Goal: Task Accomplishment & Management: Complete application form

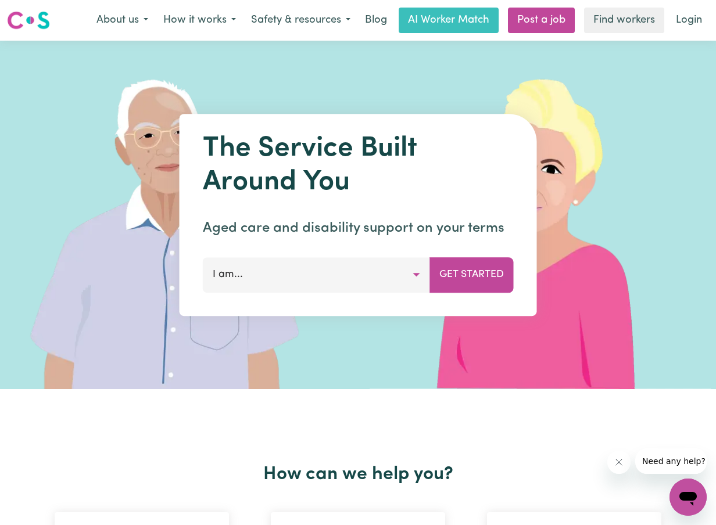
click at [350, 276] on button "I am..." at bounding box center [316, 274] width 227 height 35
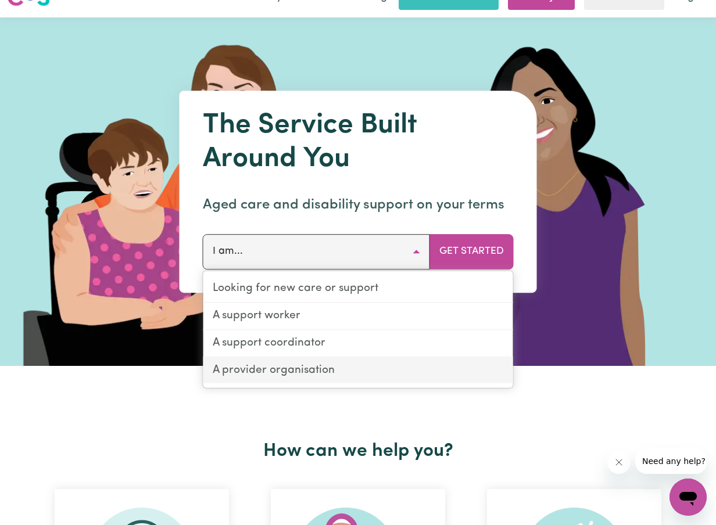
scroll to position [17, 0]
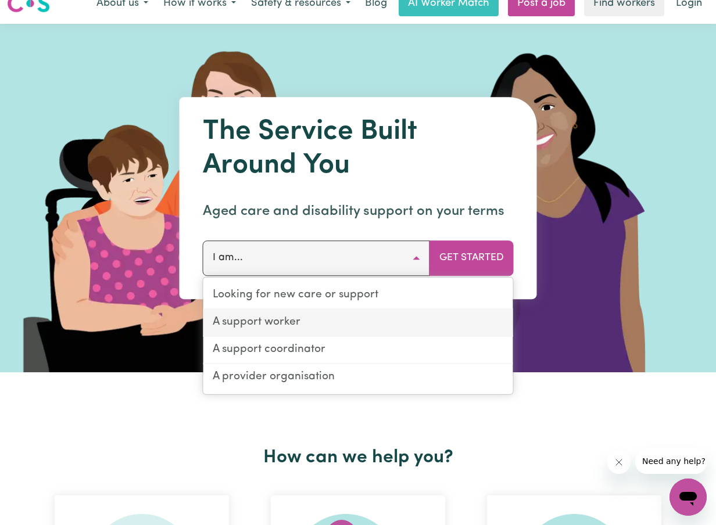
click at [301, 329] on link "A support worker" at bounding box center [358, 323] width 310 height 27
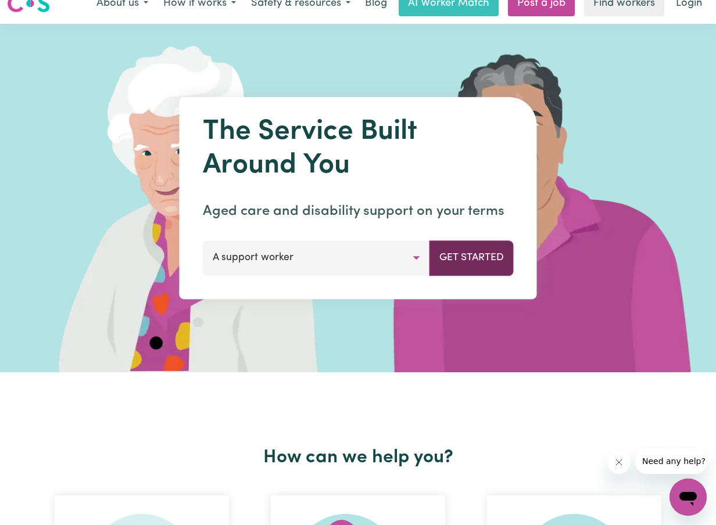
click at [475, 261] on button "Get Started" at bounding box center [471, 257] width 84 height 35
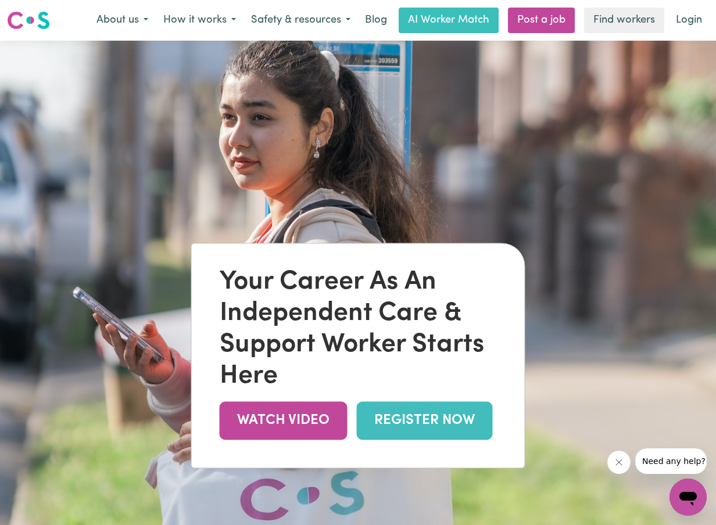
click at [439, 418] on link "REGISTER NOW" at bounding box center [425, 421] width 136 height 38
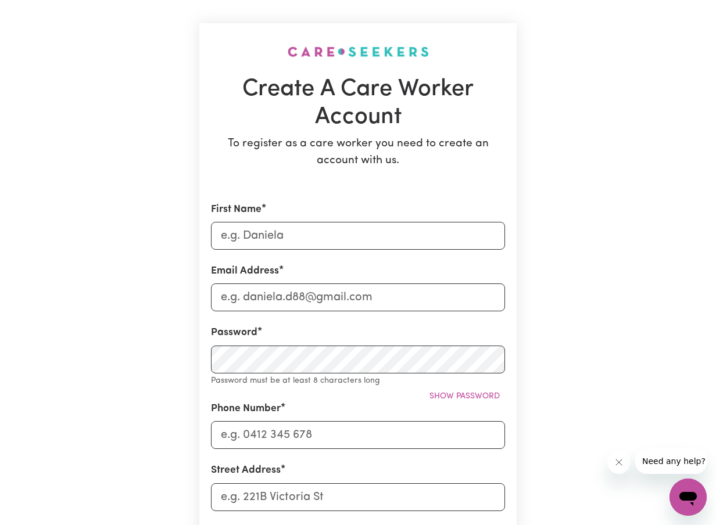
scroll to position [60, 0]
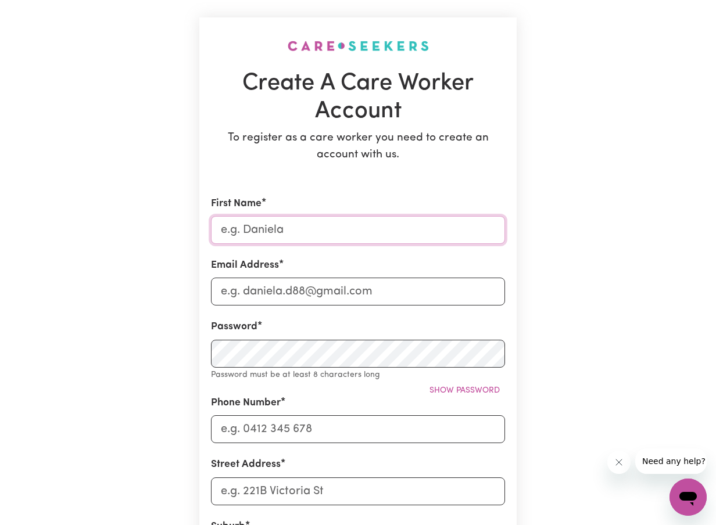
click at [351, 229] on input "First Name" at bounding box center [358, 230] width 294 height 28
type input "[PERSON_NAME]"
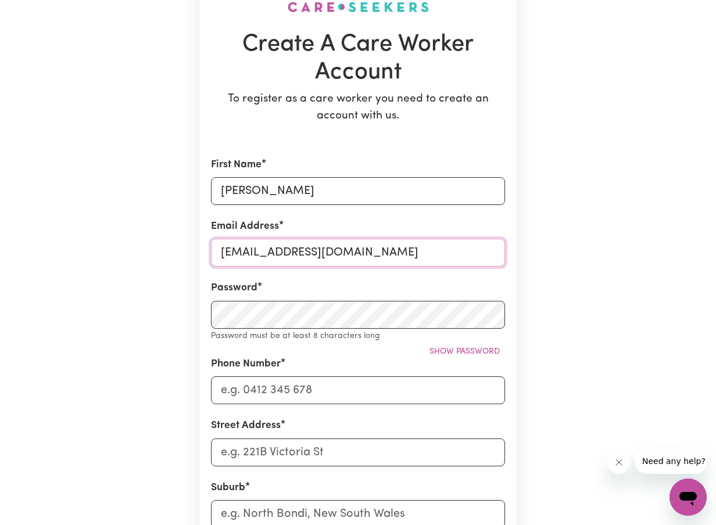
scroll to position [102, 0]
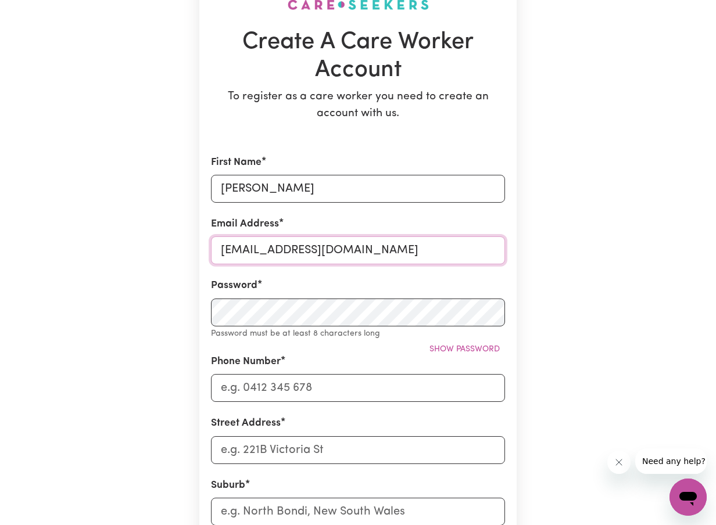
click at [290, 251] on input "[EMAIL_ADDRESS][DOMAIN_NAME]" at bounding box center [358, 250] width 294 height 28
click at [289, 251] on input "[EMAIL_ADDRESS][DOMAIN_NAME]" at bounding box center [358, 250] width 294 height 28
type input "[EMAIL_ADDRESS][DOMAIN_NAME]"
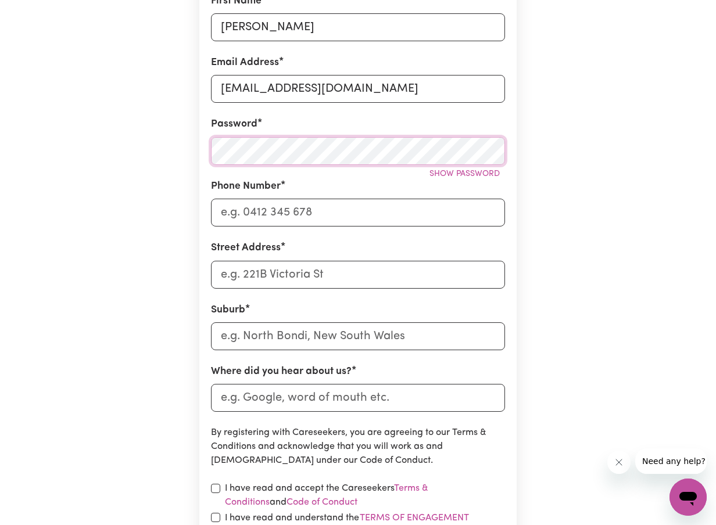
scroll to position [265, 0]
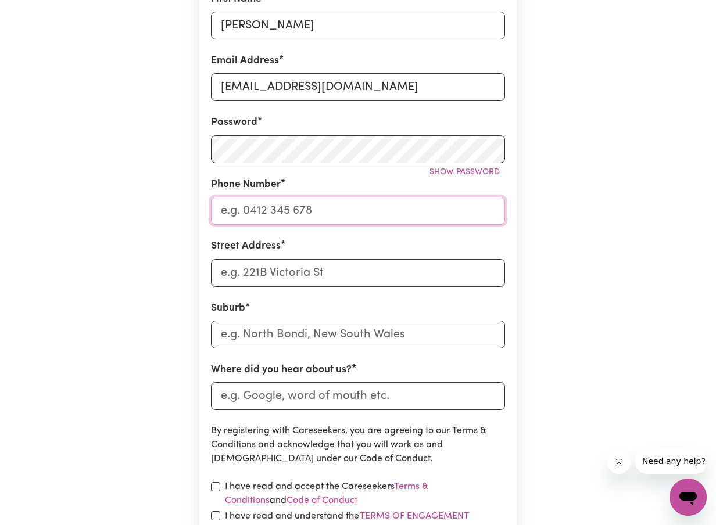
click at [294, 206] on input "Phone Number" at bounding box center [358, 211] width 294 height 28
type input "0466826661"
click at [323, 268] on input "Street Address" at bounding box center [358, 273] width 294 height 28
type input "[STREET_ADDRESS]"
click at [290, 326] on input "text" at bounding box center [358, 335] width 294 height 28
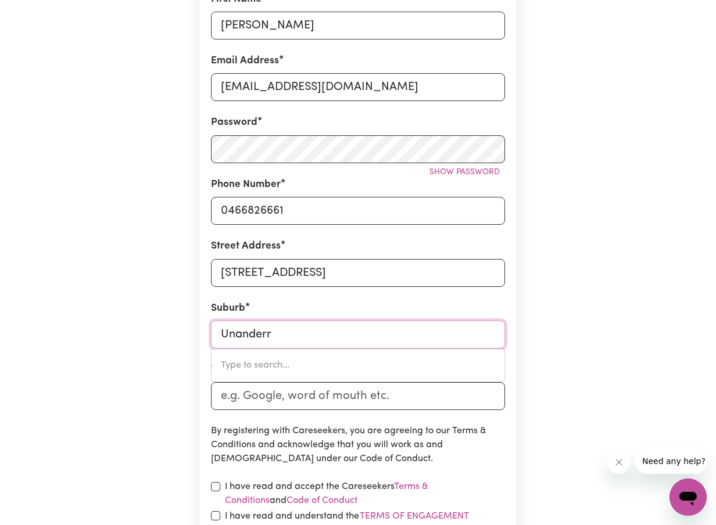
type input "Unanderra"
type input "Unanderra, [GEOGRAPHIC_DATA], 2526"
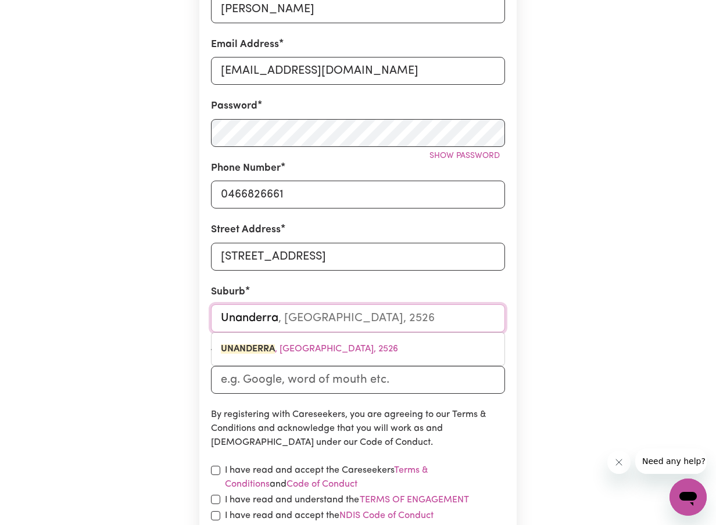
click at [273, 347] on mark "UNANDERRA" at bounding box center [248, 348] width 54 height 9
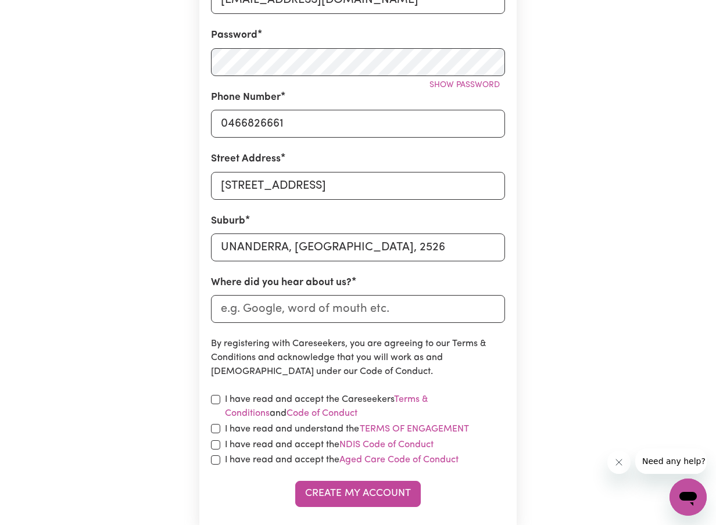
scroll to position [360, 0]
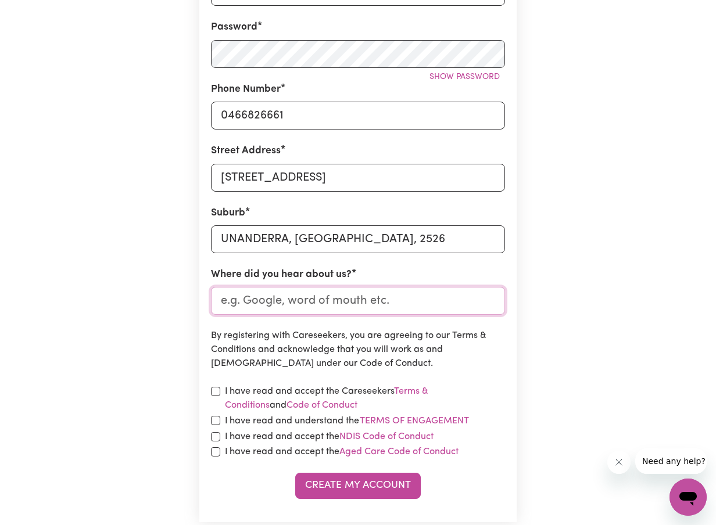
click at [263, 299] on input "Where did you hear about us?" at bounding box center [358, 301] width 294 height 28
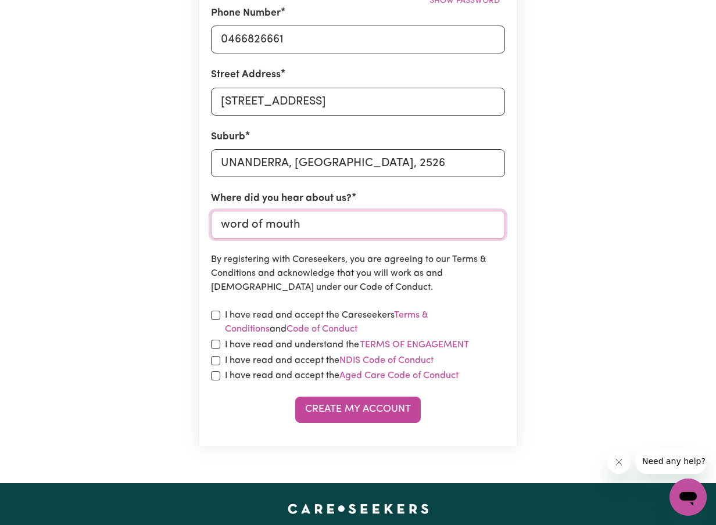
scroll to position [439, 0]
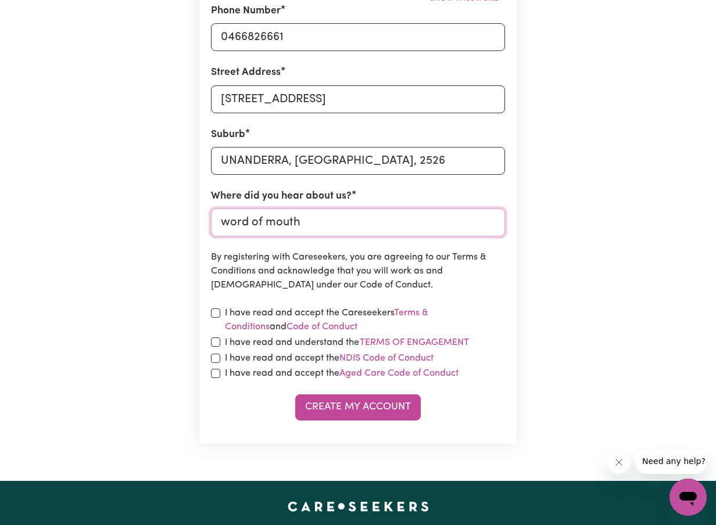
type input "word of mouth"
click at [213, 316] on input "checkbox" at bounding box center [215, 312] width 9 height 9
checkbox input "true"
click at [211, 341] on input "checkbox" at bounding box center [215, 341] width 9 height 9
checkbox input "true"
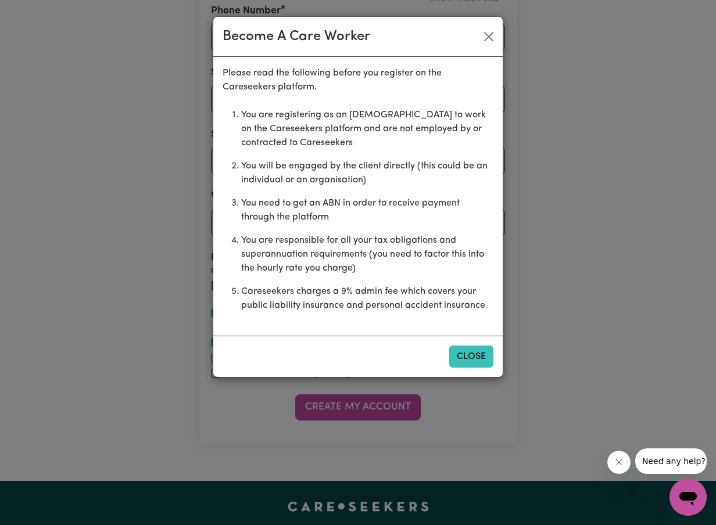
click at [468, 355] on button "Close" at bounding box center [471, 357] width 44 height 22
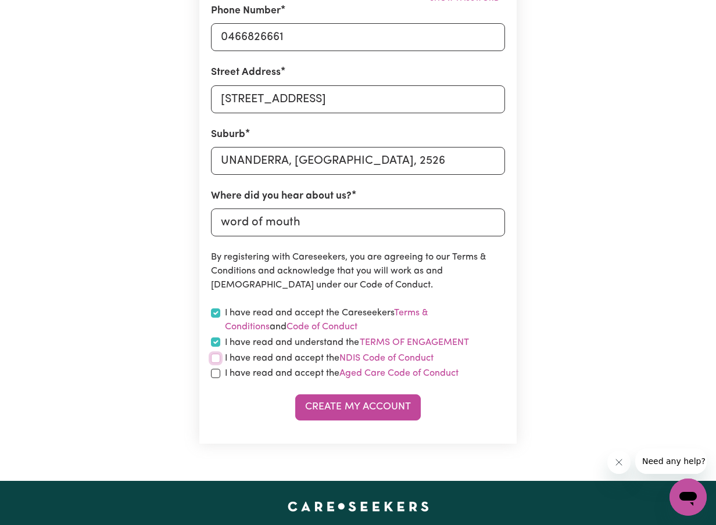
click at [213, 358] on input "checkbox" at bounding box center [215, 358] width 9 height 9
checkbox input "true"
click at [214, 376] on input "checkbox" at bounding box center [215, 373] width 9 height 9
checkbox input "true"
click at [355, 416] on button "Create My Account" at bounding box center [357, 407] width 125 height 26
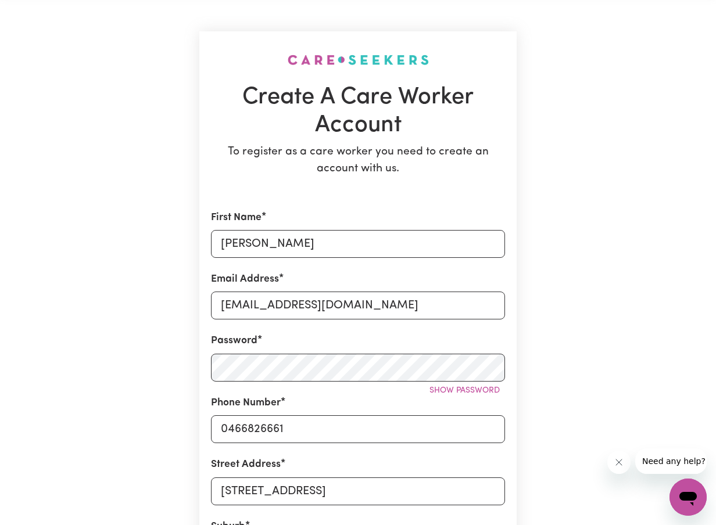
scroll to position [0, 0]
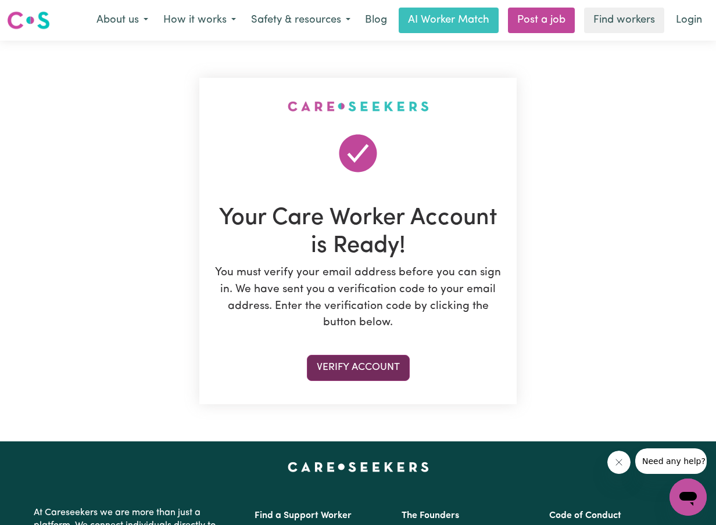
click at [382, 364] on button "Verify Account" at bounding box center [358, 368] width 103 height 26
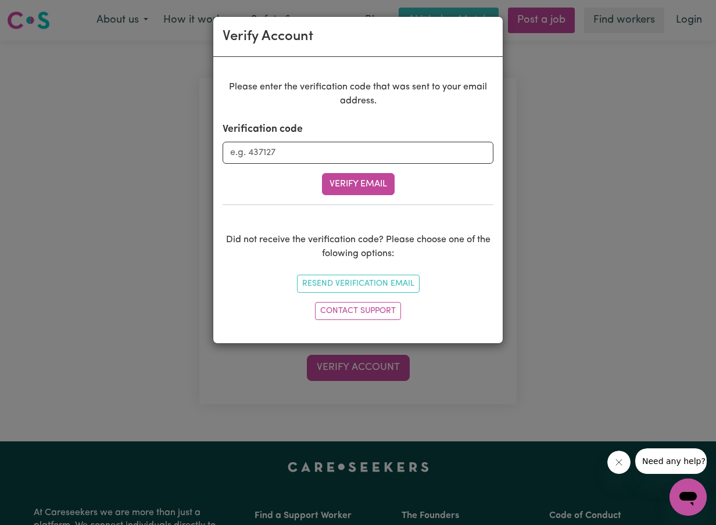
click at [307, 164] on form "Verification code Verify Email" at bounding box center [357, 158] width 271 height 73
click at [303, 160] on input "Verification code" at bounding box center [357, 153] width 271 height 22
click at [278, 156] on input "Verification code" at bounding box center [357, 153] width 271 height 22
paste input "556037"
type input "556037"
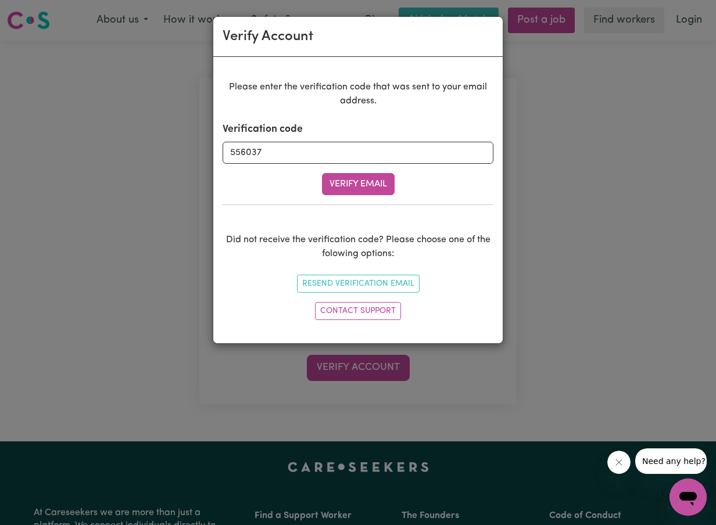
click at [319, 184] on div "Verify Email" at bounding box center [357, 184] width 271 height 22
click at [343, 184] on button "Verify Email" at bounding box center [358, 184] width 73 height 22
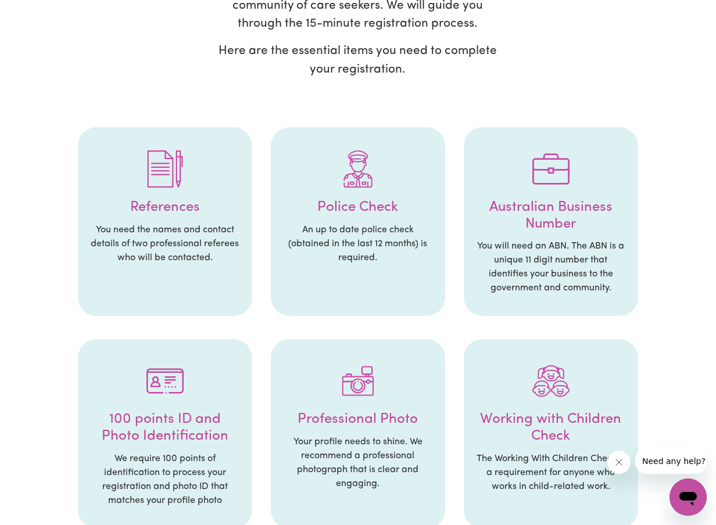
scroll to position [173, 0]
click at [174, 162] on img at bounding box center [164, 168] width 37 height 37
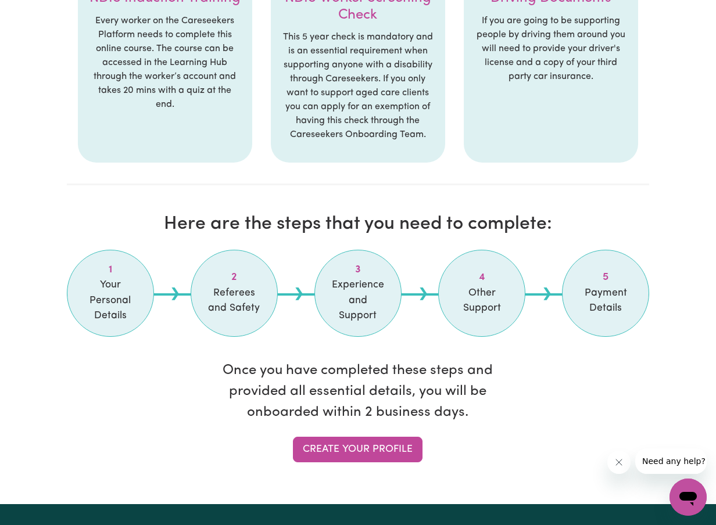
scroll to position [807, 0]
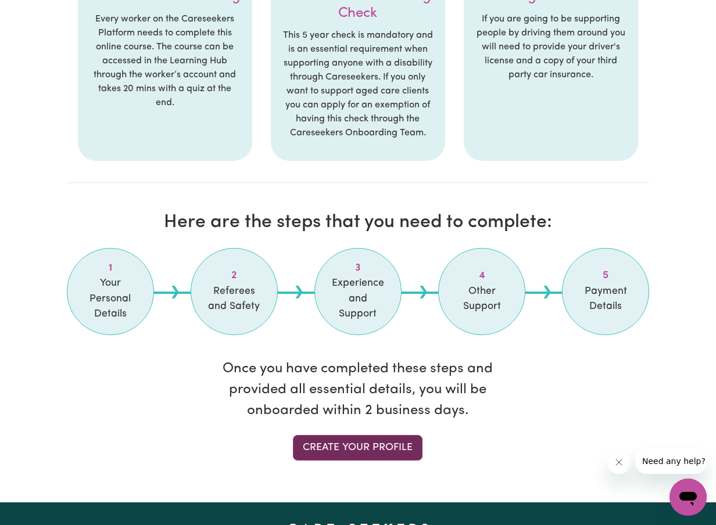
click at [365, 435] on link "Create your profile" at bounding box center [358, 448] width 130 height 26
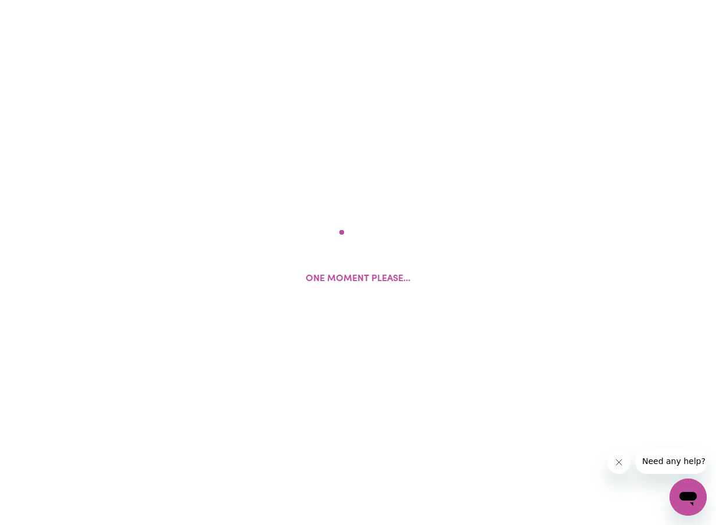
select select "Studying a healthcare related degree or qualification"
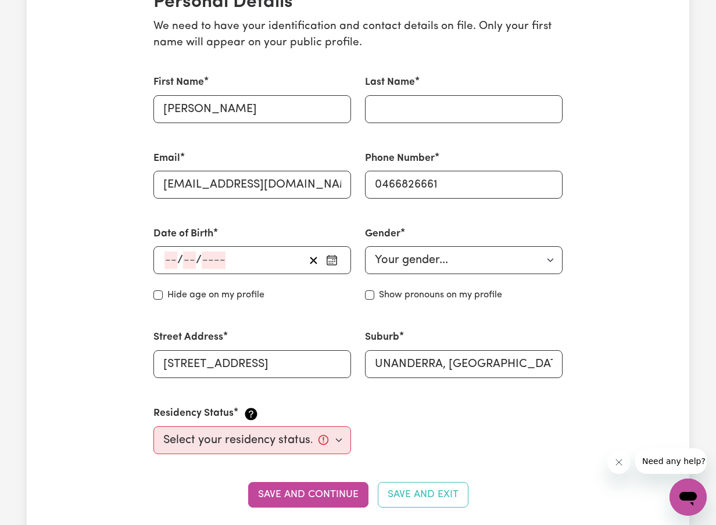
scroll to position [296, 0]
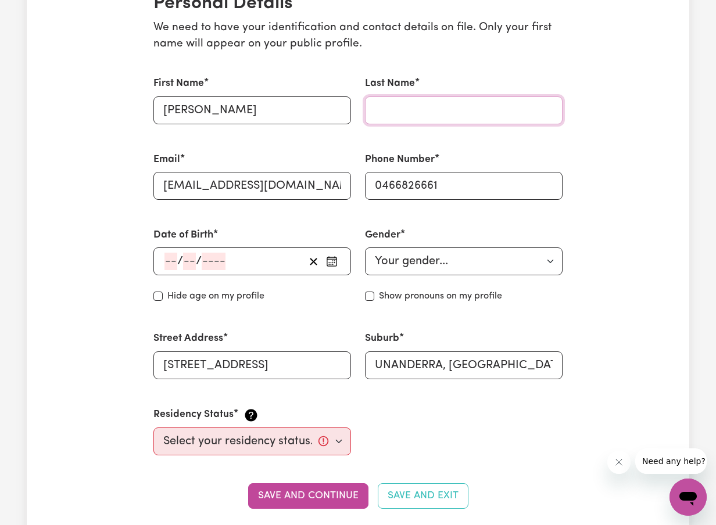
click at [430, 112] on input "Last Name" at bounding box center [463, 110] width 197 height 28
type input "D"
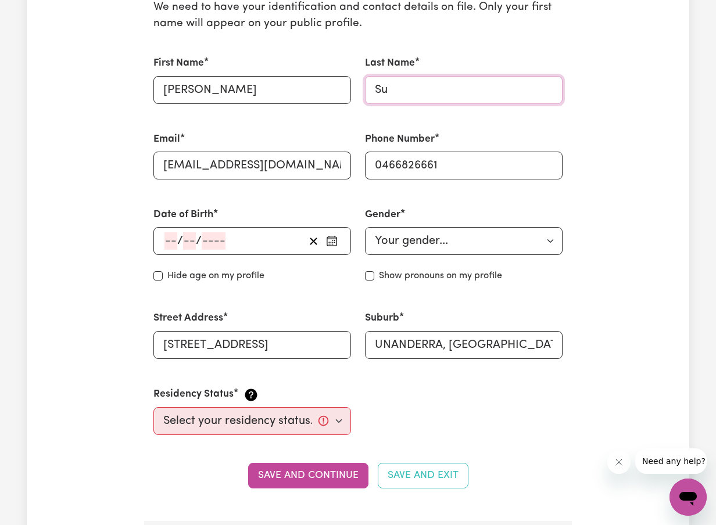
scroll to position [321, 0]
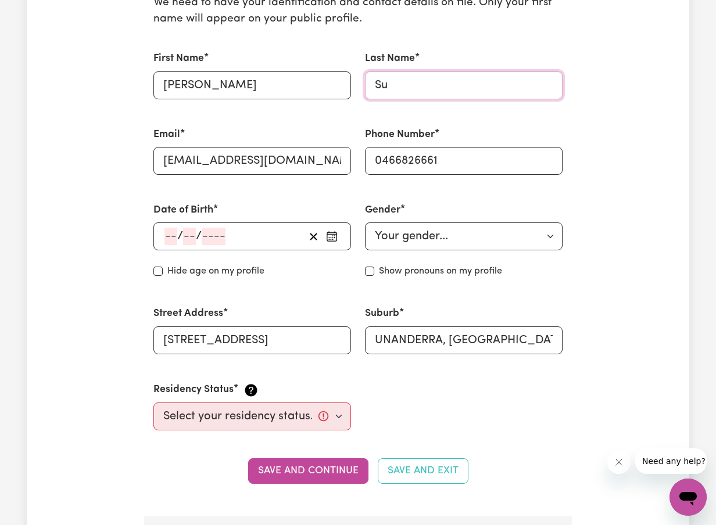
type input "Su"
click at [328, 235] on icon "button" at bounding box center [332, 237] width 12 height 12
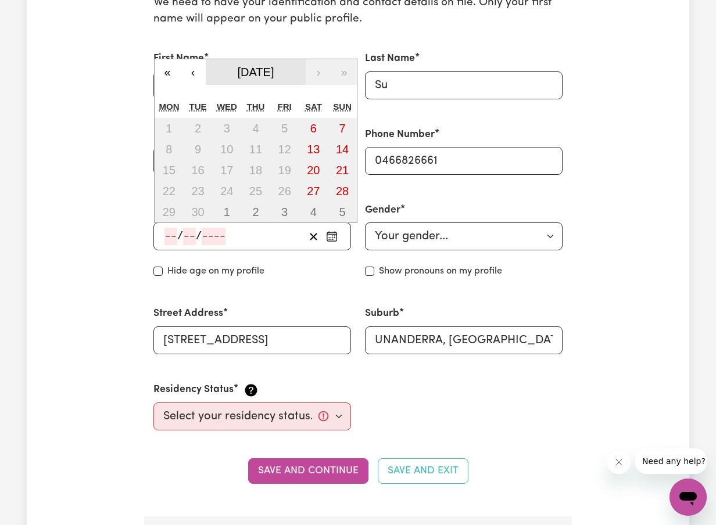
click at [264, 74] on span "[DATE]" at bounding box center [256, 72] width 37 height 13
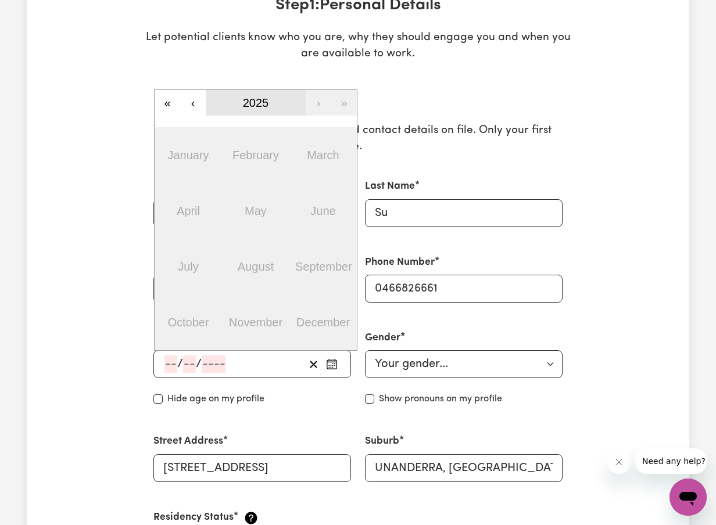
scroll to position [94, 0]
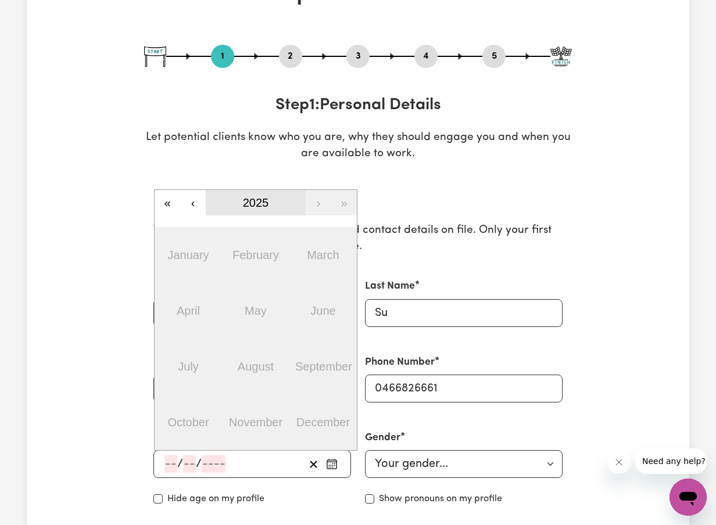
click at [254, 195] on button "2025" at bounding box center [256, 203] width 100 height 26
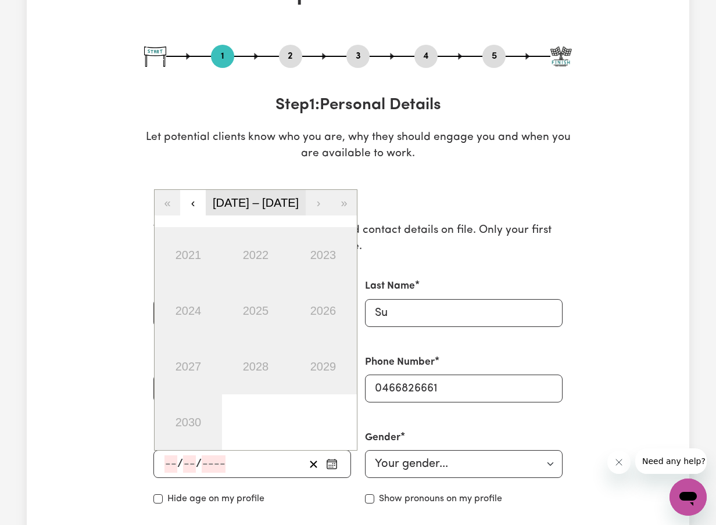
click at [254, 197] on span "[DATE] – [DATE]" at bounding box center [256, 202] width 86 height 13
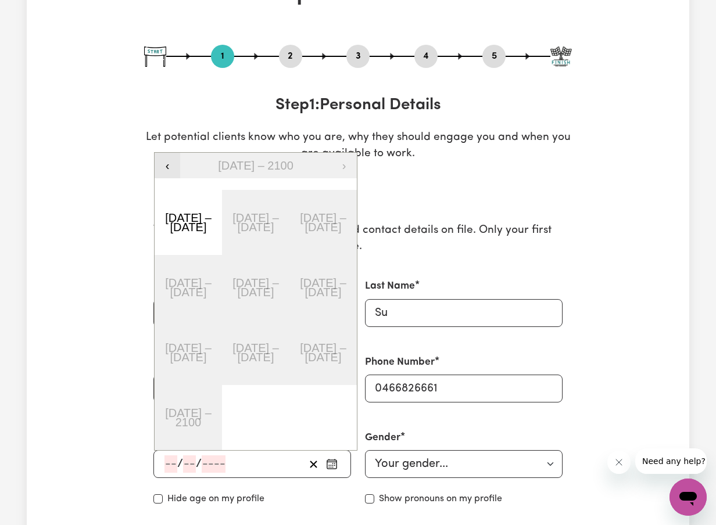
click at [170, 163] on button "‹" at bounding box center [167, 166] width 26 height 26
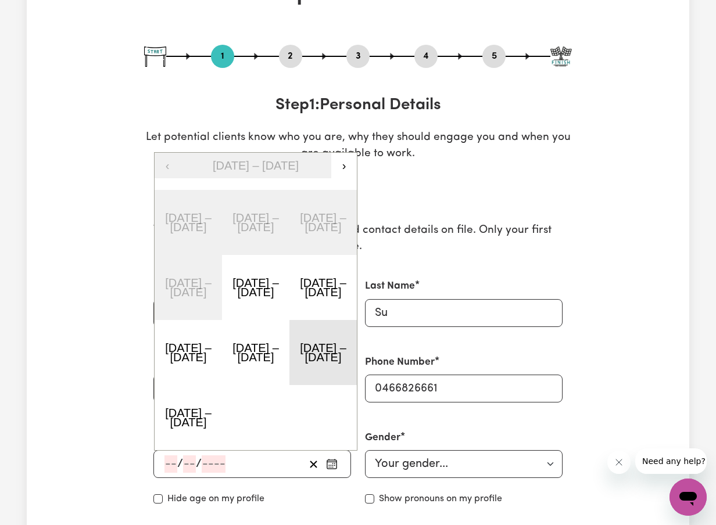
click at [305, 368] on button "[DATE] – [DATE]" at bounding box center [322, 352] width 67 height 65
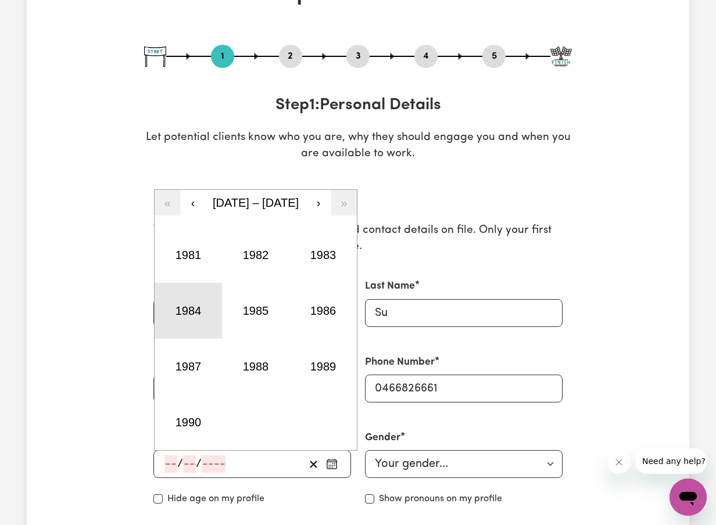
click at [193, 322] on button "1984" at bounding box center [187, 311] width 67 height 56
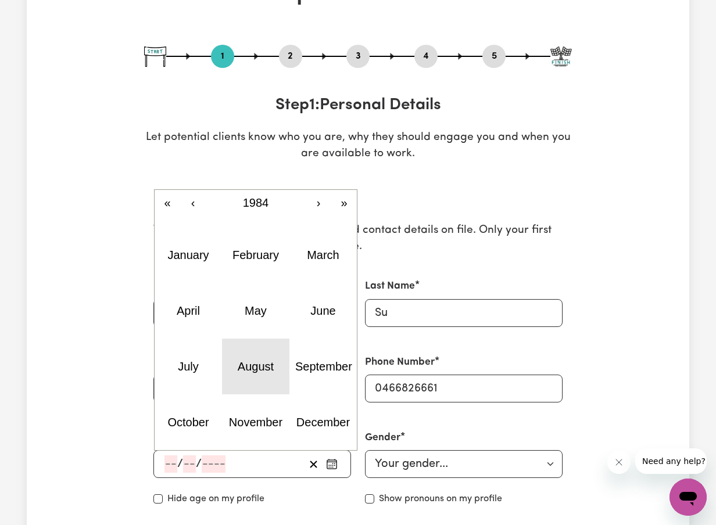
click at [254, 373] on button "August" at bounding box center [255, 367] width 67 height 56
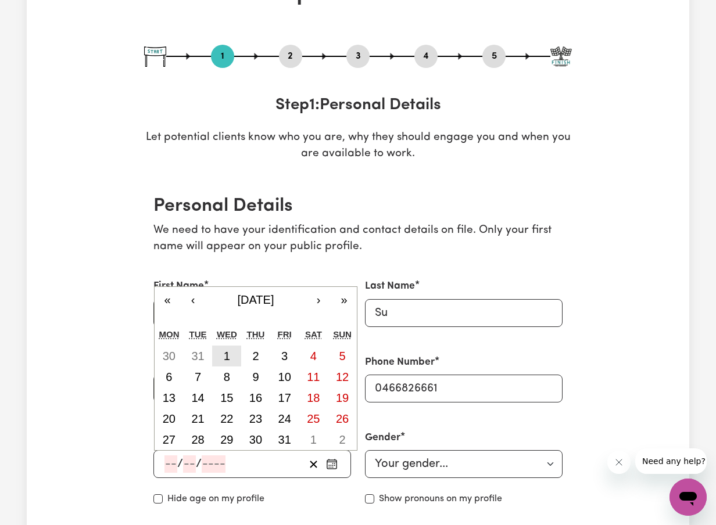
click at [229, 353] on abbr "1" at bounding box center [227, 356] width 6 height 13
type input "[DATE]"
type input "1"
type input "8"
type input "1984"
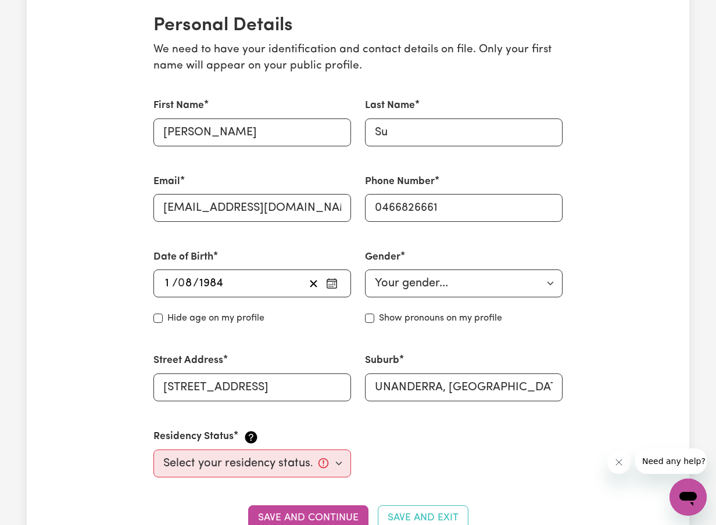
scroll to position [285, 0]
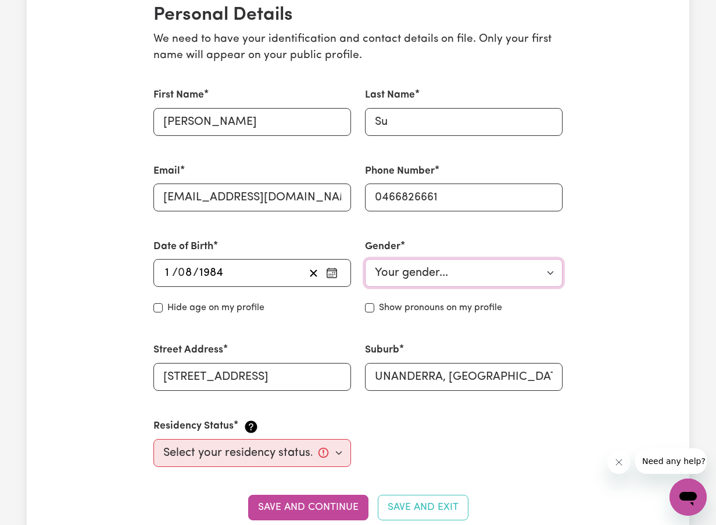
click at [427, 264] on select "Your gender... [DEMOGRAPHIC_DATA] [DEMOGRAPHIC_DATA] [DEMOGRAPHIC_DATA] Other P…" at bounding box center [463, 273] width 197 height 28
select select "[DEMOGRAPHIC_DATA]"
click at [365, 259] on select "Your gender... [DEMOGRAPHIC_DATA] [DEMOGRAPHIC_DATA] [DEMOGRAPHIC_DATA] Other P…" at bounding box center [463, 273] width 197 height 28
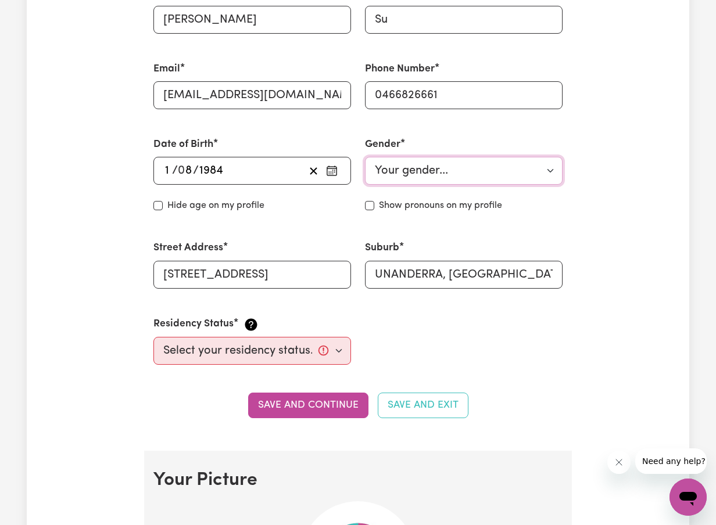
scroll to position [388, 0]
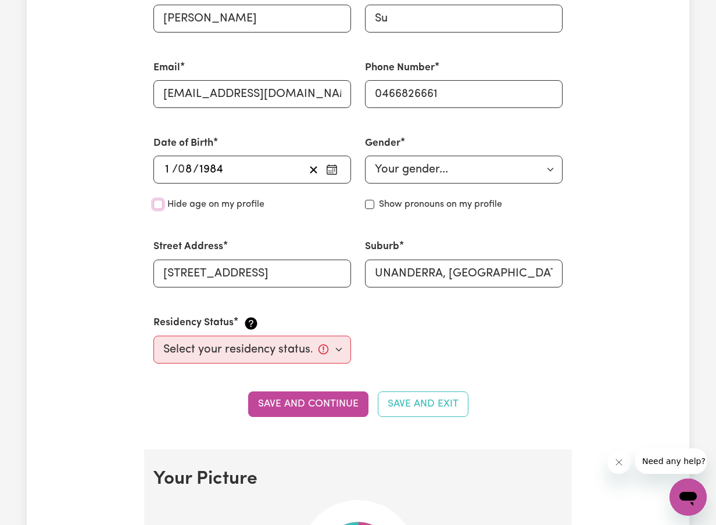
click at [160, 207] on input "Hide age" at bounding box center [157, 204] width 9 height 9
checkbox input "true"
click at [163, 207] on div "Hide age on my profile" at bounding box center [251, 204] width 197 height 14
click at [422, 206] on label "Show pronouns on my profile" at bounding box center [440, 204] width 123 height 14
click at [374, 206] on input "Show pronouns on my profile" at bounding box center [369, 204] width 9 height 9
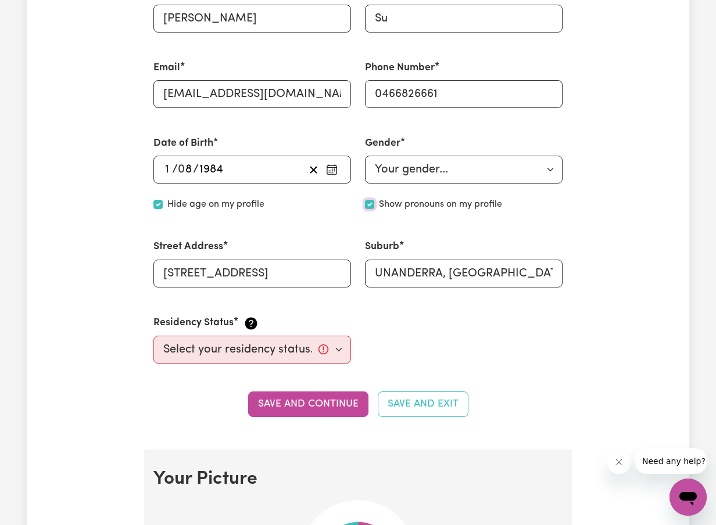
checkbox input "true"
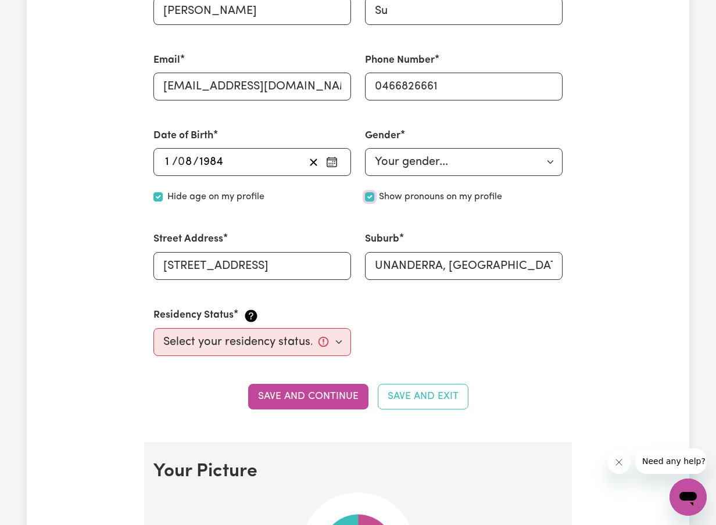
scroll to position [435, 0]
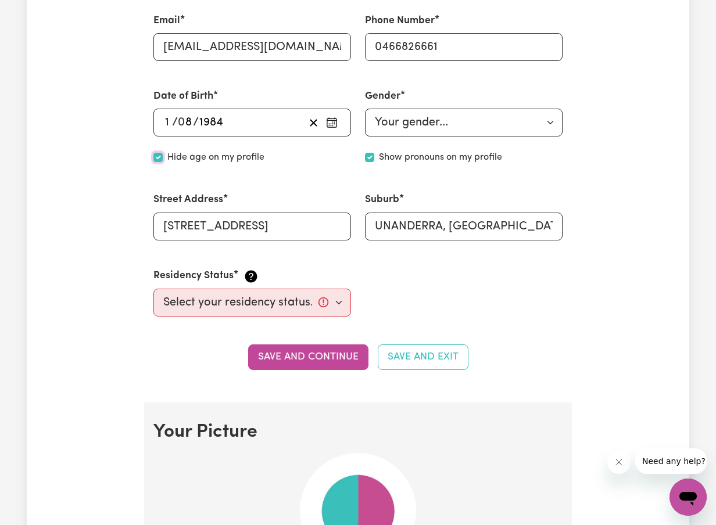
click at [155, 157] on input "Hide age" at bounding box center [157, 157] width 9 height 9
checkbox input "false"
click at [367, 159] on input "Show pronouns on my profile" at bounding box center [369, 157] width 9 height 9
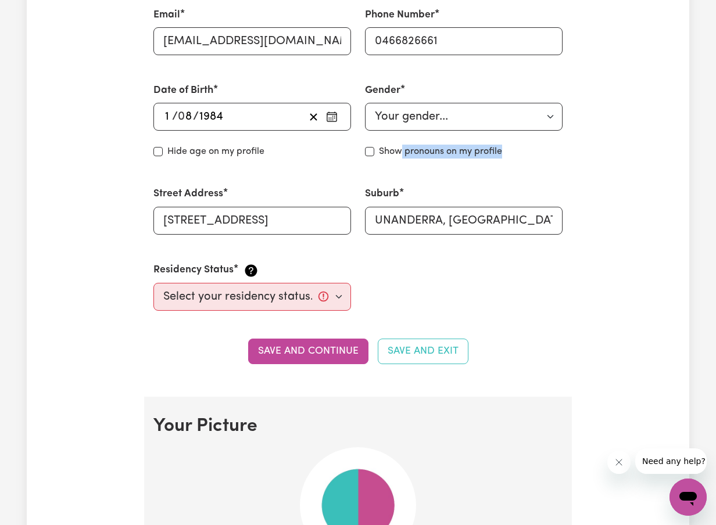
drag, startPoint x: 511, startPoint y: 151, endPoint x: 399, endPoint y: 148, distance: 111.6
click at [399, 148] on div "Show pronouns on my profile" at bounding box center [463, 152] width 197 height 14
click at [556, 163] on div "Gender Your gender... [DEMOGRAPHIC_DATA] [DEMOGRAPHIC_DATA] [DEMOGRAPHIC_DATA] …" at bounding box center [463, 120] width 211 height 103
drag, startPoint x: 513, startPoint y: 149, endPoint x: 371, endPoint y: 149, distance: 141.7
click at [371, 149] on div "Show pronouns on my profile" at bounding box center [463, 152] width 197 height 14
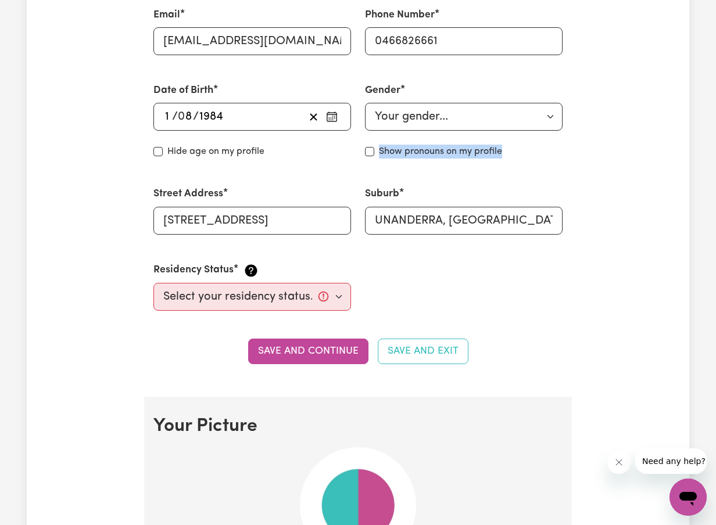
copy div "Show pronouns on my profile"
click at [371, 153] on input "Show pronouns on my profile" at bounding box center [369, 151] width 9 height 9
checkbox input "true"
click at [289, 296] on select "Select your residency status... [DEMOGRAPHIC_DATA] citizen Australian PR [DEMOG…" at bounding box center [251, 297] width 197 height 28
select select "Australian PR"
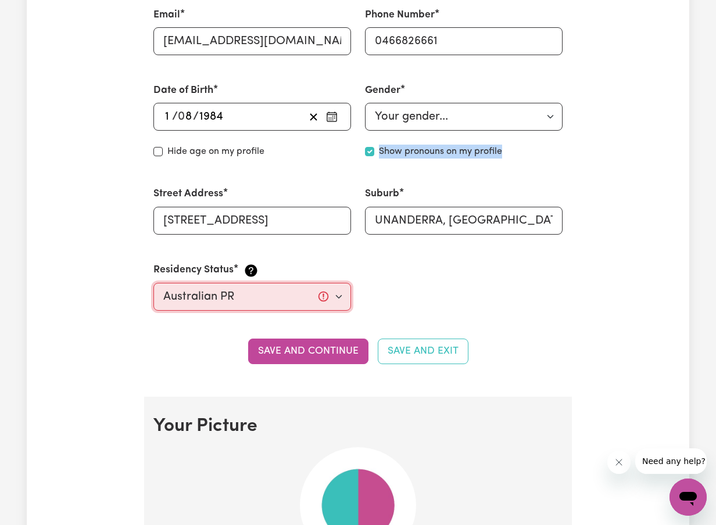
click at [153, 283] on select "Select your residency status... [DEMOGRAPHIC_DATA] citizen Australian PR [DEMOG…" at bounding box center [251, 297] width 197 height 28
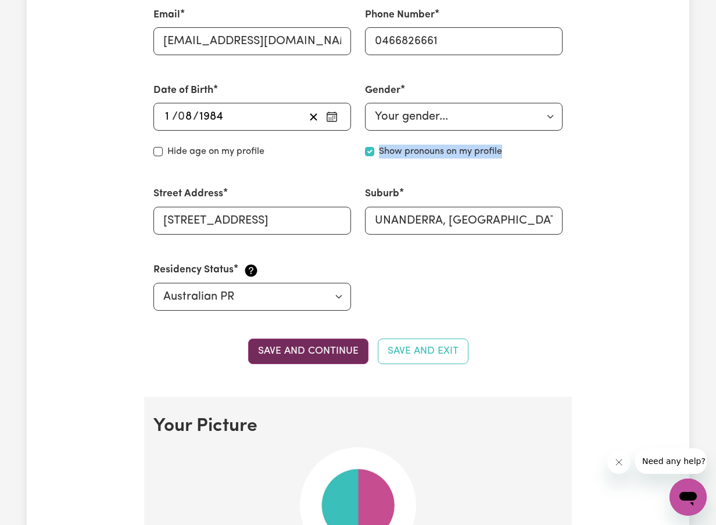
click at [333, 355] on button "Save and continue" at bounding box center [308, 352] width 120 height 26
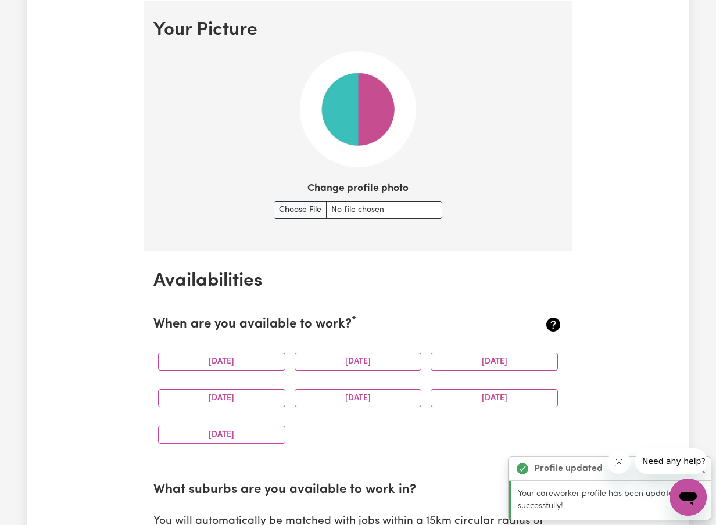
scroll to position [838, 0]
click at [346, 118] on img at bounding box center [358, 109] width 116 height 116
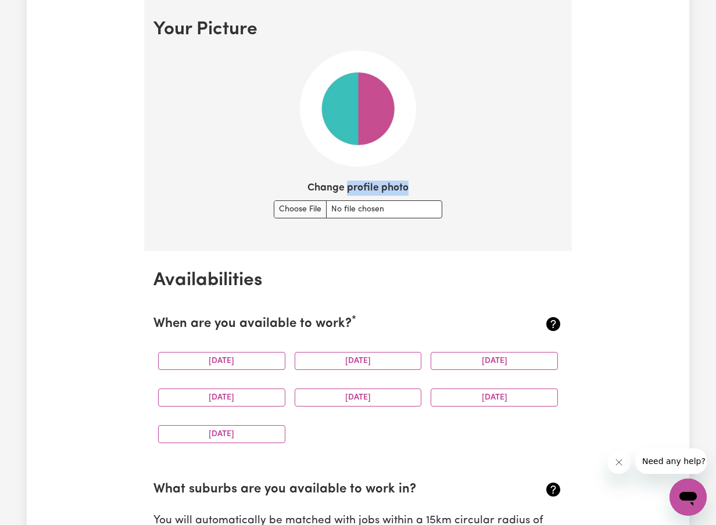
drag, startPoint x: 347, startPoint y: 186, endPoint x: 419, endPoint y: 186, distance: 71.4
click at [419, 186] on div "Change profile photo" at bounding box center [358, 200] width 168 height 38
copy label "profile photo"
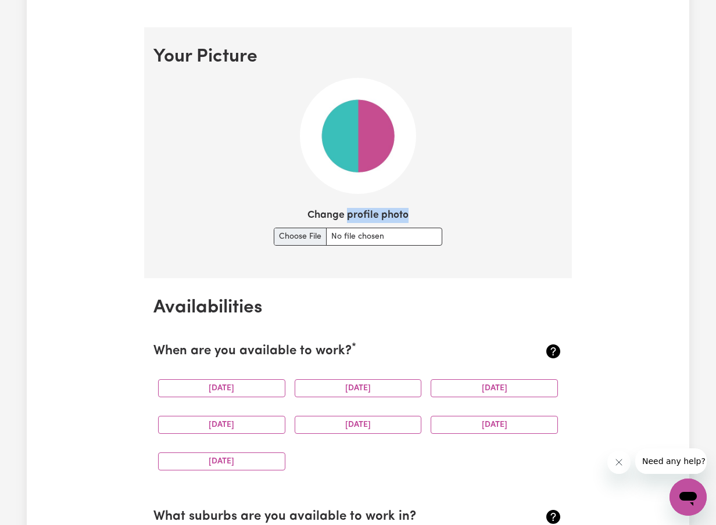
scroll to position [808, 0]
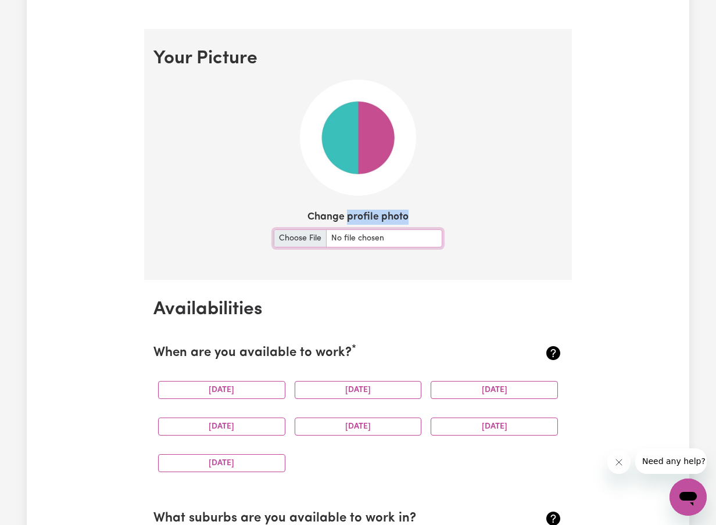
click at [306, 239] on input "Change profile photo" at bounding box center [358, 238] width 168 height 18
click at [298, 243] on input "Change profile photo" at bounding box center [358, 238] width 168 height 18
click at [545, 261] on section "Your Picture Change profile photo" at bounding box center [357, 154] width 427 height 251
click at [297, 242] on input "Change profile photo" at bounding box center [358, 238] width 168 height 18
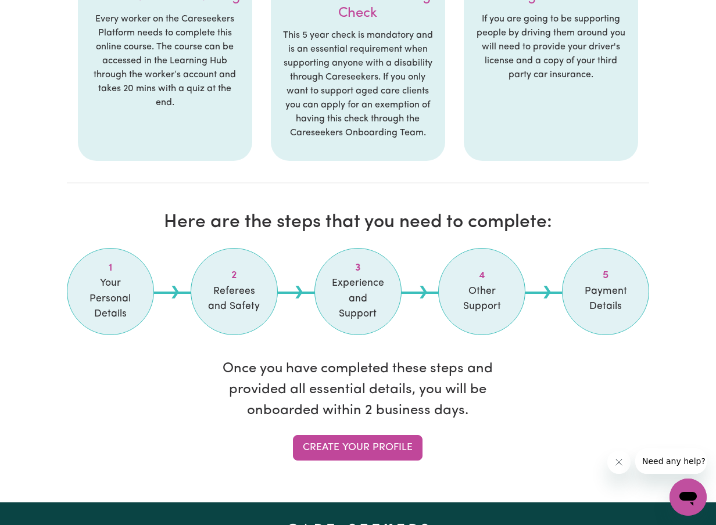
click at [135, 276] on span "Your Personal Details" at bounding box center [110, 299] width 58 height 46
click at [365, 435] on link "Create your profile" at bounding box center [358, 448] width 130 height 26
select select "[DEMOGRAPHIC_DATA]"
select select "Australian PR"
select select "Studying a healthcare related degree or qualification"
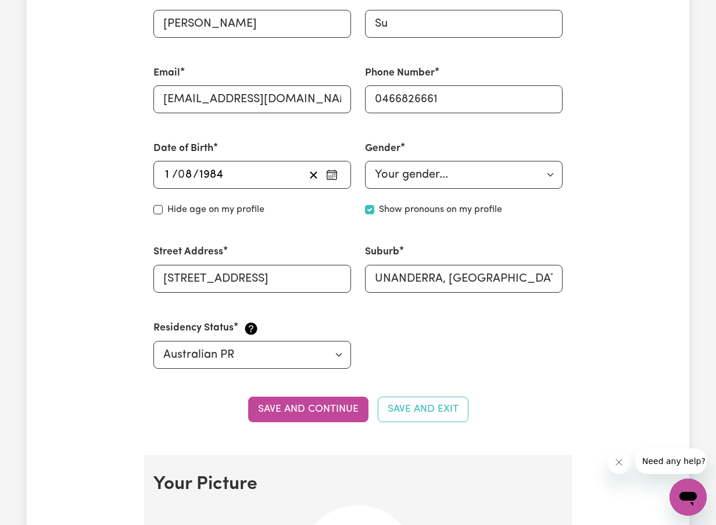
scroll to position [438, 0]
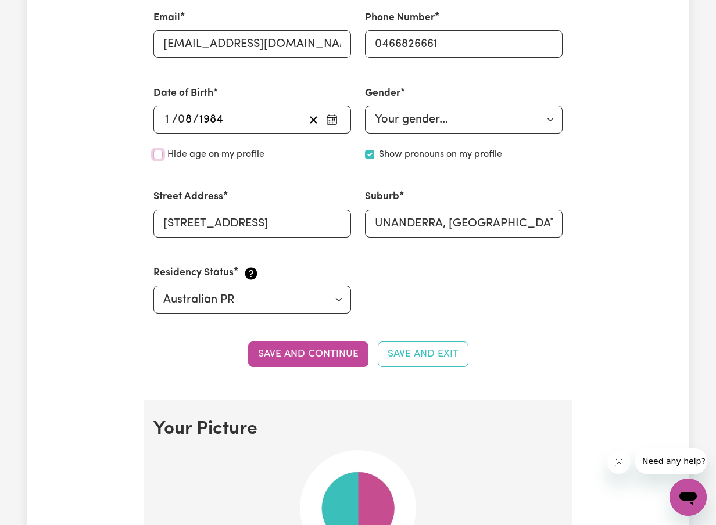
click at [156, 152] on input "Hide age" at bounding box center [157, 154] width 9 height 9
click at [163, 156] on div "Hide age on my profile" at bounding box center [251, 155] width 197 height 14
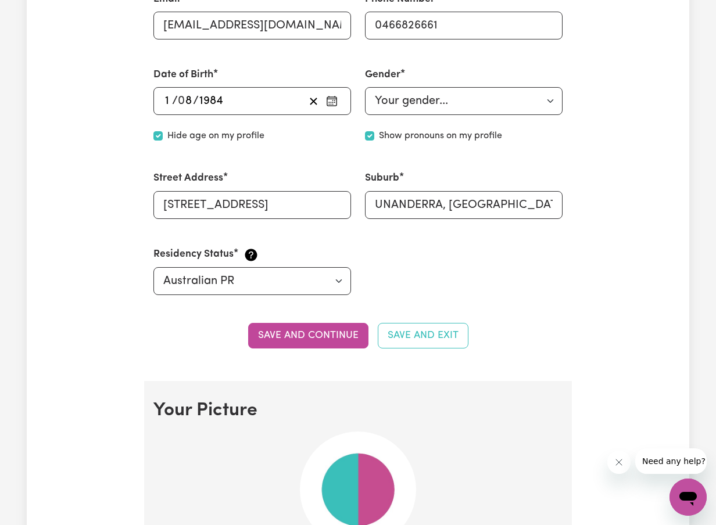
scroll to position [458, 0]
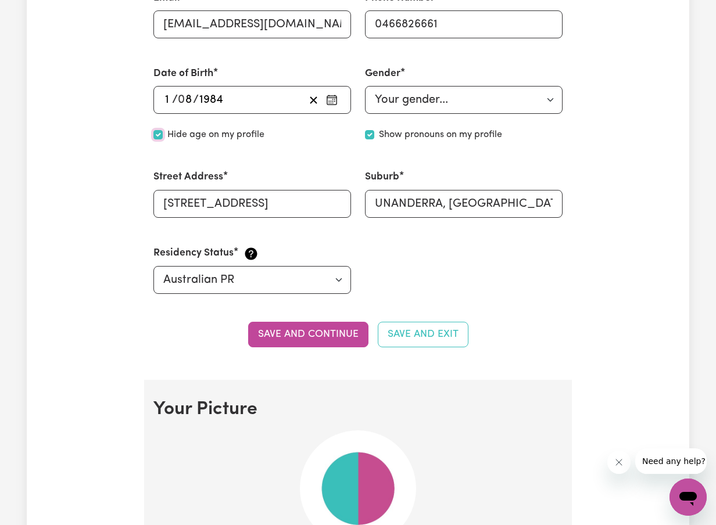
click at [160, 138] on input "Hide age" at bounding box center [157, 134] width 9 height 9
checkbox input "false"
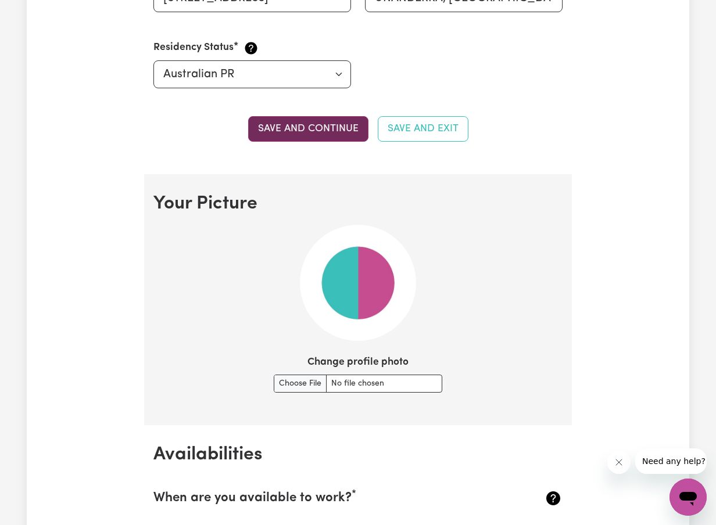
scroll to position [665, 0]
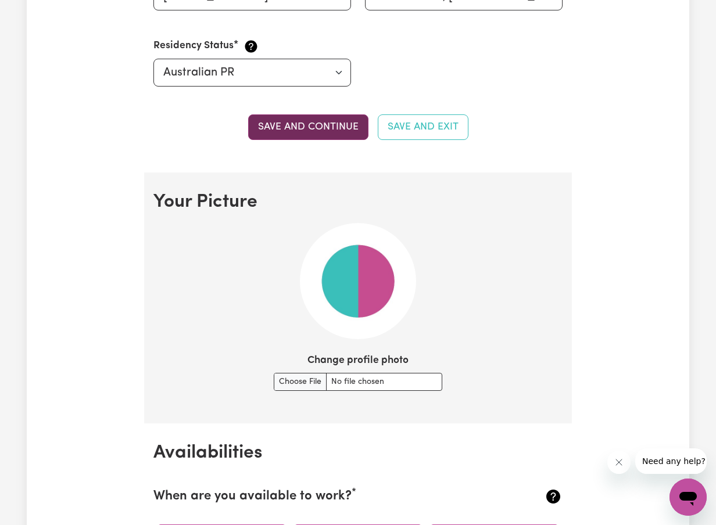
click at [285, 139] on button "Save and continue" at bounding box center [308, 127] width 120 height 26
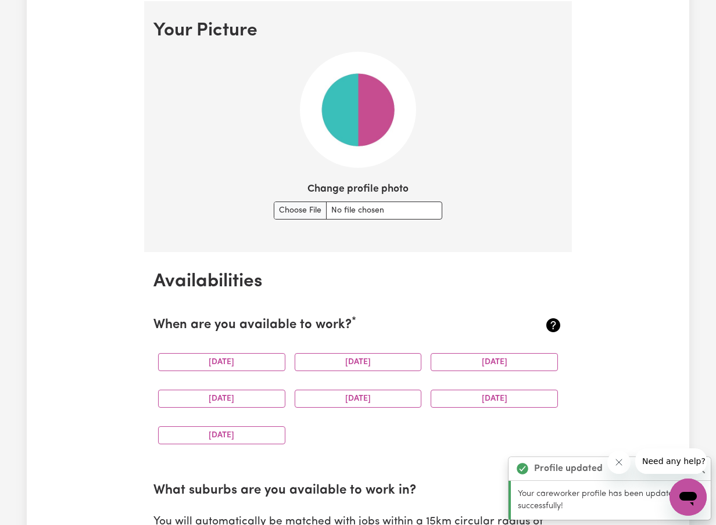
scroll to position [838, 0]
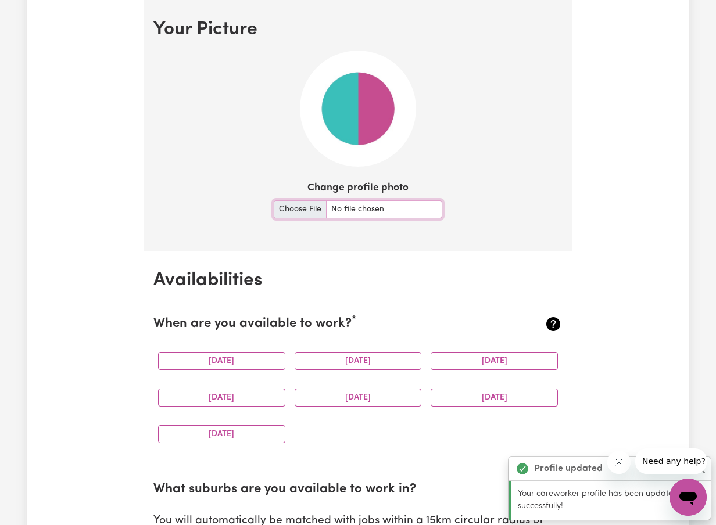
click at [304, 211] on input "Change profile photo" at bounding box center [358, 209] width 168 height 18
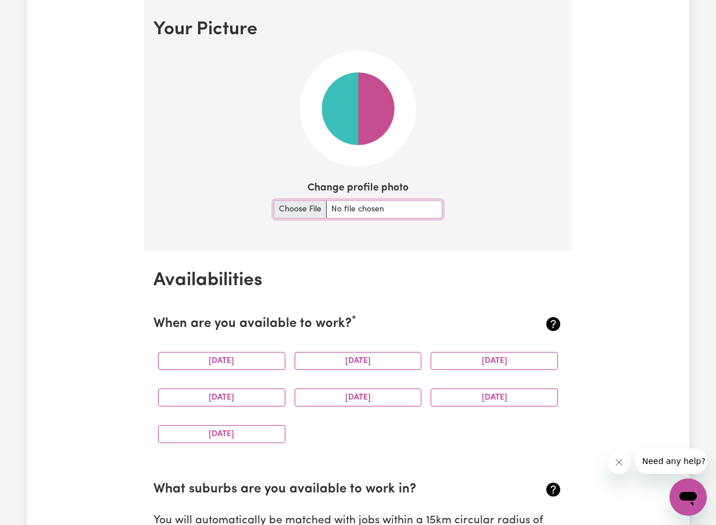
type input "C:\fakepath\IMG_8246.jpg"
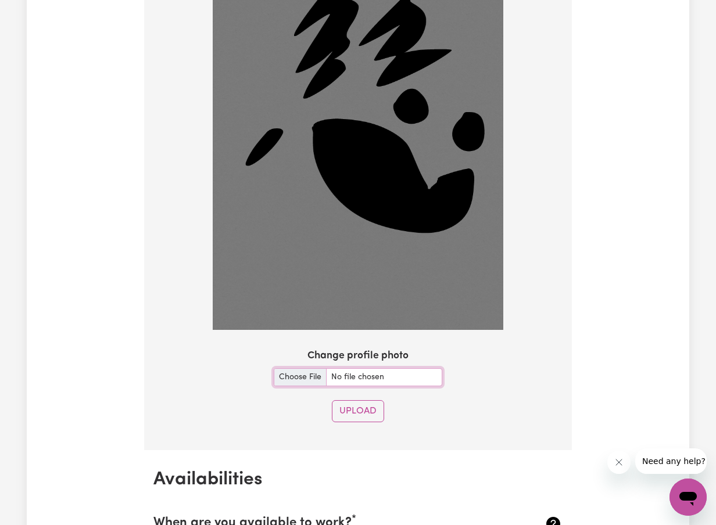
scroll to position [1071, 0]
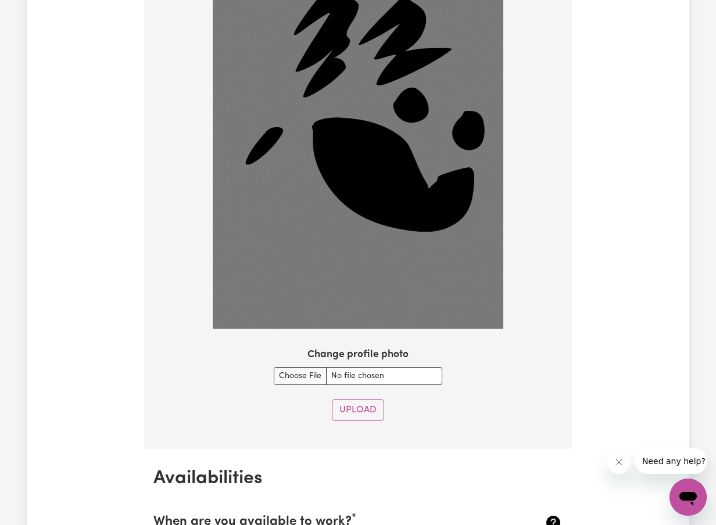
click at [529, 364] on div "Change profile photo" at bounding box center [357, 366] width 409 height 38
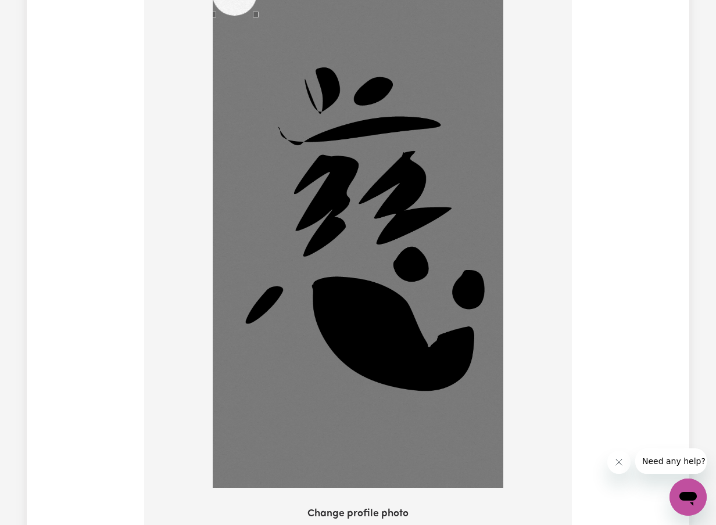
scroll to position [810, 0]
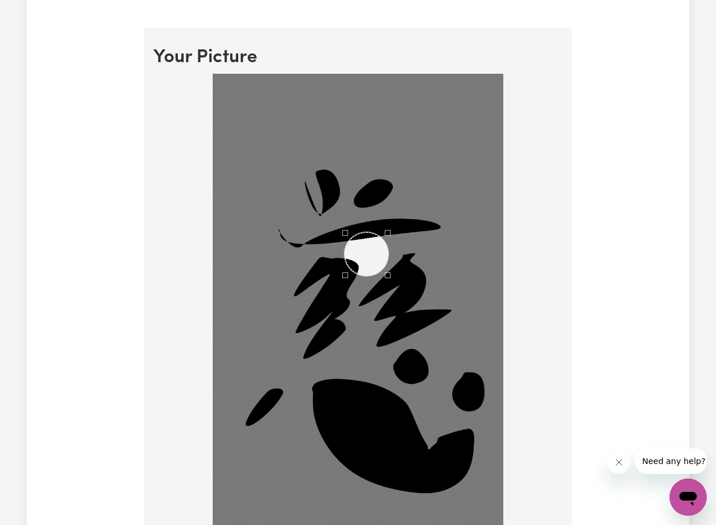
click at [365, 256] on div "Use the arrow keys to move the crop selection area" at bounding box center [366, 254] width 44 height 44
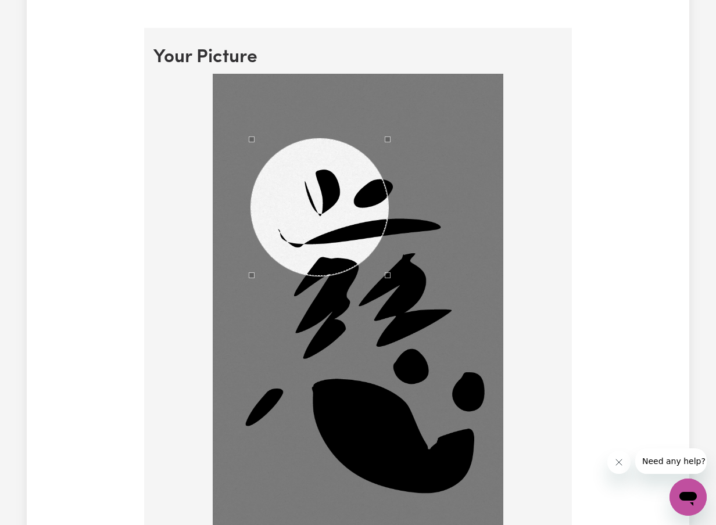
click at [242, 128] on div at bounding box center [358, 332] width 290 height 516
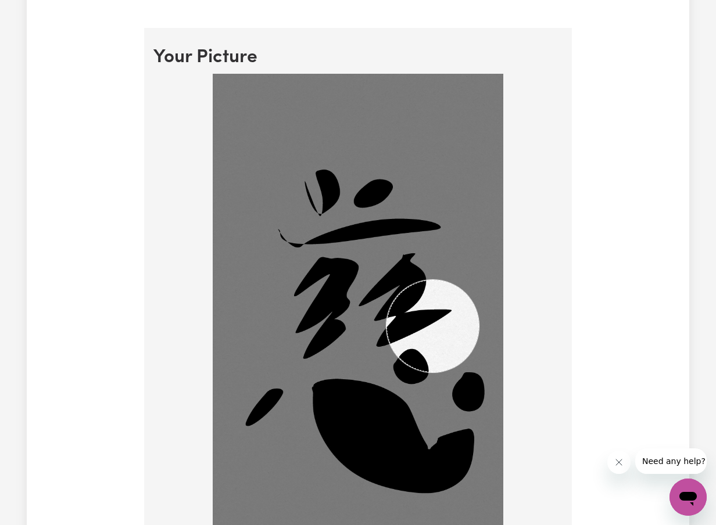
click at [478, 476] on img at bounding box center [358, 332] width 290 height 516
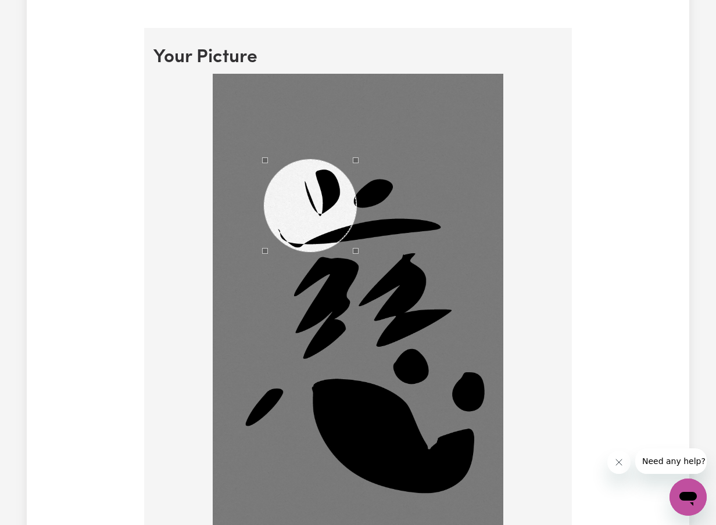
click at [301, 206] on div "Use the arrow keys to move the crop selection area" at bounding box center [310, 206] width 92 height 92
click at [272, 187] on div "Use the arrow keys to move the crop selection area" at bounding box center [310, 204] width 92 height 92
click at [357, 375] on img at bounding box center [358, 332] width 290 height 516
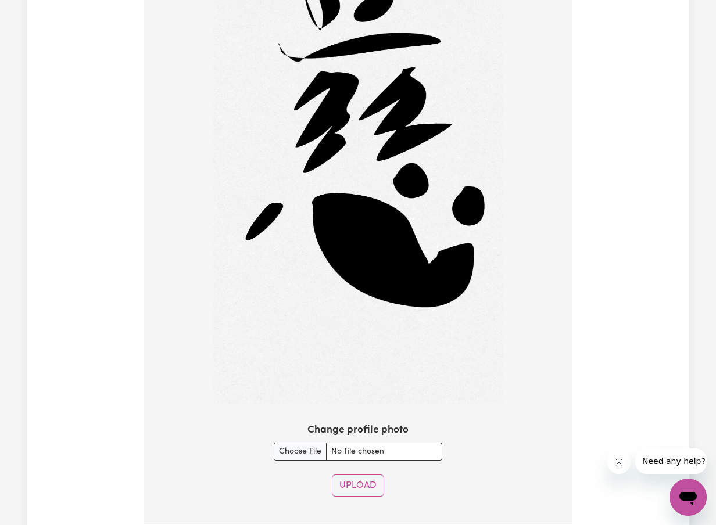
scroll to position [994, 0]
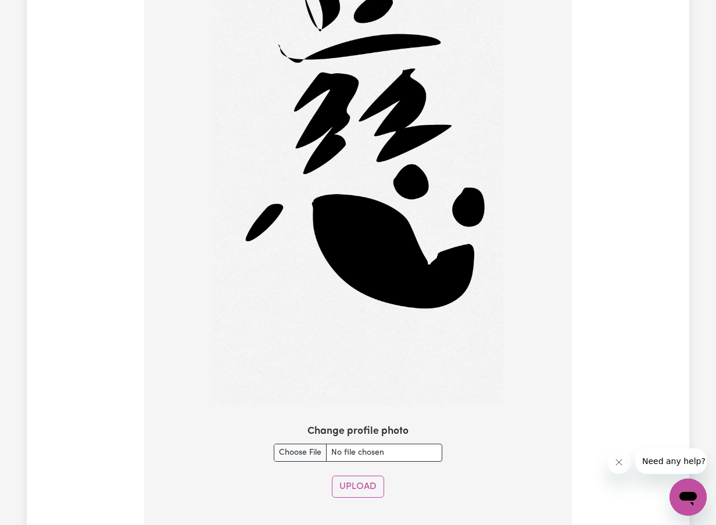
click at [398, 342] on div at bounding box center [358, 147] width 290 height 516
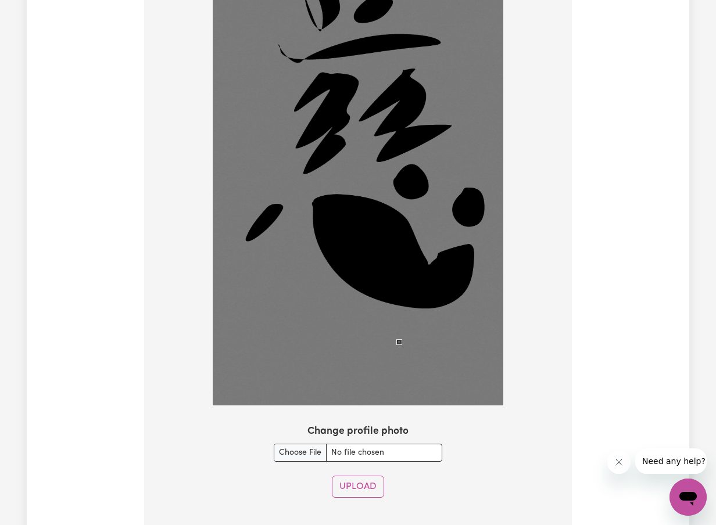
click at [398, 372] on img at bounding box center [358, 147] width 290 height 516
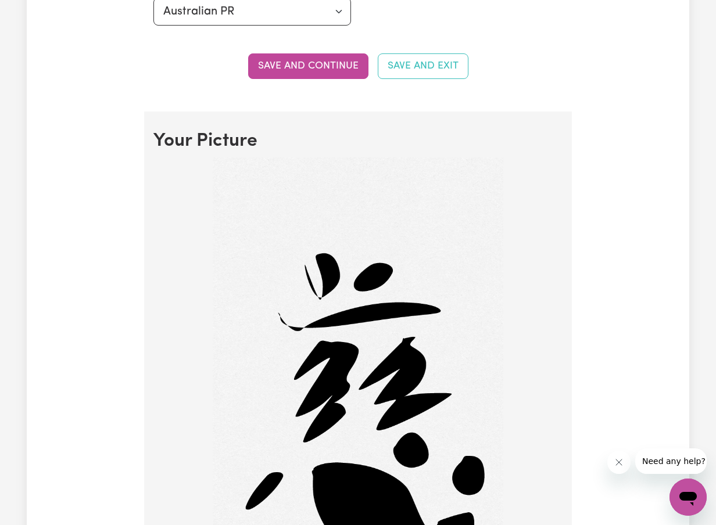
scroll to position [756, 0]
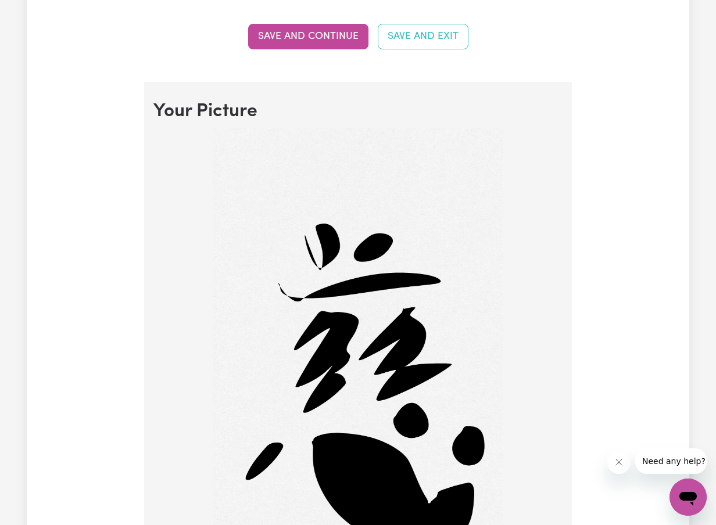
click at [304, 249] on img at bounding box center [358, 386] width 290 height 516
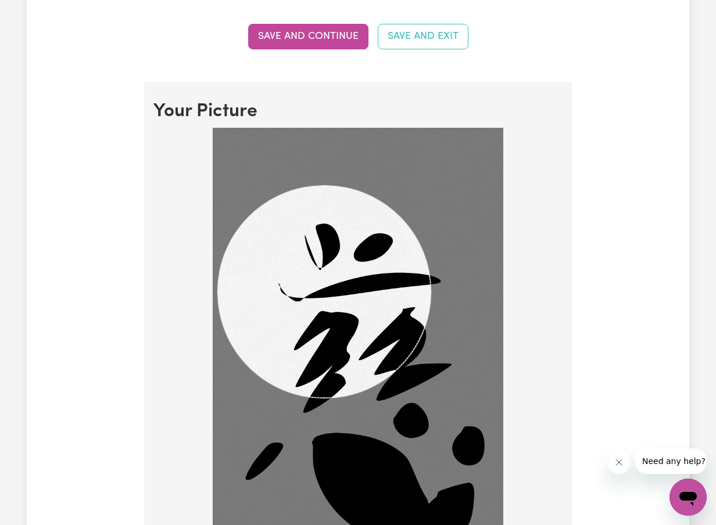
click at [430, 372] on img at bounding box center [358, 386] width 290 height 516
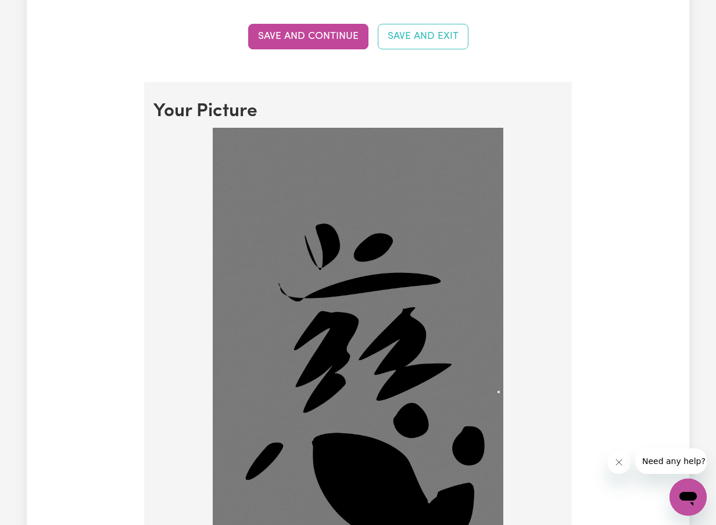
click at [498, 391] on div at bounding box center [358, 386] width 290 height 516
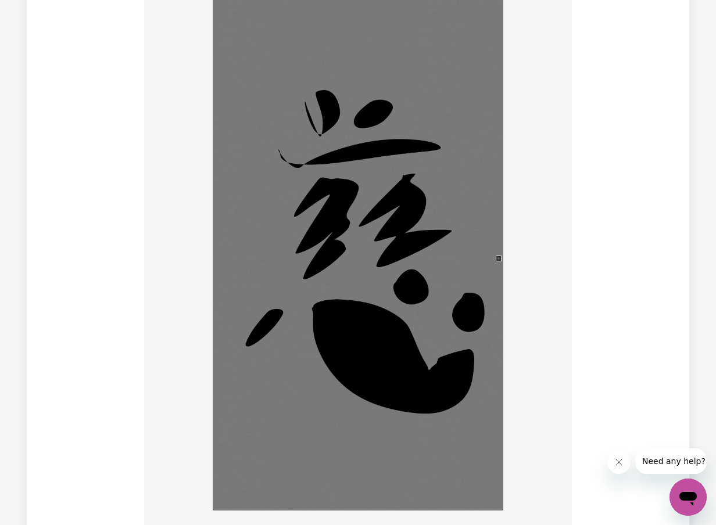
scroll to position [1032, 0]
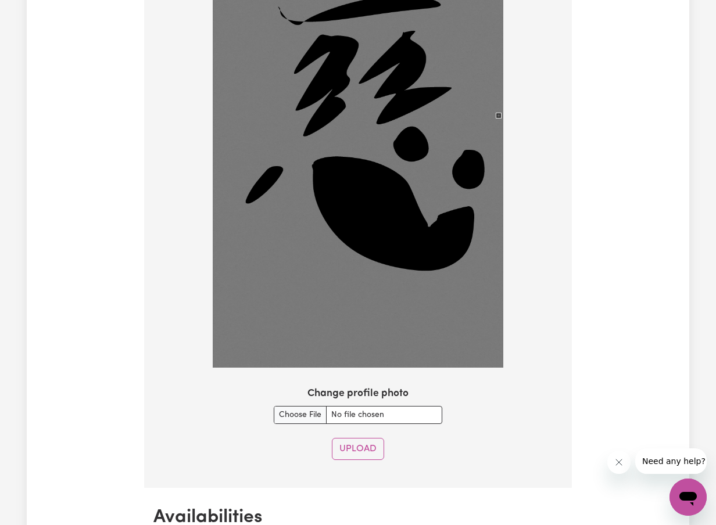
click at [519, 363] on div at bounding box center [357, 111] width 409 height 521
click at [527, 386] on div "Change profile photo" at bounding box center [357, 405] width 409 height 38
click at [349, 447] on button "Upload" at bounding box center [358, 449] width 52 height 22
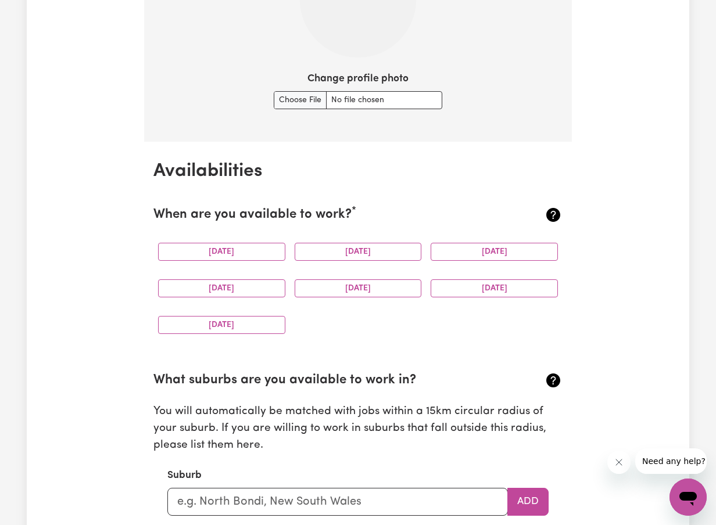
scroll to position [954, 0]
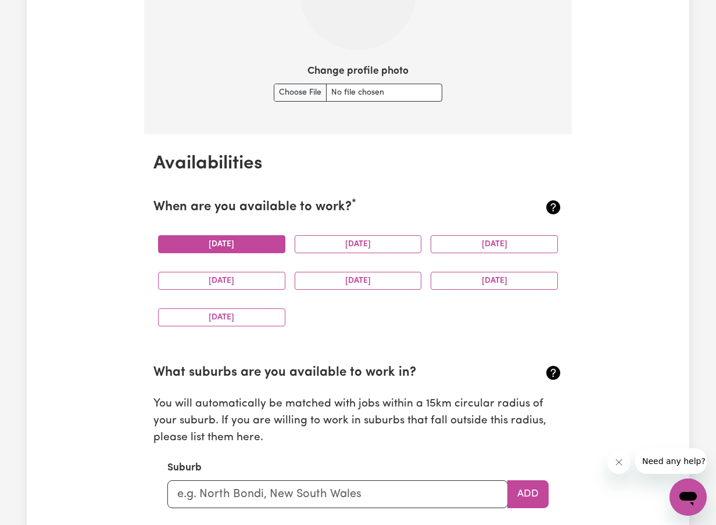
click at [244, 243] on button "[DATE]" at bounding box center [221, 244] width 127 height 18
click at [327, 245] on button "[DATE]" at bounding box center [357, 244] width 127 height 18
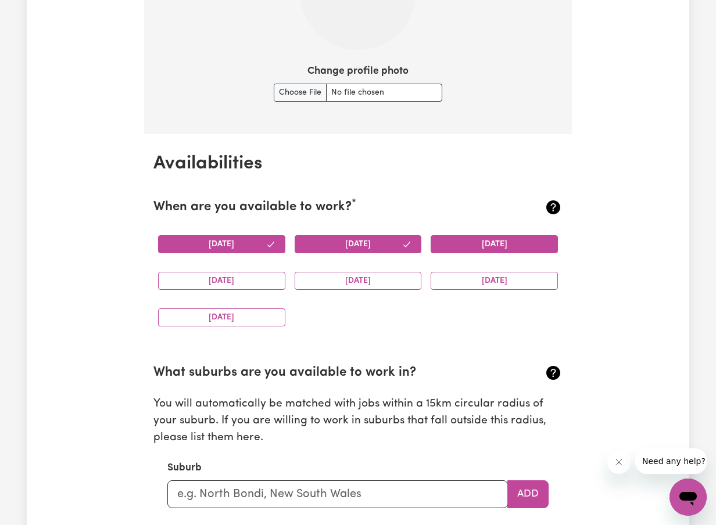
click at [457, 243] on button "[DATE]" at bounding box center [493, 244] width 127 height 18
click at [397, 274] on button "[DATE]" at bounding box center [357, 281] width 127 height 18
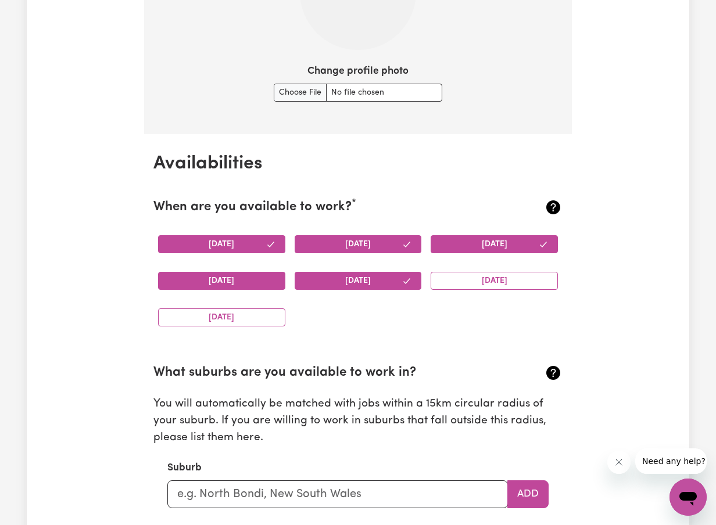
click at [224, 276] on button "[DATE]" at bounding box center [221, 281] width 127 height 18
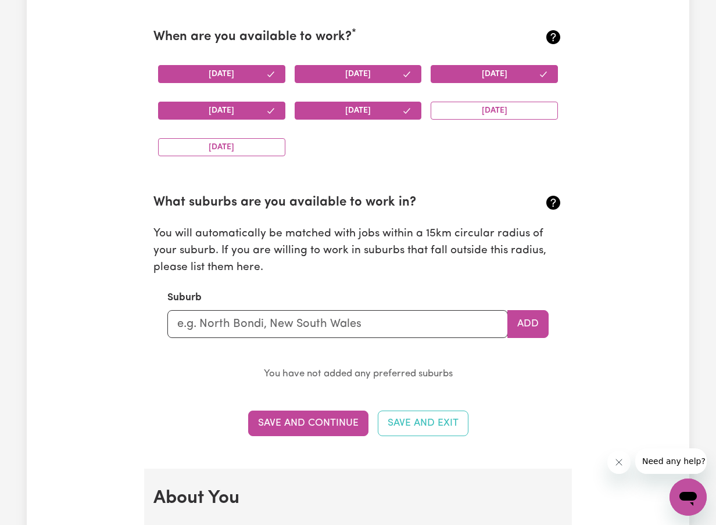
scroll to position [1125, 0]
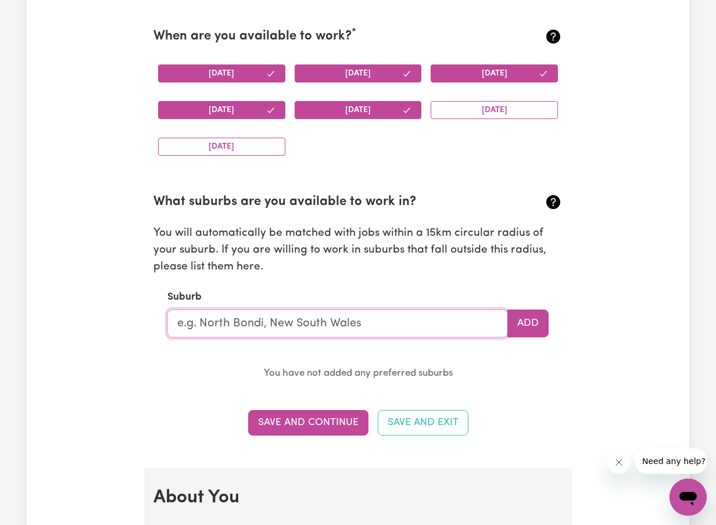
click at [305, 330] on input "text" at bounding box center [337, 324] width 340 height 28
type input "Wollongong"
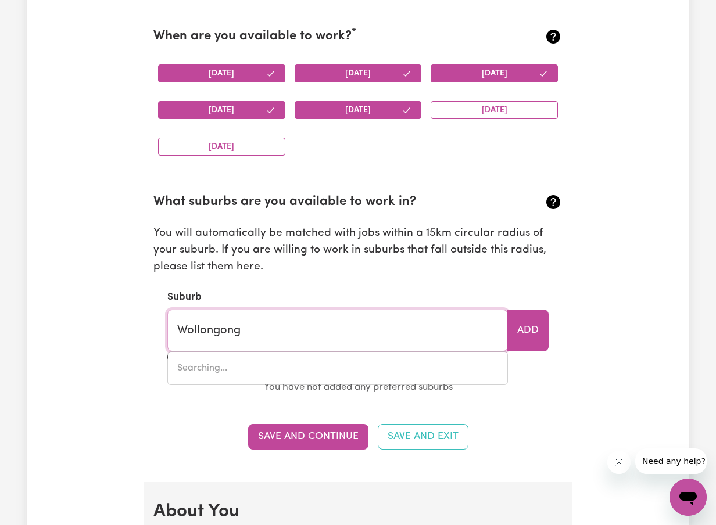
type input "[GEOGRAPHIC_DATA], [GEOGRAPHIC_DATA], 2500"
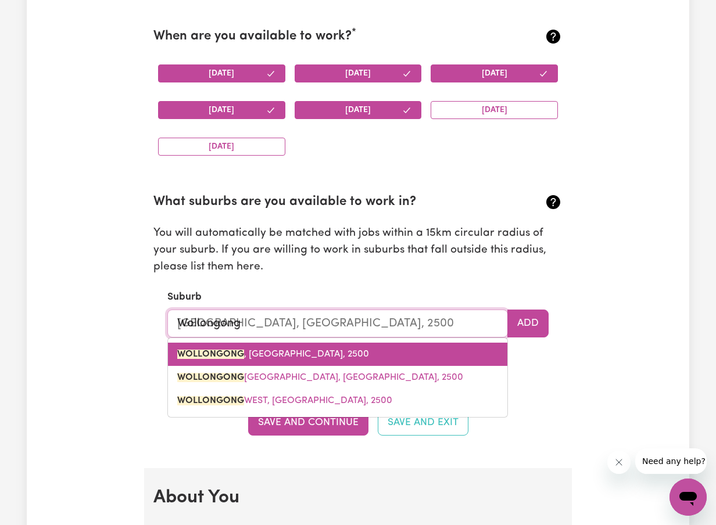
click at [368, 353] on link "WOLLONGONG , [GEOGRAPHIC_DATA], 2500" at bounding box center [337, 354] width 339 height 23
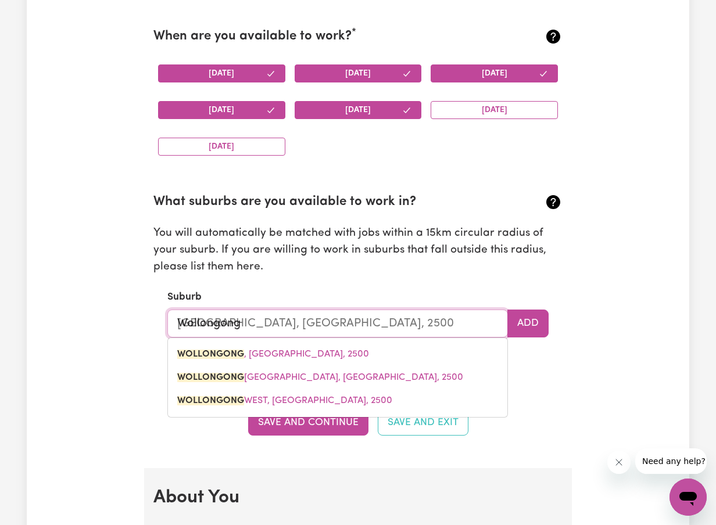
type input "WOLLONGONG, [GEOGRAPHIC_DATA], 2500"
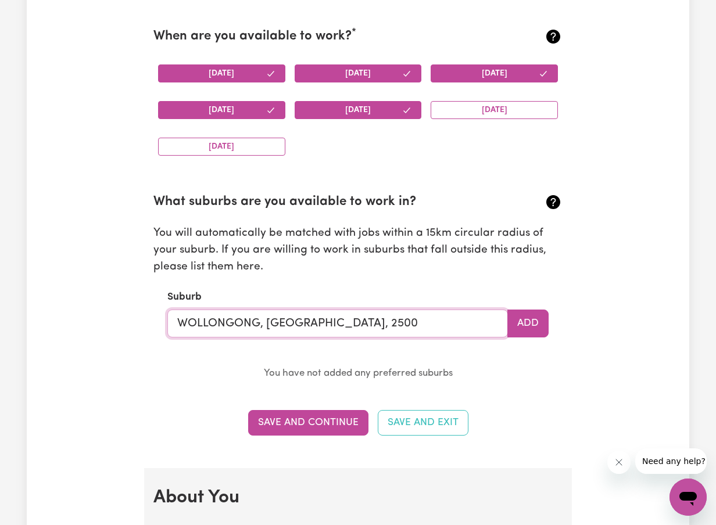
click at [206, 314] on input "WOLLONGONG, [GEOGRAPHIC_DATA], 2500" at bounding box center [337, 324] width 340 height 28
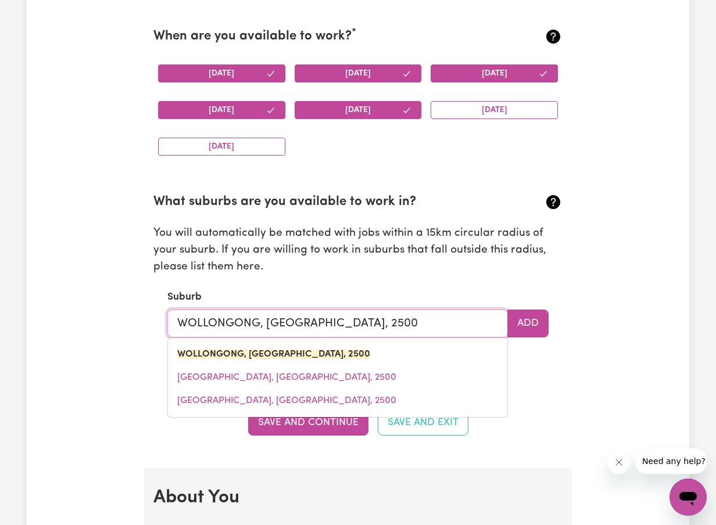
click at [206, 314] on input "WOLLONGONG, [GEOGRAPHIC_DATA], 2500" at bounding box center [337, 324] width 340 height 28
click at [400, 268] on p "You will automatically be matched with jobs within a 15km circular radius of yo…" at bounding box center [357, 250] width 409 height 50
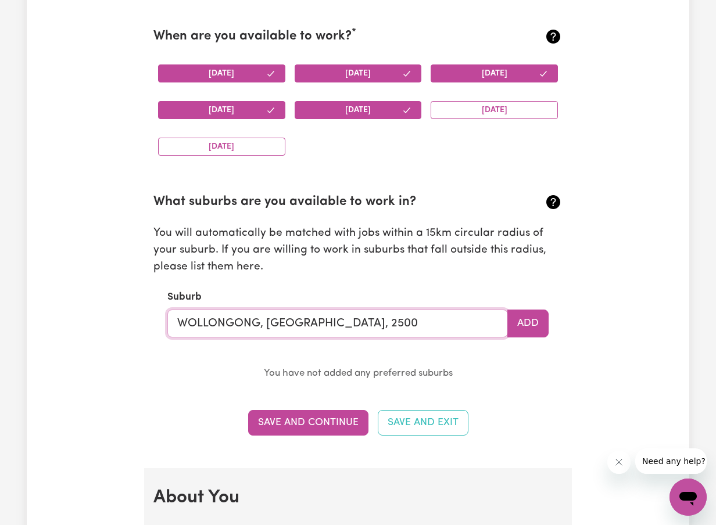
click at [189, 329] on input "WOLLONGONG, [GEOGRAPHIC_DATA], 2500" at bounding box center [337, 324] width 340 height 28
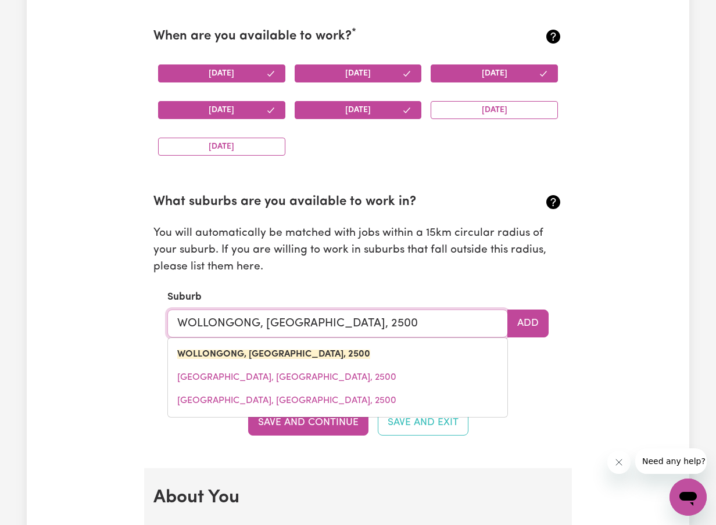
click at [189, 329] on input "WOLLONGONG, [GEOGRAPHIC_DATA], 2500" at bounding box center [337, 324] width 340 height 28
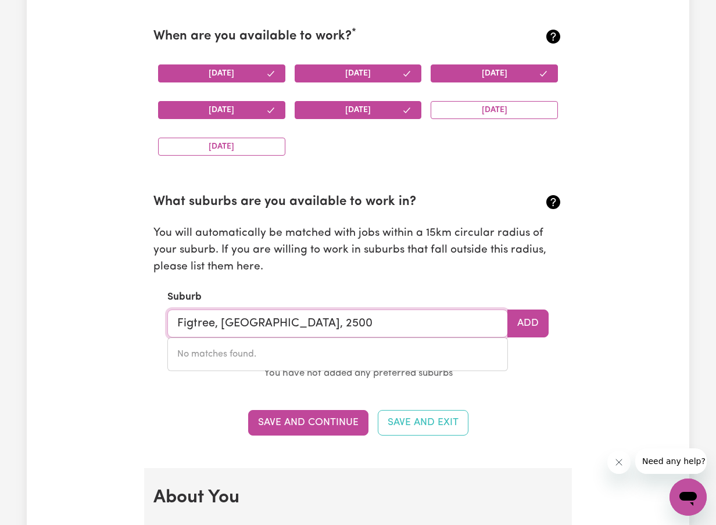
click at [375, 315] on input "Figtree, [GEOGRAPHIC_DATA], 2500" at bounding box center [337, 324] width 340 height 28
type input "Figtree, [GEOGRAPHIC_DATA], 2500"
click at [344, 289] on section "What suburbs are you available to work in? You will automatically be matched wi…" at bounding box center [357, 278] width 409 height 208
click at [184, 326] on input "Figtree, [GEOGRAPHIC_DATA], 2500" at bounding box center [337, 324] width 340 height 28
click at [183, 326] on input "Figtree, [GEOGRAPHIC_DATA], 2500" at bounding box center [337, 324] width 340 height 28
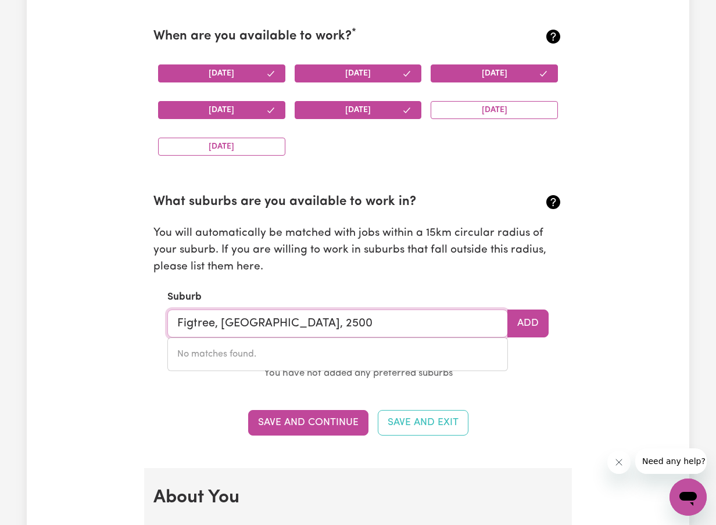
click at [394, 325] on input "Figtree, [GEOGRAPHIC_DATA], 2500" at bounding box center [337, 324] width 340 height 28
click at [393, 325] on input "Figtree, [GEOGRAPHIC_DATA], 2500" at bounding box center [337, 324] width 340 height 28
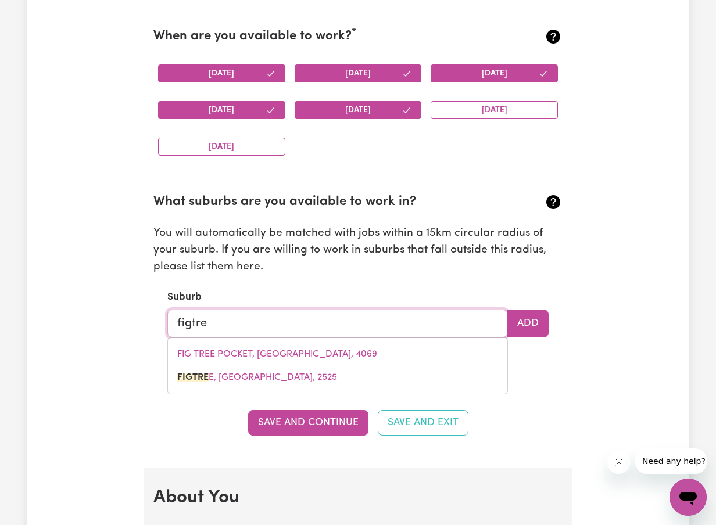
type input "figtree"
type input "figtree, [GEOGRAPHIC_DATA], 2525"
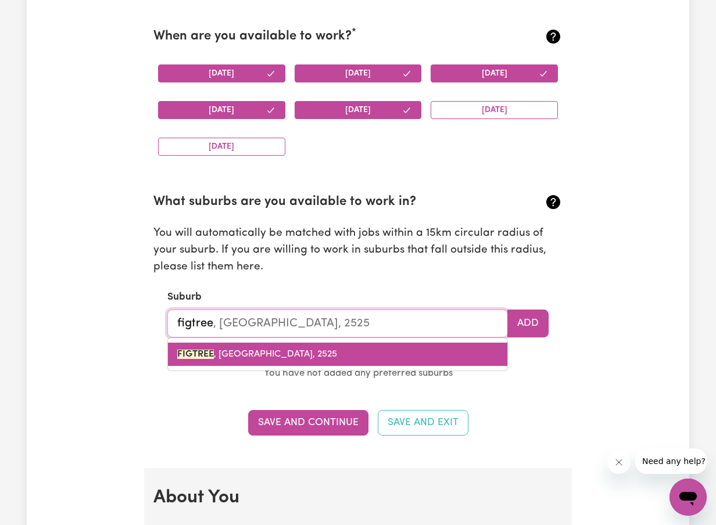
click at [276, 351] on span "[GEOGRAPHIC_DATA] , [GEOGRAPHIC_DATA], 2525" at bounding box center [257, 354] width 160 height 9
type input "[GEOGRAPHIC_DATA], [GEOGRAPHIC_DATA], 2525"
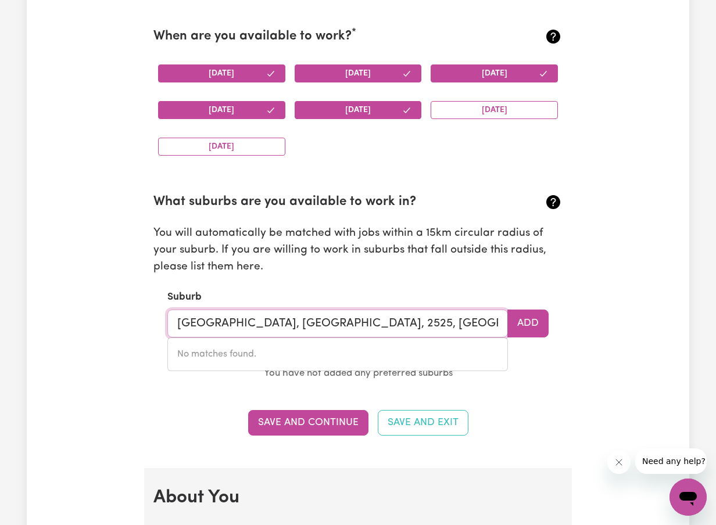
click at [387, 318] on input "[GEOGRAPHIC_DATA], [GEOGRAPHIC_DATA], 2525, [GEOGRAPHIC_DATA]" at bounding box center [337, 324] width 340 height 28
type input "[GEOGRAPHIC_DATA], [GEOGRAPHIC_DATA], 2525"
click at [513, 322] on button "Add" at bounding box center [527, 324] width 41 height 28
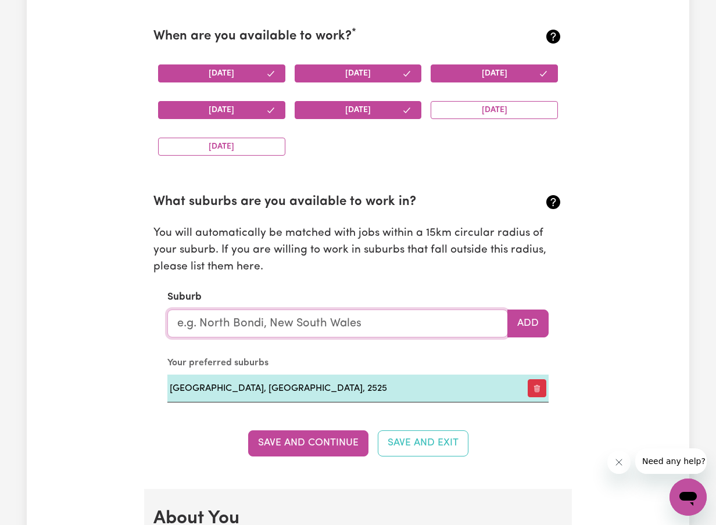
click at [275, 322] on input "text" at bounding box center [337, 324] width 340 height 28
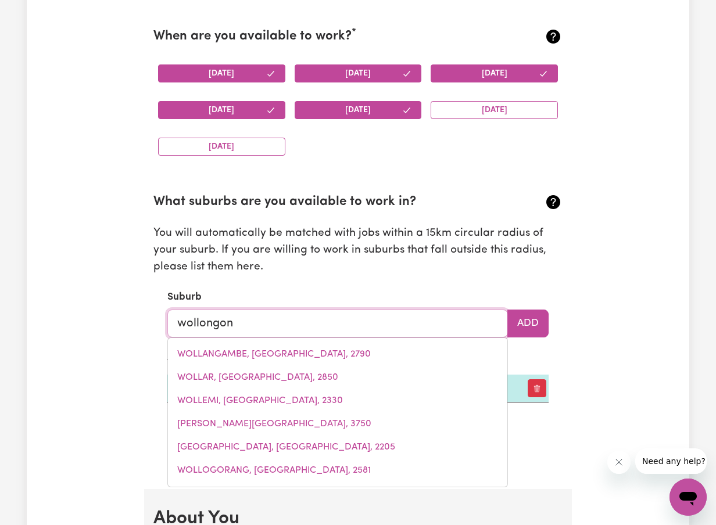
type input "wollongong"
type input "wollongong, [GEOGRAPHIC_DATA], 2500"
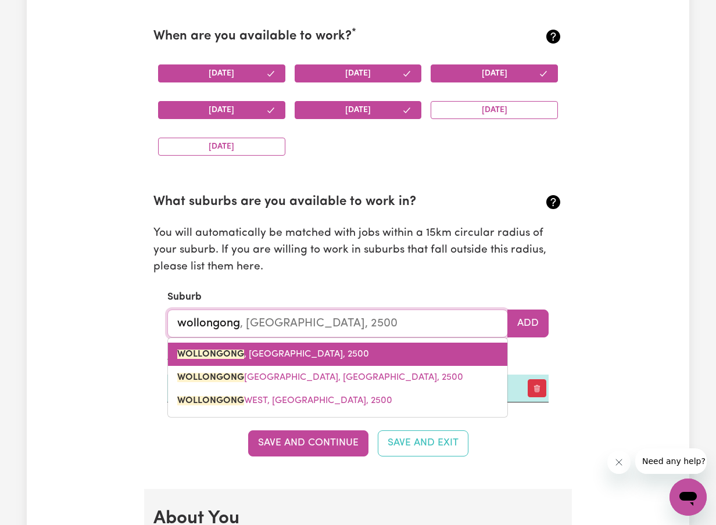
click at [221, 352] on mark "WOLLONGONG" at bounding box center [210, 354] width 67 height 9
type input "WOLLONGONG, [GEOGRAPHIC_DATA], 2500"
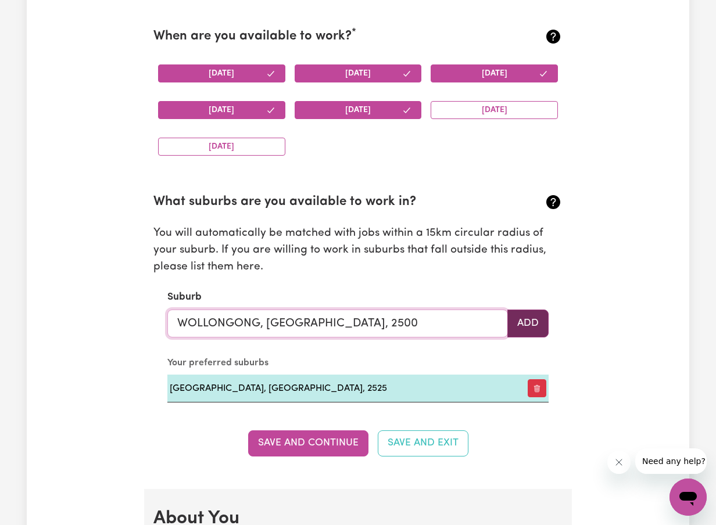
type input "WOLLONGONG, [GEOGRAPHIC_DATA], 2500"
click at [524, 317] on button "Add" at bounding box center [527, 324] width 41 height 28
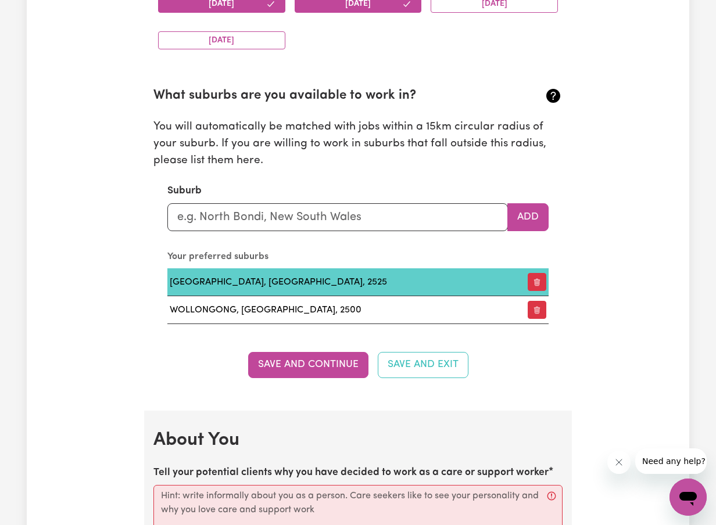
scroll to position [1248, 0]
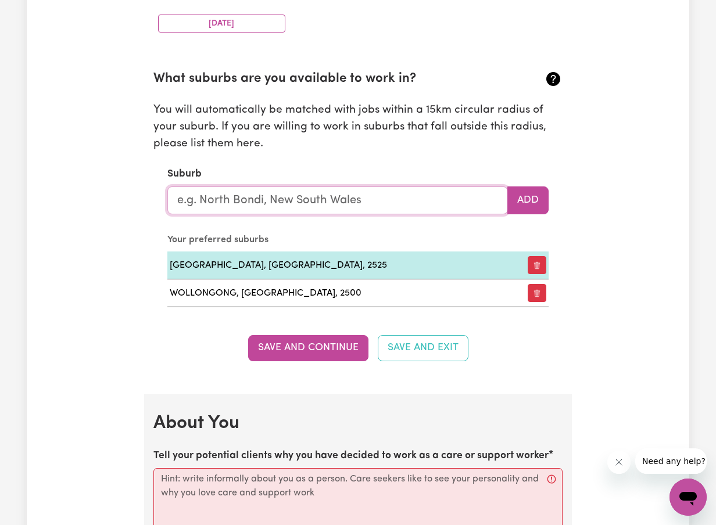
click at [272, 199] on input "text" at bounding box center [337, 200] width 340 height 28
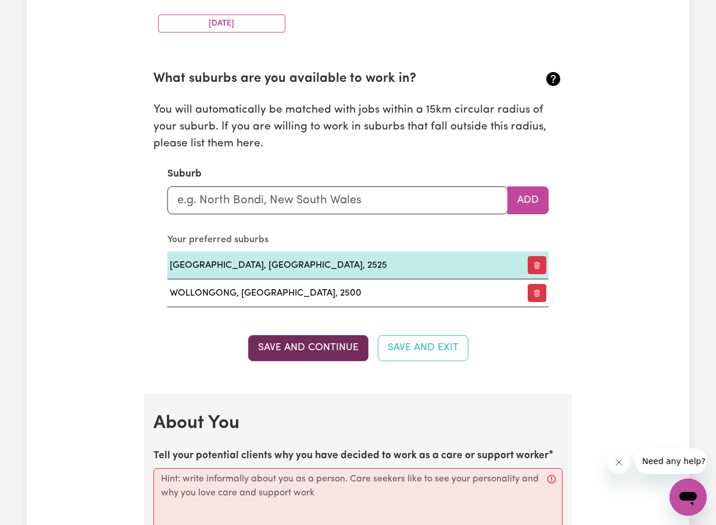
click at [316, 347] on button "Save and Continue" at bounding box center [308, 348] width 120 height 26
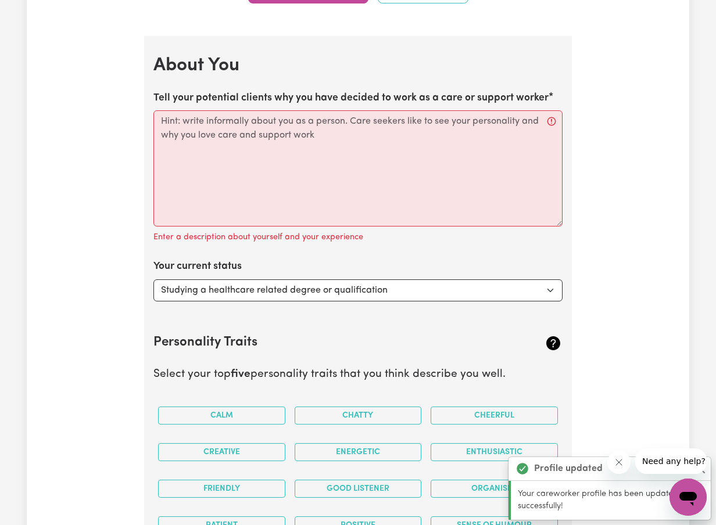
scroll to position [1604, 0]
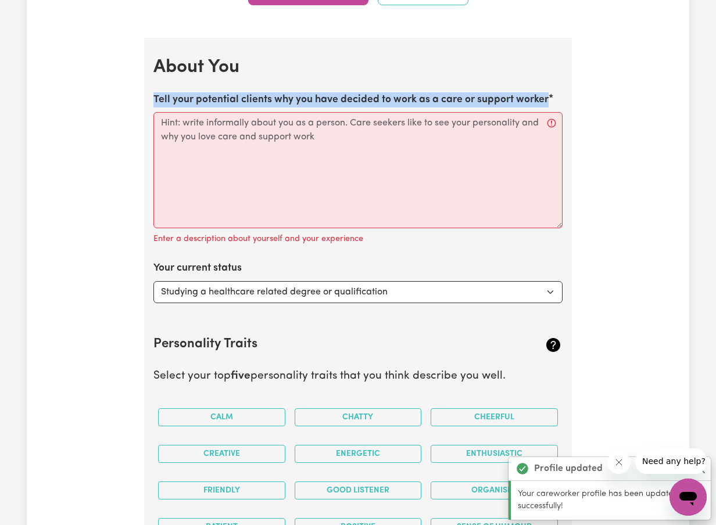
drag, startPoint x: 151, startPoint y: 100, endPoint x: 567, endPoint y: 102, distance: 416.4
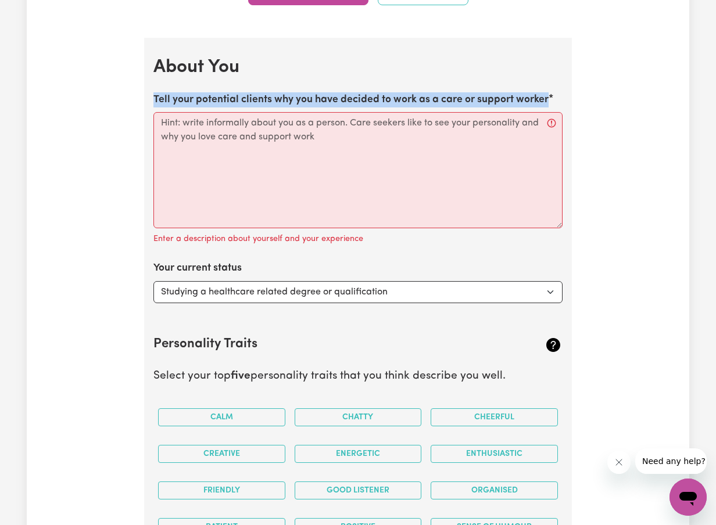
copy label "Tell your potential clients why you have decided to work as a care or support w…"
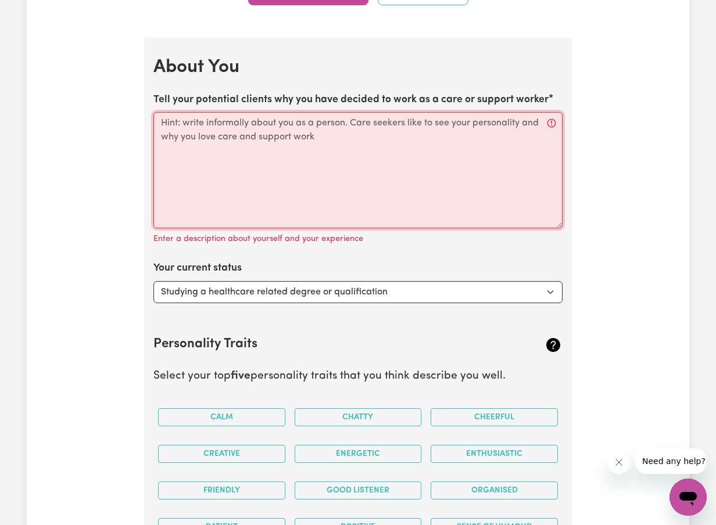
click at [299, 189] on textarea "Tell your potential clients why you have decided to work as a care or support w…" at bounding box center [357, 170] width 409 height 116
paste textarea "I decided to work as a support worker because I enjoy being a calm and patient …"
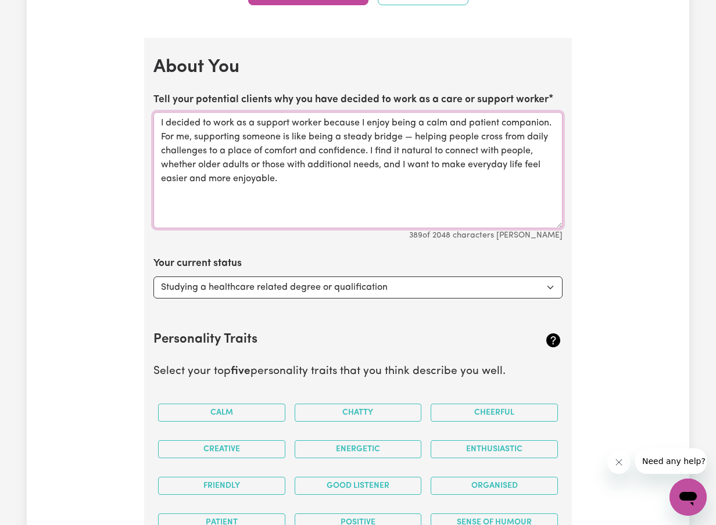
click at [328, 201] on textarea "I decided to work as a support worker because I enjoy being a calm and patient …" at bounding box center [357, 170] width 409 height 116
type textarea "I decided to work as a support worker because I enjoy being a calm and patient …"
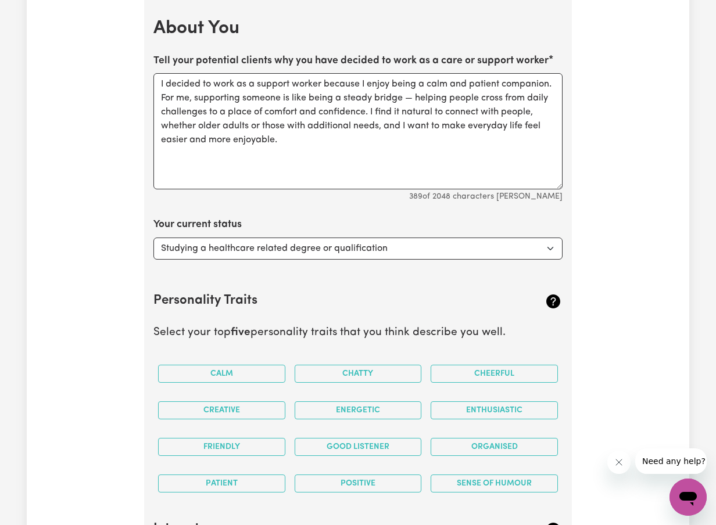
scroll to position [1643, 0]
click at [358, 253] on select "Select... Studying a healthcare related degree or qualification Studying a non-…" at bounding box center [357, 249] width 409 height 22
select select "Looking for extra work to fill my week and/or weekends"
click at [153, 238] on select "Select... Studying a healthcare related degree or qualification Studying a non-…" at bounding box center [357, 249] width 409 height 22
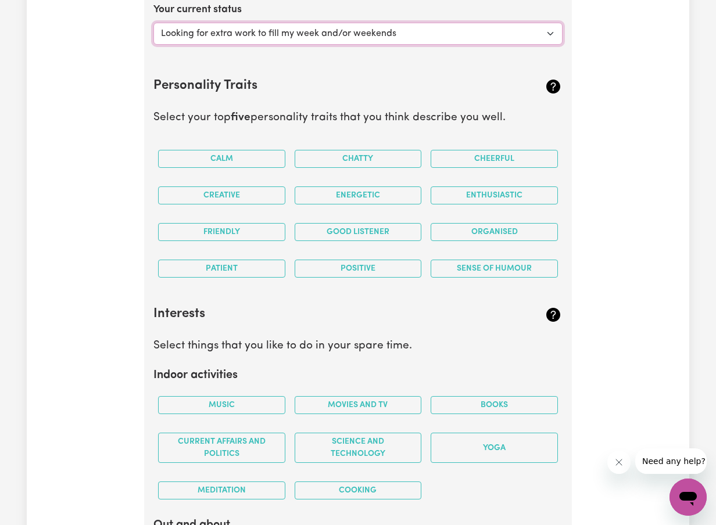
scroll to position [1857, 0]
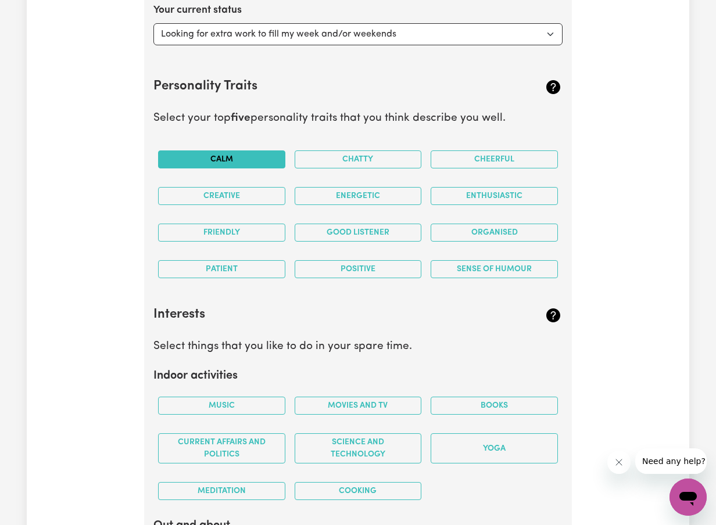
click at [174, 153] on button "Calm" at bounding box center [221, 159] width 127 height 18
click at [260, 194] on button "Creative" at bounding box center [221, 196] width 127 height 18
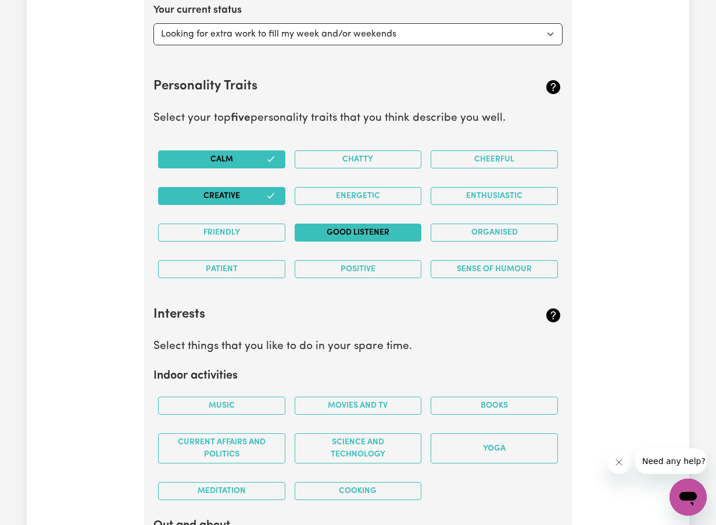
click at [362, 231] on button "Good Listener" at bounding box center [357, 233] width 127 height 18
click at [527, 228] on button "Organised" at bounding box center [493, 233] width 127 height 18
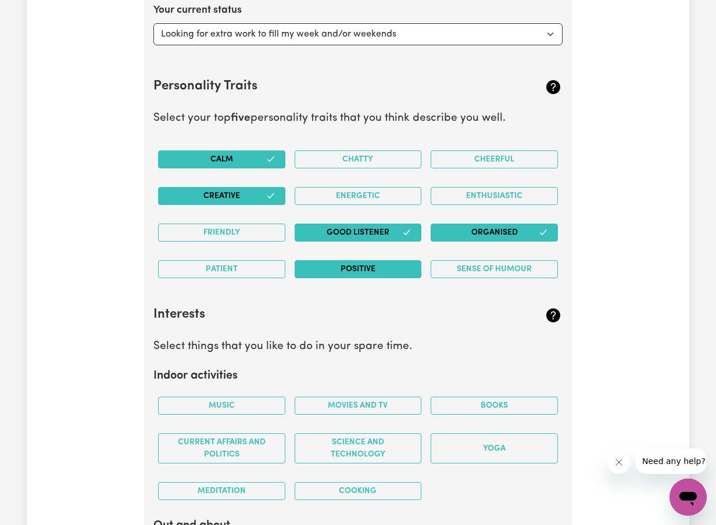
click at [347, 269] on button "Positive" at bounding box center [357, 269] width 127 height 18
click at [208, 198] on button "Creative" at bounding box center [221, 196] width 127 height 18
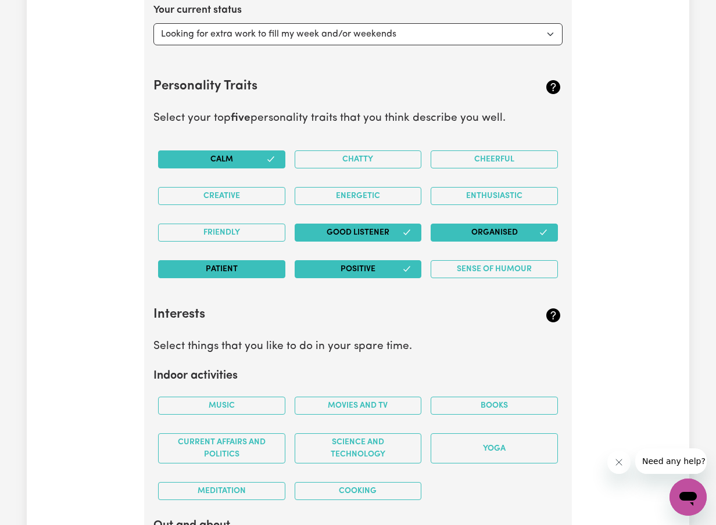
click at [213, 263] on button "Patient" at bounding box center [221, 269] width 127 height 18
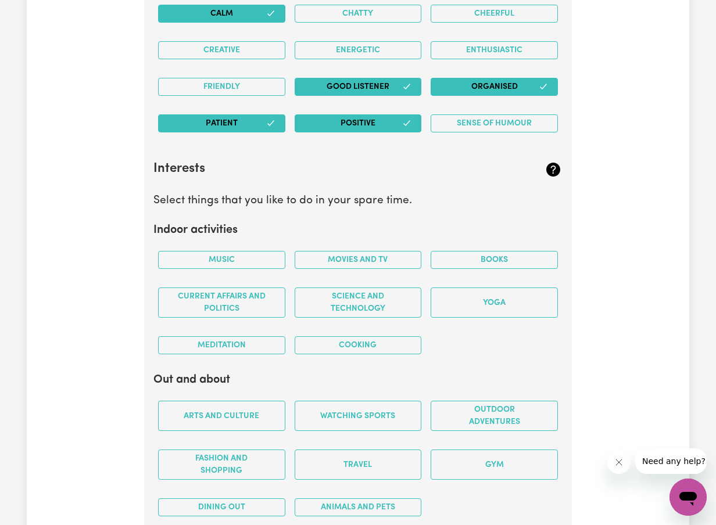
scroll to position [1983, 0]
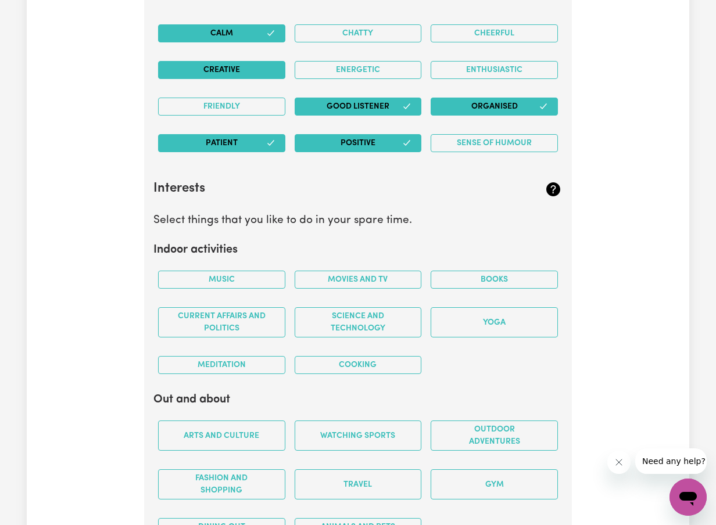
click at [220, 66] on button "Creative" at bounding box center [221, 70] width 127 height 18
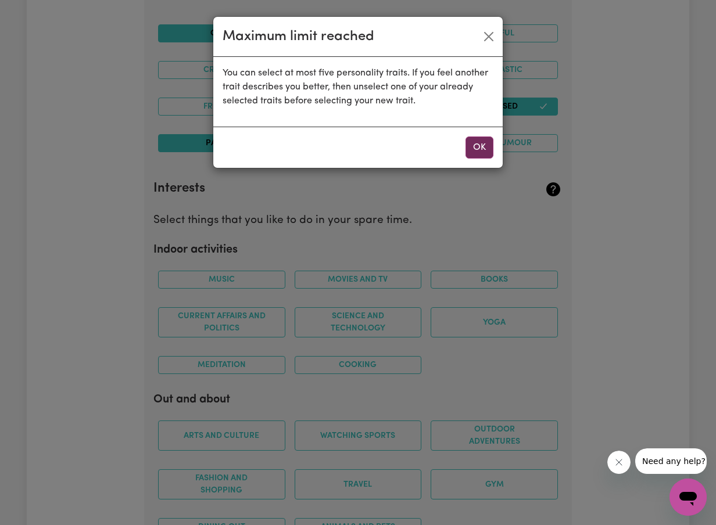
click at [468, 149] on button "OK" at bounding box center [479, 147] width 28 height 22
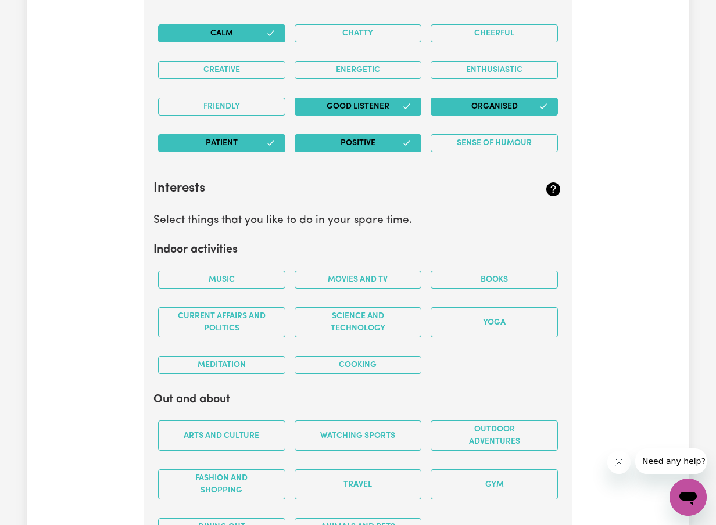
click at [250, 30] on button "Calm" at bounding box center [221, 33] width 127 height 18
click at [246, 146] on button "Patient" at bounding box center [221, 143] width 127 height 18
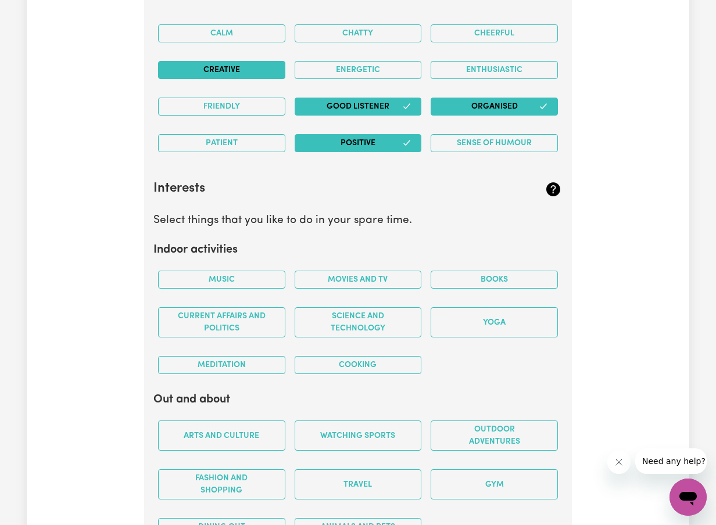
click at [258, 74] on button "Creative" at bounding box center [221, 70] width 127 height 18
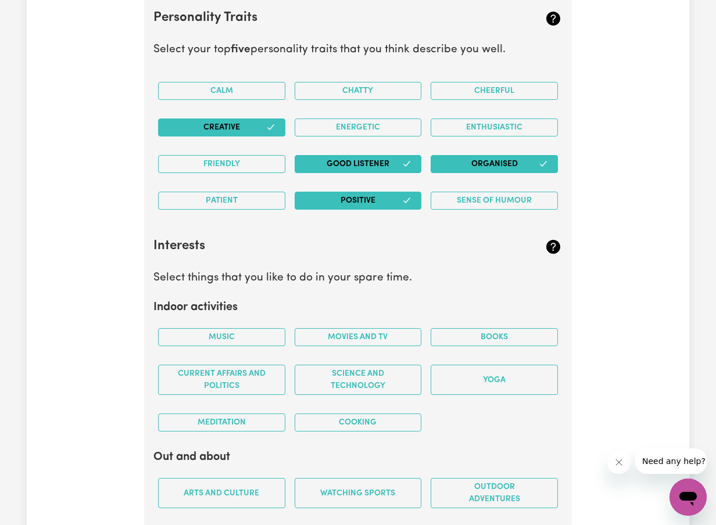
scroll to position [1920, 0]
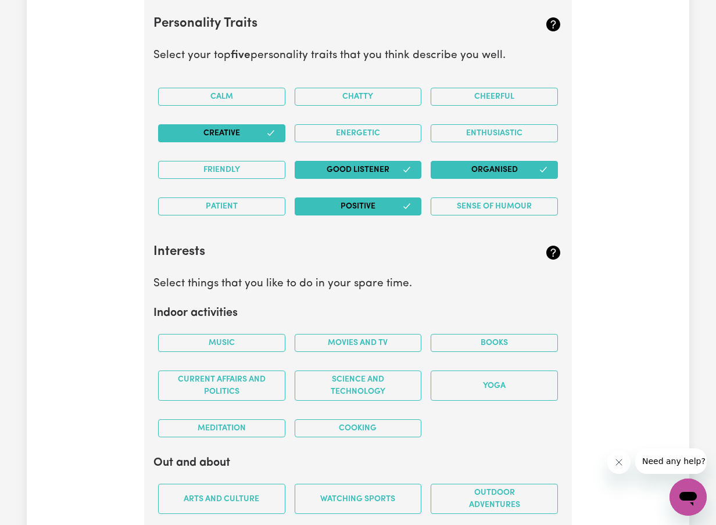
click at [358, 165] on button "Good Listener" at bounding box center [357, 170] width 127 height 18
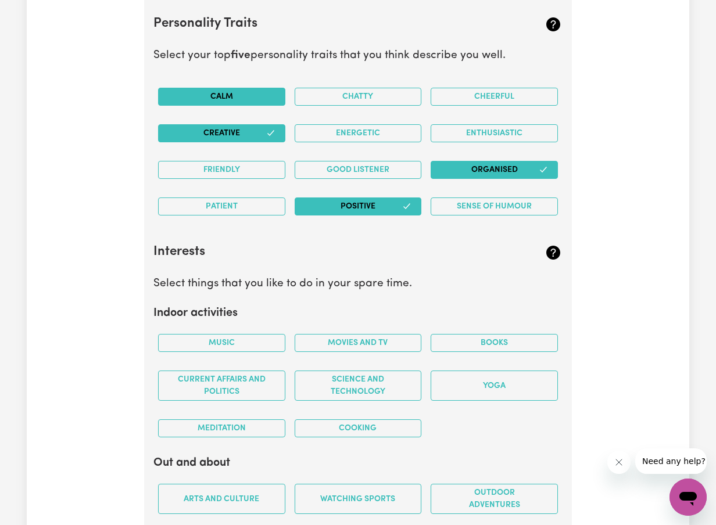
click at [207, 99] on button "Calm" at bounding box center [221, 97] width 127 height 18
click at [240, 206] on button "Patient" at bounding box center [221, 206] width 127 height 18
click at [228, 128] on button "Creative" at bounding box center [221, 133] width 127 height 18
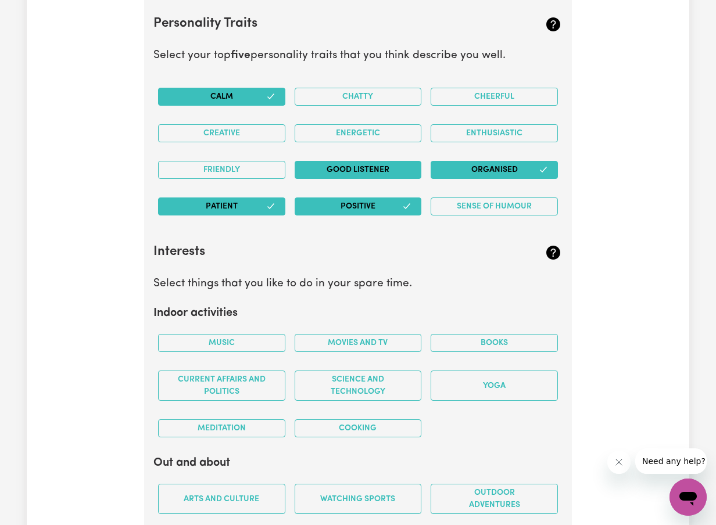
click at [387, 170] on button "Good Listener" at bounding box center [357, 170] width 127 height 18
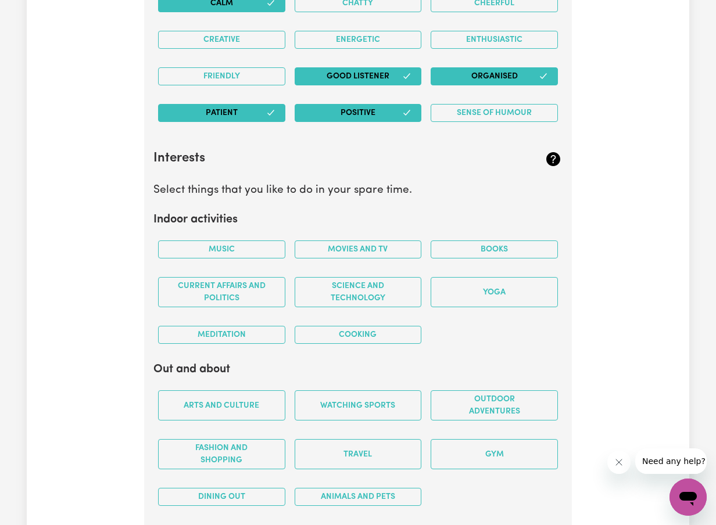
scroll to position [2039, 0]
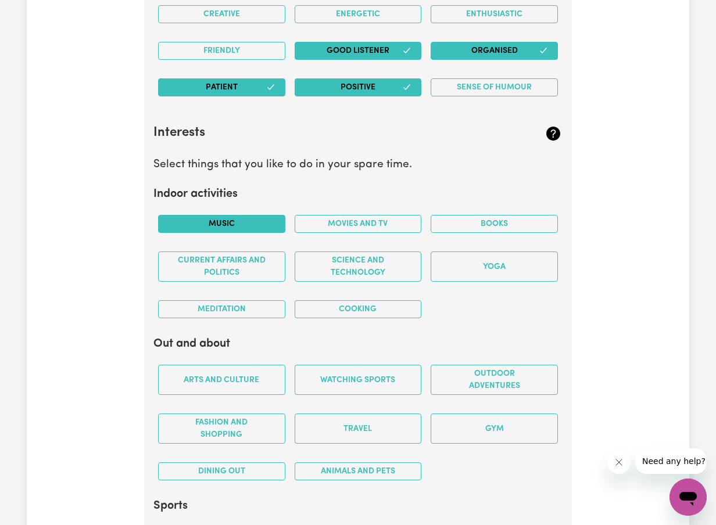
click at [250, 225] on button "Music" at bounding box center [221, 224] width 127 height 18
click at [478, 231] on button "Books" at bounding box center [493, 224] width 127 height 18
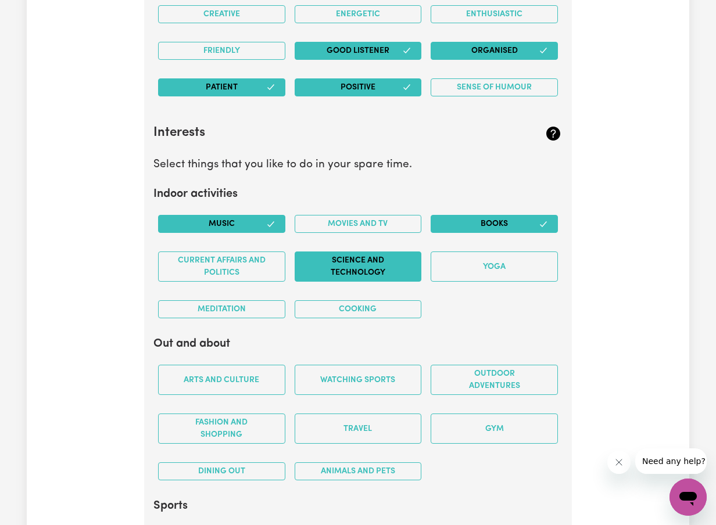
click at [371, 273] on button "Science and Technology" at bounding box center [357, 266] width 127 height 30
click at [239, 304] on button "Meditation" at bounding box center [221, 309] width 127 height 18
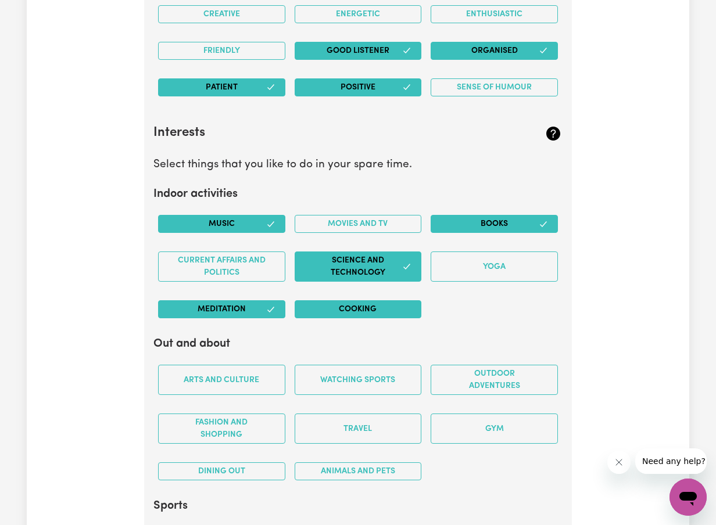
click at [397, 310] on button "Cooking" at bounding box center [357, 309] width 127 height 18
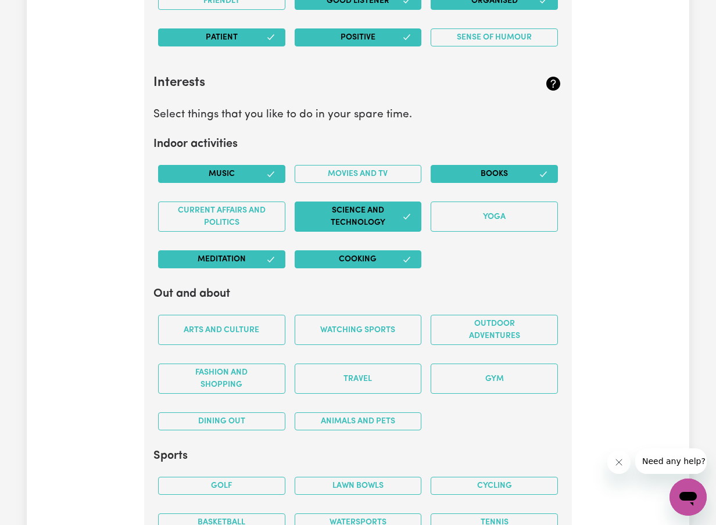
scroll to position [2096, 0]
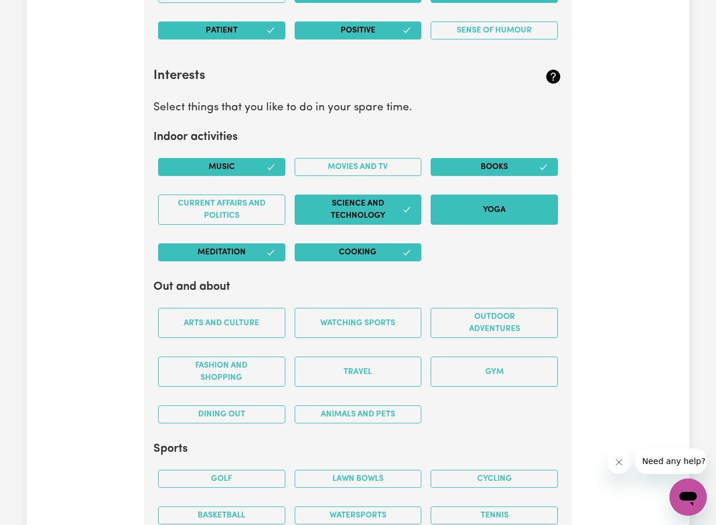
click at [490, 212] on button "Yoga" at bounding box center [493, 210] width 127 height 30
click at [358, 170] on button "Movies and TV" at bounding box center [357, 167] width 127 height 18
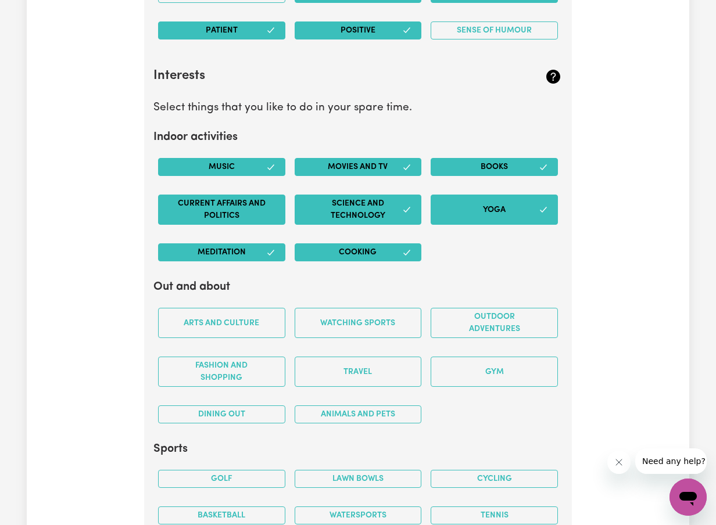
click at [261, 213] on button "Current Affairs and Politics" at bounding box center [221, 210] width 127 height 30
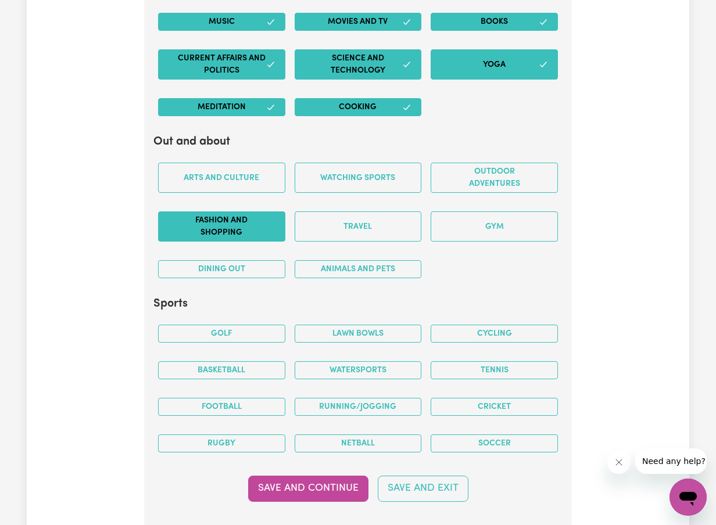
scroll to position [2243, 0]
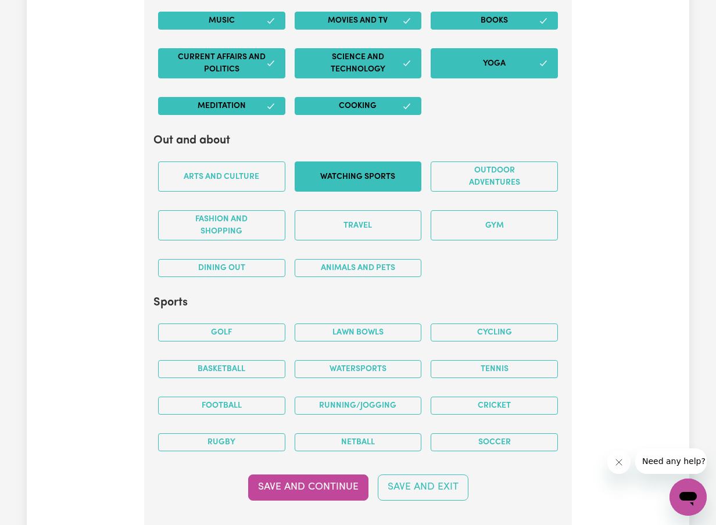
click at [366, 181] on button "Watching sports" at bounding box center [357, 176] width 127 height 30
click at [362, 241] on div "Travel" at bounding box center [358, 225] width 136 height 49
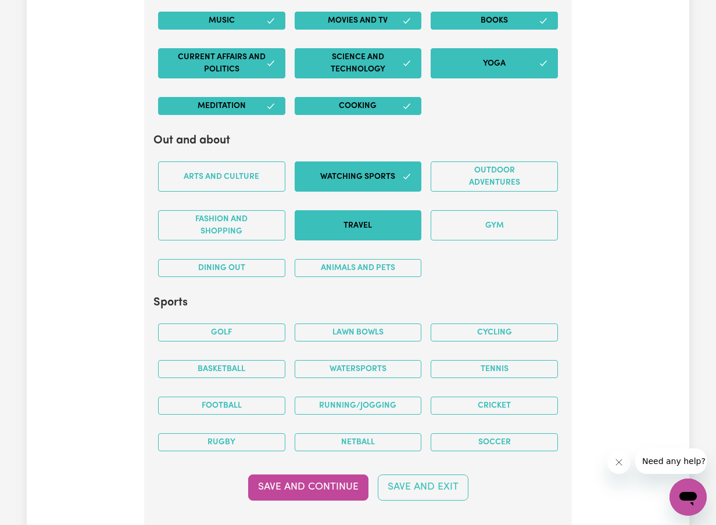
click at [354, 233] on button "Travel" at bounding box center [357, 225] width 127 height 30
click at [218, 169] on button "Arts and Culture" at bounding box center [221, 176] width 127 height 30
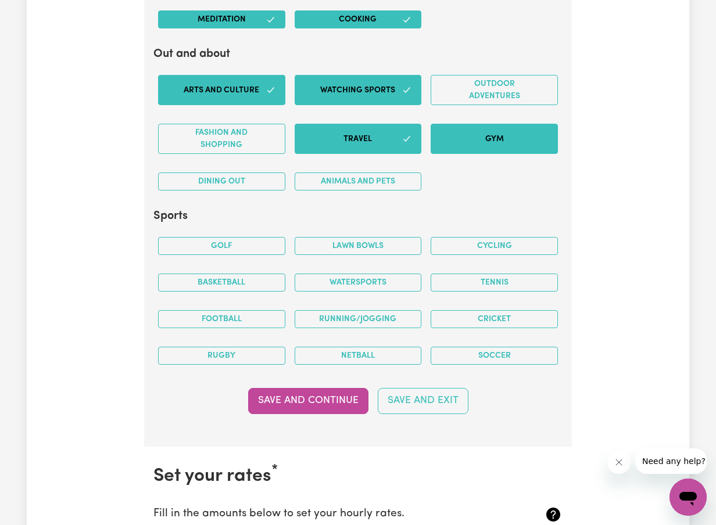
scroll to position [2332, 0]
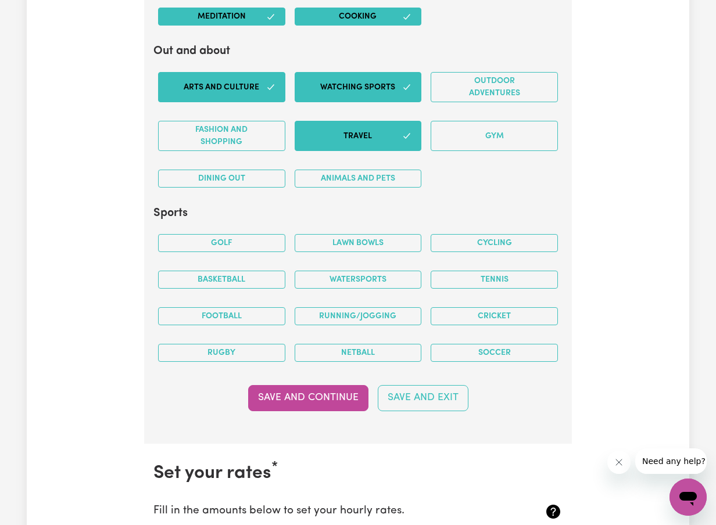
click at [486, 112] on div "Gym" at bounding box center [494, 136] width 136 height 49
click at [470, 93] on button "Outdoor adventures" at bounding box center [493, 87] width 127 height 30
click at [252, 191] on div "Dining out" at bounding box center [221, 178] width 136 height 37
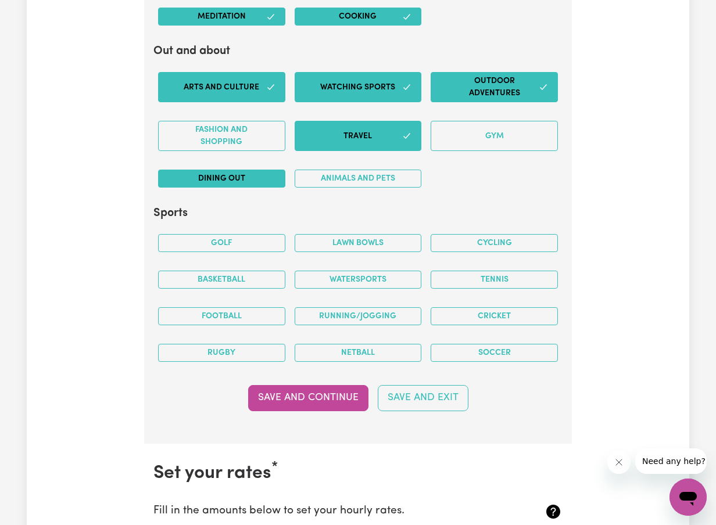
click at [256, 184] on button "Dining out" at bounding box center [221, 179] width 127 height 18
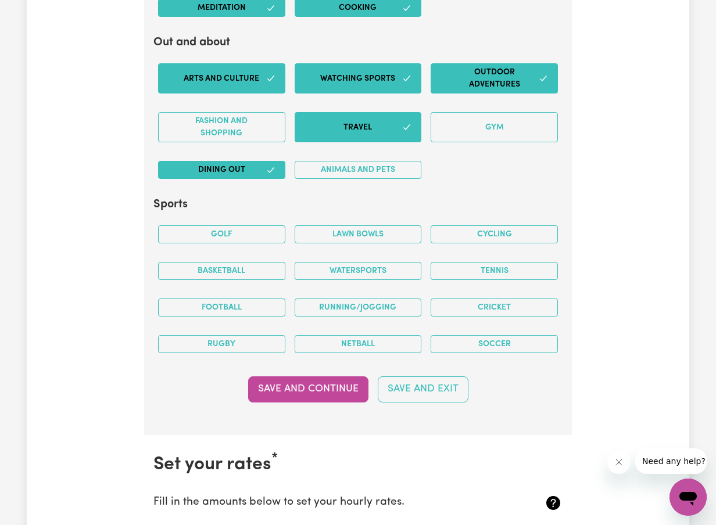
scroll to position [2339, 0]
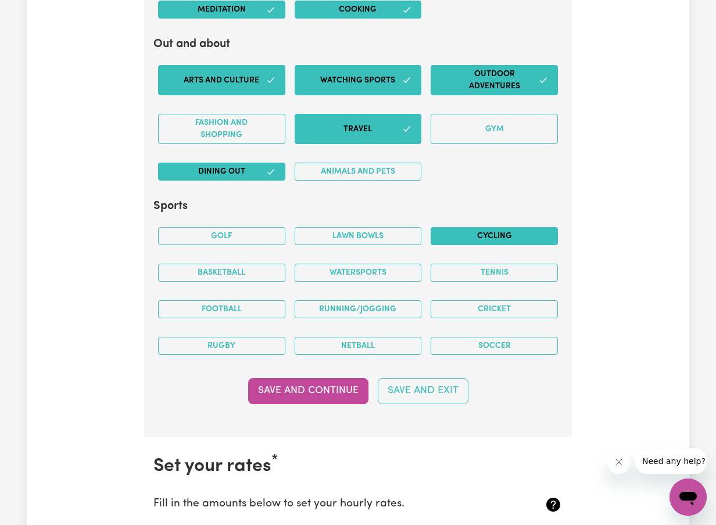
click at [463, 235] on button "Cycling" at bounding box center [493, 236] width 127 height 18
click at [465, 348] on button "Soccer" at bounding box center [493, 346] width 127 height 18
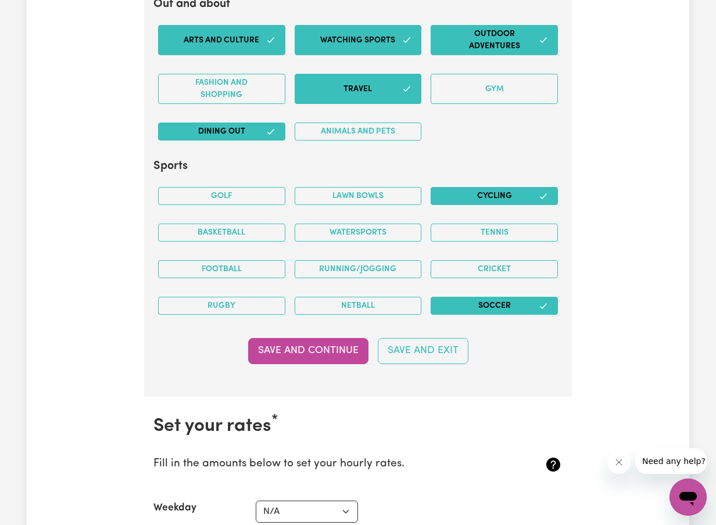
scroll to position [2378, 0]
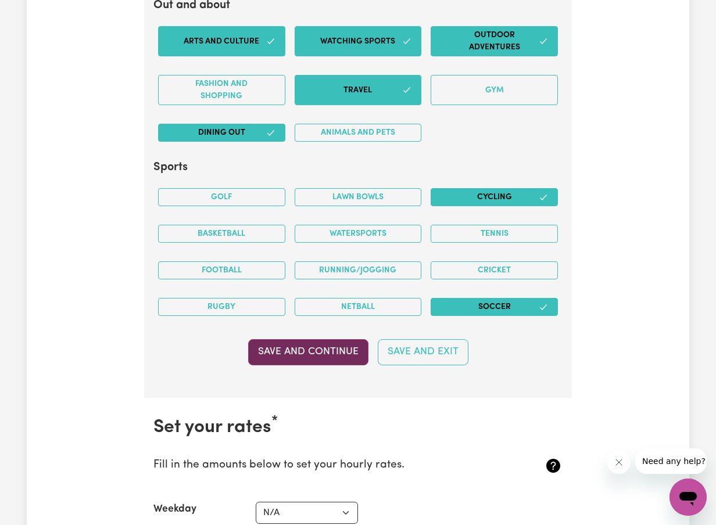
click at [287, 355] on button "Save and Continue" at bounding box center [308, 352] width 120 height 26
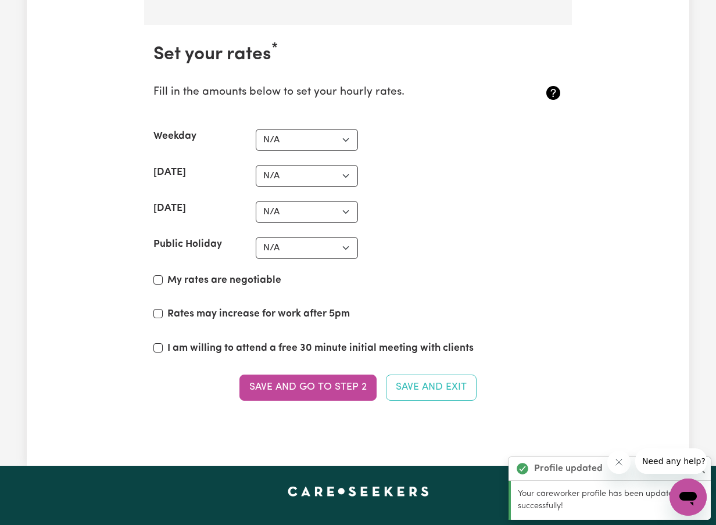
scroll to position [2746, 0]
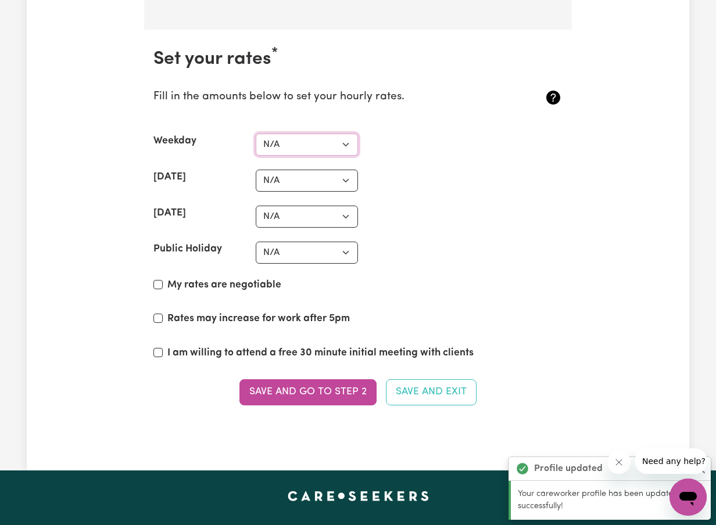
click at [328, 142] on select "N/A $37 $38 $39 $40 $41 $42 $43 $44 $45 $46 $47 $48 $49 $50 $51 $52 $53 $54 $55…" at bounding box center [307, 145] width 102 height 22
click at [256, 134] on select "N/A $37 $38 $39 $40 $41 $42 $43 $44 $45 $46 $47 $48 $49 $50 $51 $52 $53 $54 $55…" at bounding box center [307, 145] width 102 height 22
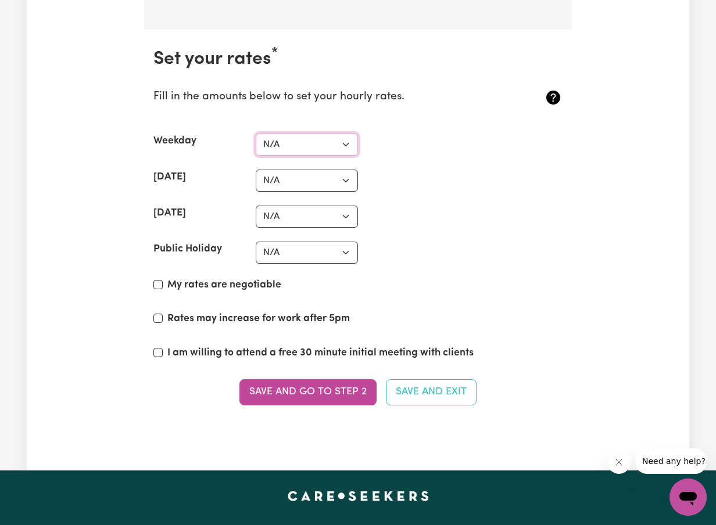
click at [328, 143] on select "N/A $37 $38 $39 $40 $41 $42 $43 $44 $45 $46 $47 $48 $49 $50 $51 $52 $53 $54 $55…" at bounding box center [307, 145] width 102 height 22
select select "37"
click at [256, 134] on select "N/A $37 $38 $39 $40 $41 $42 $43 $44 $45 $46 $47 $48 $49 $50 $51 $52 $53 $54 $55…" at bounding box center [307, 145] width 102 height 22
click at [336, 184] on select "N/A $37 $38 $39 $40 $41 $42 $43 $44 $45 $46 $47 $48 $49 $50 $51 $52 $53 $54 $55…" at bounding box center [307, 181] width 102 height 22
click at [256, 170] on select "N/A $37 $38 $39 $40 $41 $42 $43 $44 $45 $46 $47 $48 $49 $50 $51 $52 $53 $54 $55…" at bounding box center [307, 181] width 102 height 22
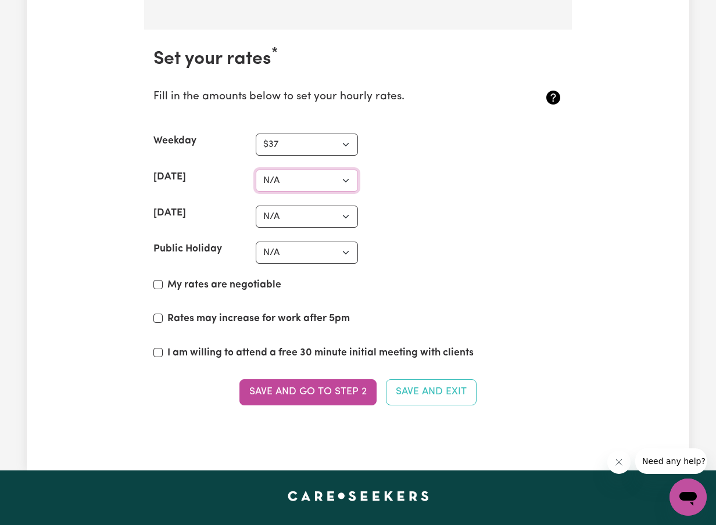
click at [337, 185] on select "N/A $37 $38 $39 $40 $41 $42 $43 $44 $45 $46 $47 $48 $49 $50 $51 $52 $53 $54 $55…" at bounding box center [307, 181] width 102 height 22
select select "37"
click at [256, 170] on select "N/A $37 $38 $39 $40 $41 $42 $43 $44 $45 $46 $47 $48 $49 $50 $51 $52 $53 $54 $55…" at bounding box center [307, 181] width 102 height 22
click at [300, 211] on select "N/A $37 $38 $39 $40 $41 $42 $43 $44 $45 $46 $47 $48 $49 $50 $51 $52 $53 $54 $55…" at bounding box center [307, 217] width 102 height 22
select select "37"
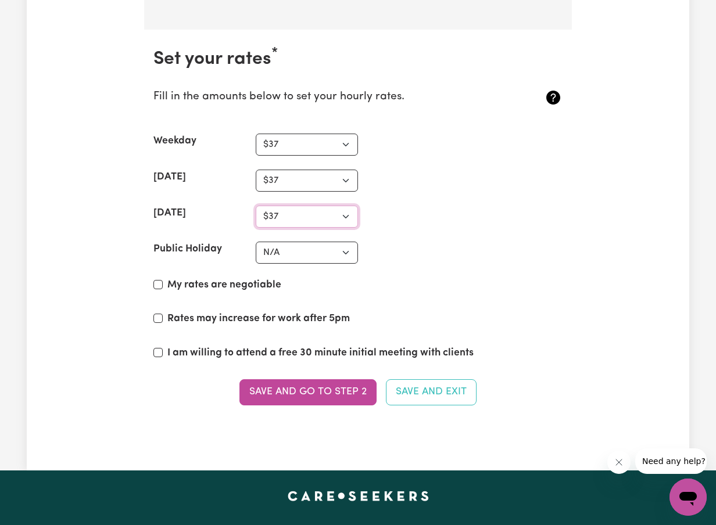
click at [256, 206] on select "N/A $37 $38 $39 $40 $41 $42 $43 $44 $45 $46 $47 $48 $49 $50 $51 $52 $53 $54 $55…" at bounding box center [307, 217] width 102 height 22
click at [294, 248] on select "N/A $37 $38 $39 $40 $41 $42 $43 $44 $45 $46 $47 $48 $49 $50 $51 $52 $53 $54 $55…" at bounding box center [307, 253] width 102 height 22
select select "37"
click at [256, 242] on select "N/A $37 $38 $39 $40 $41 $42 $43 $44 $45 $46 $47 $48 $49 $50 $51 $52 $53 $54 $55…" at bounding box center [307, 253] width 102 height 22
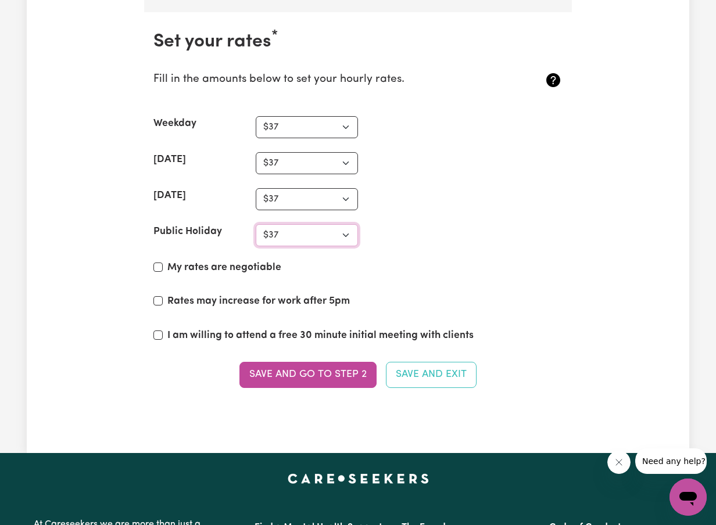
scroll to position [2765, 0]
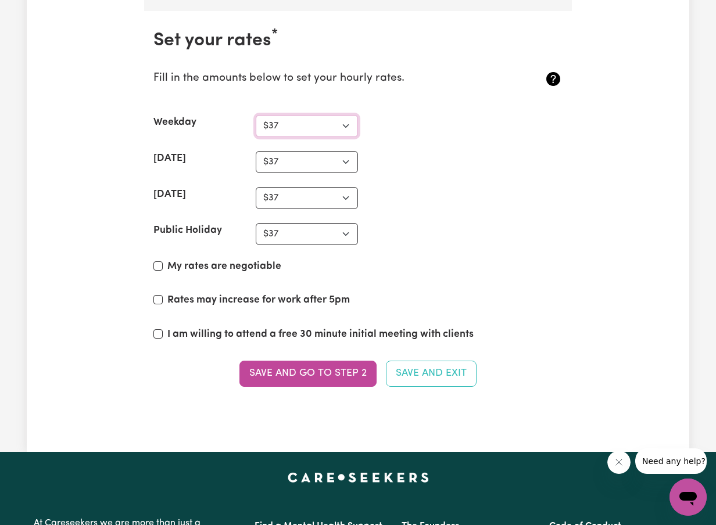
click at [330, 132] on select "N/A $37 $38 $39 $40 $41 $42 $43 $44 $45 $46 $47 $48 $49 $50 $51 $52 $53 $54 $55…" at bounding box center [307, 126] width 102 height 22
click at [256, 115] on select "N/A $37 $38 $39 $40 $41 $42 $43 $44 $45 $46 $47 $48 $49 $50 $51 $52 $53 $54 $55…" at bounding box center [307, 126] width 102 height 22
click at [195, 299] on label "Rates may increase for work after 5pm" at bounding box center [258, 300] width 182 height 15
click at [163, 299] on input "Rates may increase for work after 5pm" at bounding box center [157, 299] width 9 height 9
click at [212, 299] on label "Rates may increase for work after 5pm" at bounding box center [258, 300] width 182 height 15
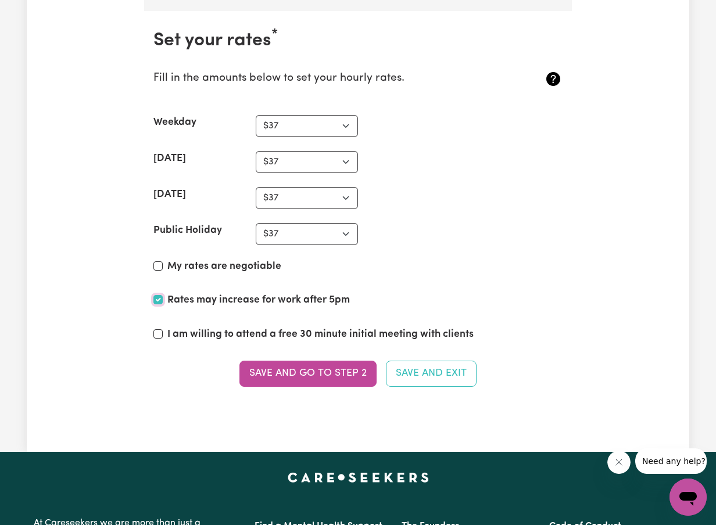
click at [163, 299] on input "Rates may increase for work after 5pm" at bounding box center [157, 299] width 9 height 9
checkbox input "false"
click at [353, 117] on select "N/A $37 $38 $39 $40 $41 $42 $43 $44 $45 $46 $47 $48 $49 $50 $51 $52 $53 $54 $55…" at bounding box center [307, 126] width 102 height 22
click at [334, 130] on select "N/A $37 $38 $39 $40 $41 $42 $43 $44 $45 $46 $47 $48 $49 $50 $51 $52 $53 $54 $55…" at bounding box center [307, 126] width 102 height 22
click at [318, 124] on select "N/A $37 $38 $39 $40 $41 $42 $43 $44 $45 $46 $47 $48 $49 $50 $51 $52 $53 $54 $55…" at bounding box center [307, 126] width 102 height 22
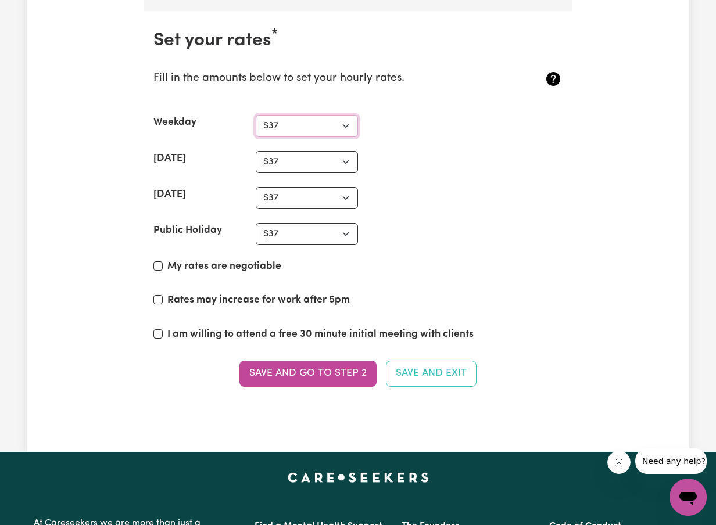
select select "39"
click at [256, 115] on select "N/A $37 $38 $39 $40 $41 $42 $43 $44 $45 $46 $47 $48 $49 $50 $51 $52 $53 $54 $55…" at bounding box center [307, 126] width 102 height 22
click at [299, 162] on select "N/A $37 $38 $39 $40 $41 $42 $43 $44 $45 $46 $47 $48 $49 $50 $51 $52 $53 $54 $55…" at bounding box center [307, 162] width 102 height 22
select select "39"
click at [256, 151] on select "N/A $37 $38 $39 $40 $41 $42 $43 $44 $45 $46 $47 $48 $49 $50 $51 $52 $53 $54 $55…" at bounding box center [307, 162] width 102 height 22
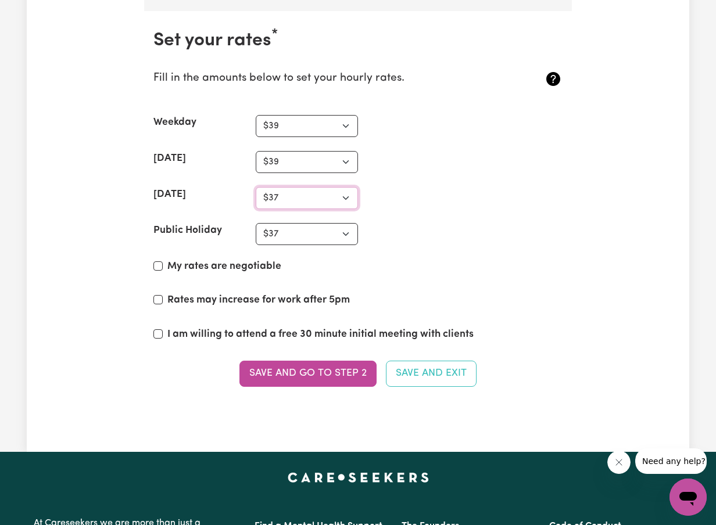
click at [298, 199] on select "N/A $37 $38 $39 $40 $41 $42 $43 $44 $45 $46 $47 $48 $49 $50 $51 $52 $53 $54 $55…" at bounding box center [307, 198] width 102 height 22
select select "39"
click at [256, 187] on select "N/A $37 $38 $39 $40 $41 $42 $43 $44 $45 $46 $47 $48 $49 $50 $51 $52 $53 $54 $55…" at bounding box center [307, 198] width 102 height 22
click at [293, 231] on select "N/A $37 $38 $39 $40 $41 $42 $43 $44 $45 $46 $47 $48 $49 $50 $51 $52 $53 $54 $55…" at bounding box center [307, 234] width 102 height 22
select select "39"
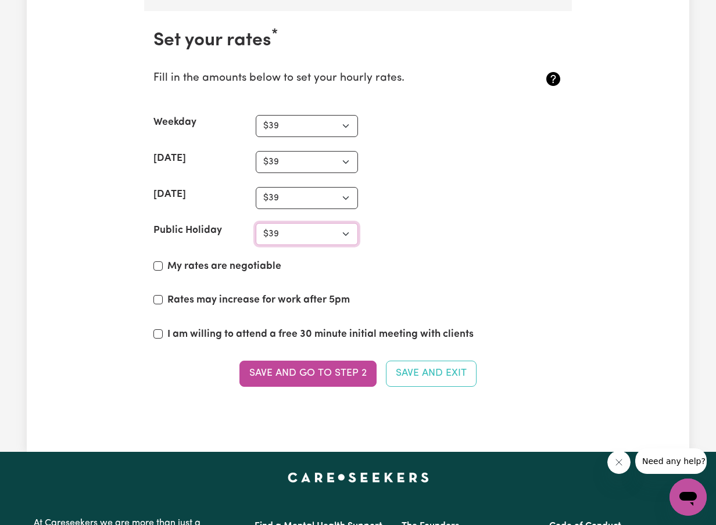
click at [256, 223] on select "N/A $37 $38 $39 $40 $41 $42 $43 $44 $45 $46 $47 $48 $49 $50 $51 $52 $53 $54 $55…" at bounding box center [307, 234] width 102 height 22
click at [290, 375] on button "Save and go to Step 2" at bounding box center [307, 374] width 137 height 26
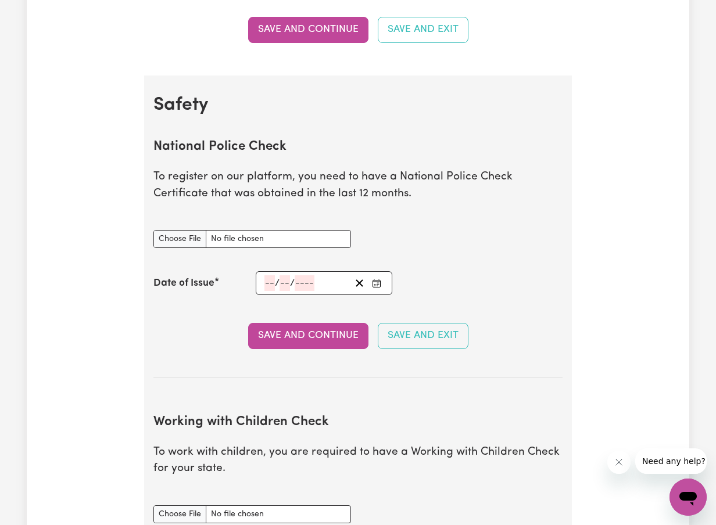
scroll to position [676, 0]
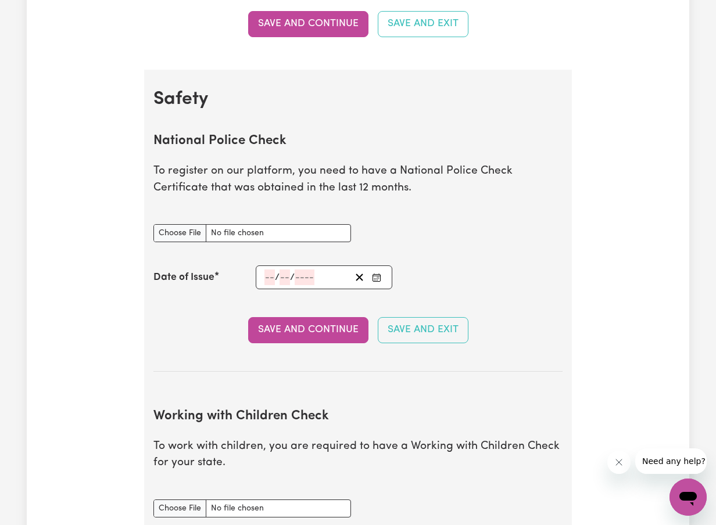
click at [173, 139] on h2 "National Police Check" at bounding box center [357, 142] width 409 height 16
drag, startPoint x: 153, startPoint y: 139, endPoint x: 328, endPoint y: 139, distance: 174.8
click at [328, 139] on h2 "National Police Check" at bounding box center [357, 142] width 409 height 16
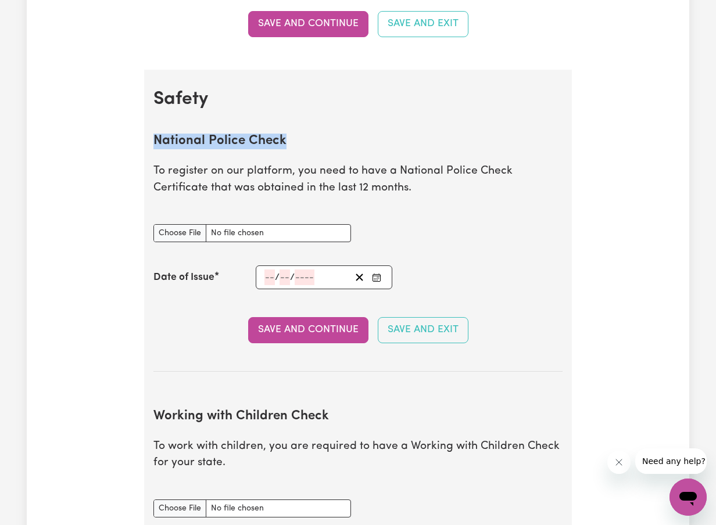
copy h2 "National Police Check"
click at [196, 232] on input "National Police Check document" at bounding box center [251, 233] width 197 height 18
type input "C:\fakepath\NCC NATIONAL CRIME CHECK_report_su_9651760-5049358.pdf"
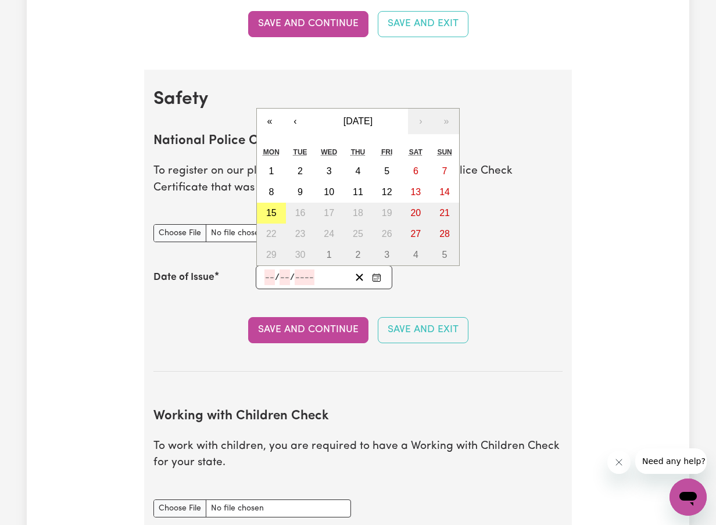
click at [271, 273] on input "number" at bounding box center [269, 277] width 10 height 16
paste input "08102024"
click at [340, 278] on input "number" at bounding box center [336, 277] width 20 height 16
click at [301, 277] on input "08102024" at bounding box center [285, 277] width 42 height 16
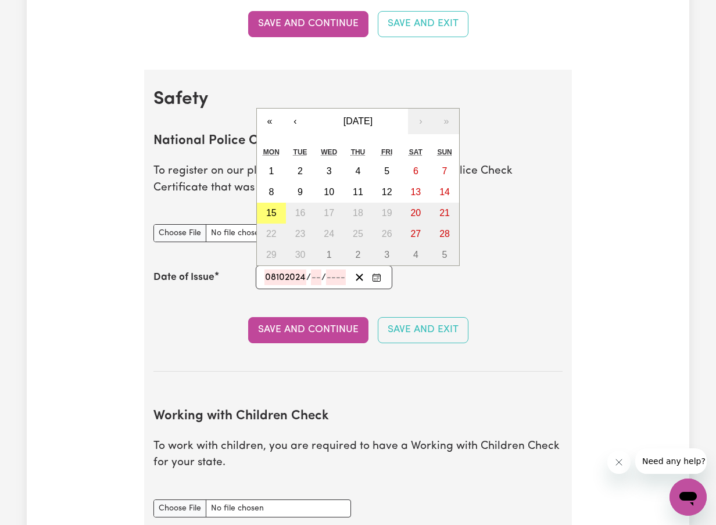
click at [301, 277] on input "08102024" at bounding box center [285, 277] width 42 height 16
type input "08"
click at [282, 278] on input "number" at bounding box center [286, 277] width 10 height 16
type input "10"
type input "0002-10-08"
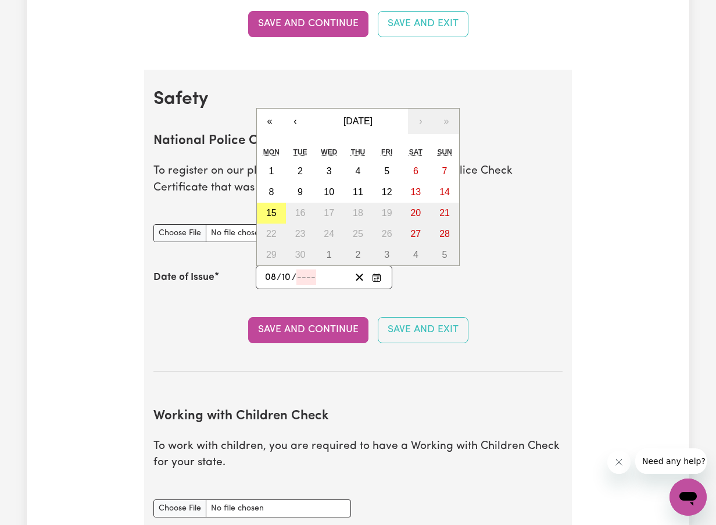
type input "8"
type input "2"
type input "0020-10-08"
type input "202"
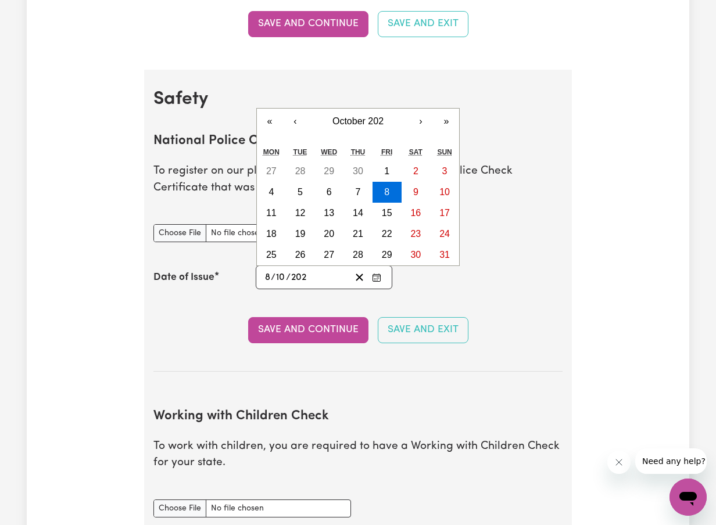
type input "[DATE]"
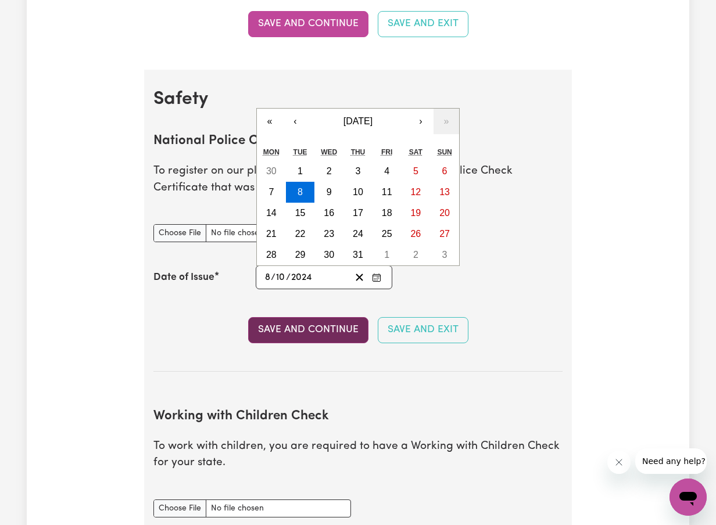
type input "2024"
click at [330, 335] on button "Save and Continue" at bounding box center [308, 330] width 120 height 26
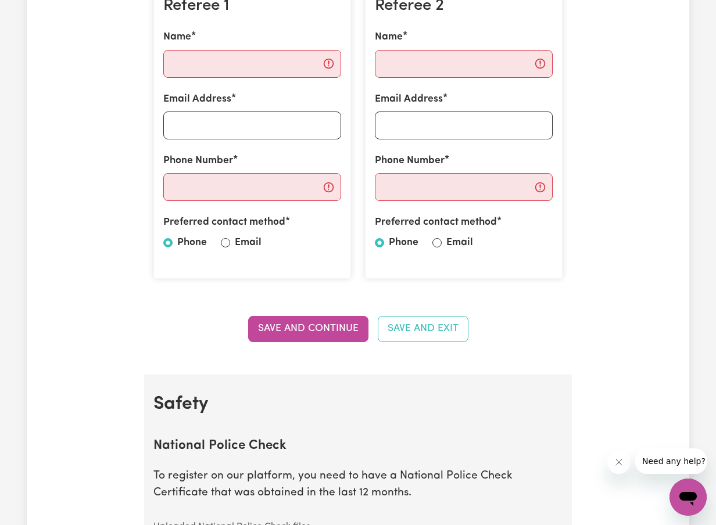
scroll to position [235, 0]
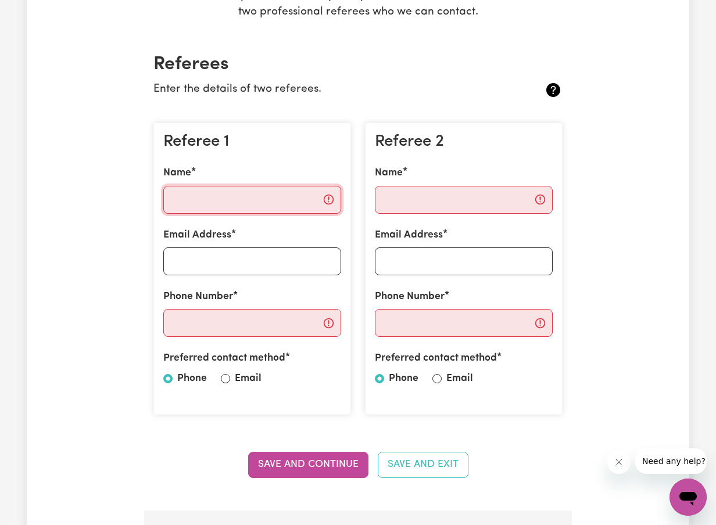
click at [206, 202] on input "Name" at bounding box center [252, 200] width 178 height 28
click at [237, 373] on label "Email" at bounding box center [248, 378] width 27 height 15
click at [230, 374] on input "Email" at bounding box center [225, 378] width 9 height 9
radio input "true"
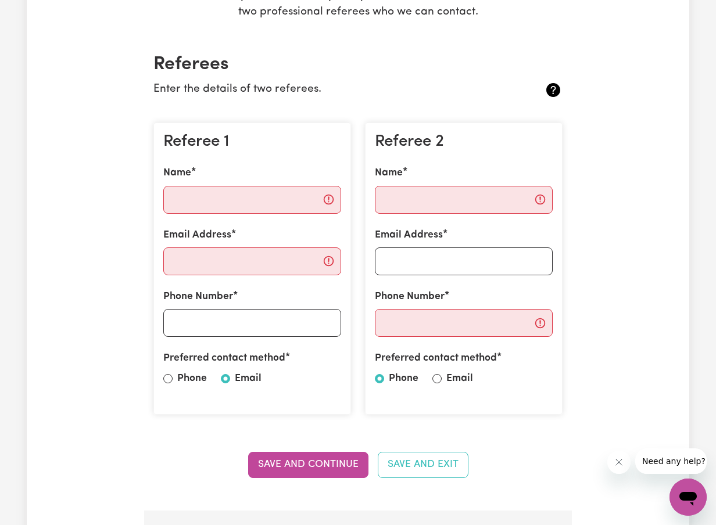
click at [451, 376] on label "Email" at bounding box center [459, 378] width 27 height 15
click at [441, 376] on input "Email" at bounding box center [436, 378] width 9 height 9
radio input "true"
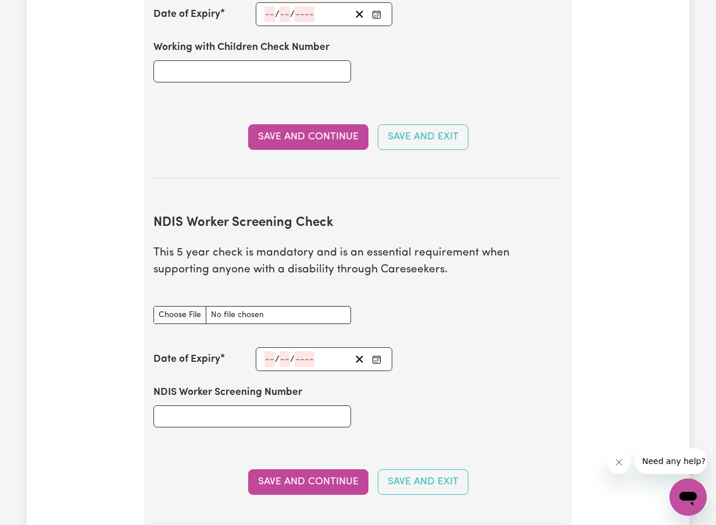
scroll to position [1280, 0]
click at [157, 387] on label "NDIS Worker Screening Number" at bounding box center [227, 393] width 149 height 15
click at [157, 406] on input "NDIS Worker Screening Number" at bounding box center [251, 417] width 197 height 22
drag, startPoint x: 154, startPoint y: 387, endPoint x: 326, endPoint y: 383, distance: 171.4
click at [328, 383] on div "NDIS Worker Screening Number" at bounding box center [251, 407] width 211 height 70
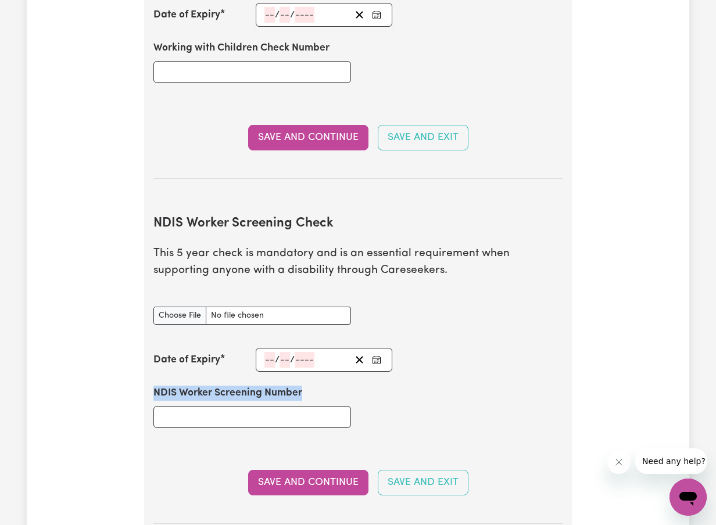
drag, startPoint x: 308, startPoint y: 391, endPoint x: 146, endPoint y: 391, distance: 162.0
click at [146, 391] on div "NDIS Worker Screening Number" at bounding box center [251, 407] width 211 height 70
copy label "NDIS Worker Screening Number"
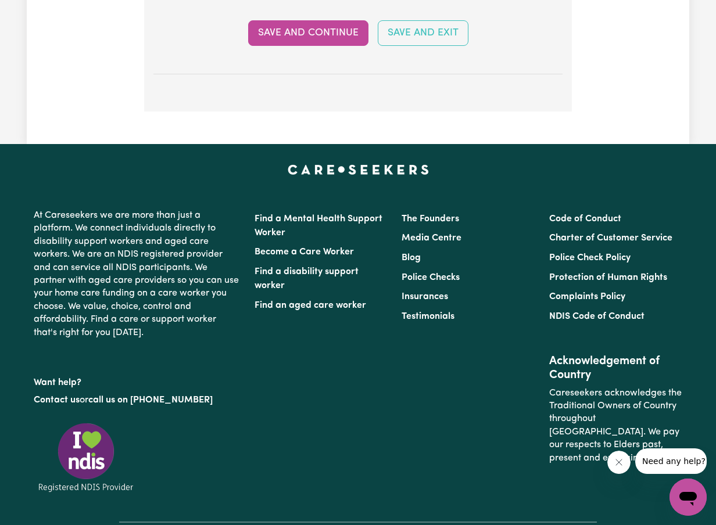
scroll to position [2255, 0]
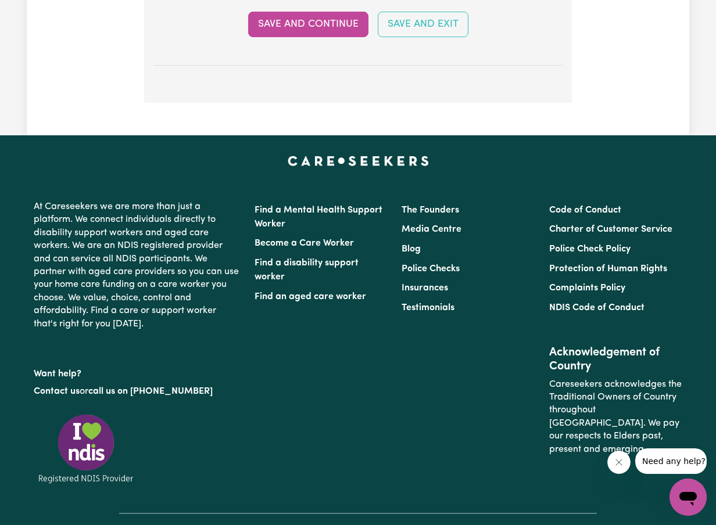
click at [685, 495] on icon "Open messaging window" at bounding box center [687, 499] width 17 height 14
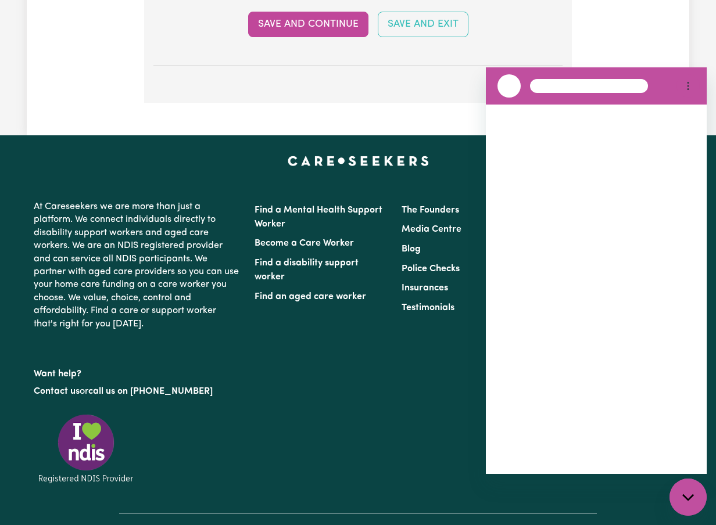
scroll to position [0, 0]
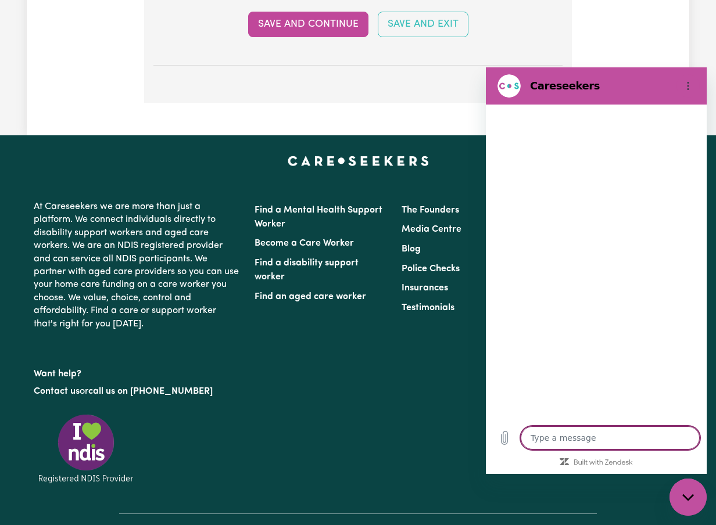
type textarea "x"
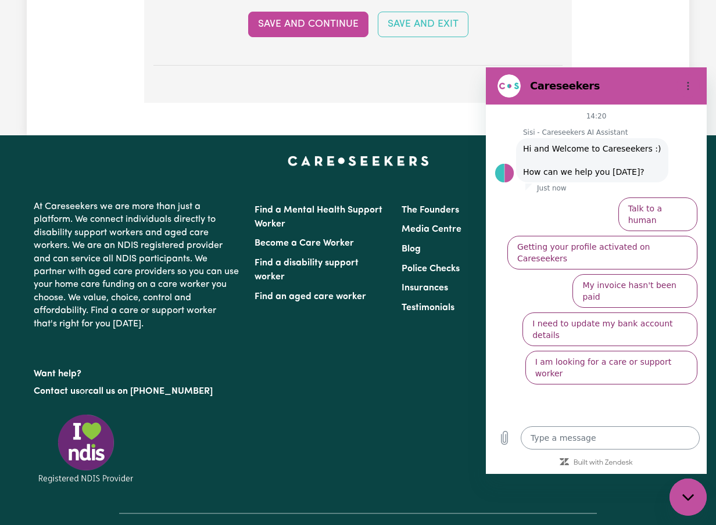
drag, startPoint x: 667, startPoint y: 203, endPoint x: 635, endPoint y: 434, distance: 233.9
click at [637, 436] on div "14:20 Sisi - Careseekers AI Assistant Sisi - Careseekers AI Assistant says: Hi …" at bounding box center [596, 289] width 221 height 369
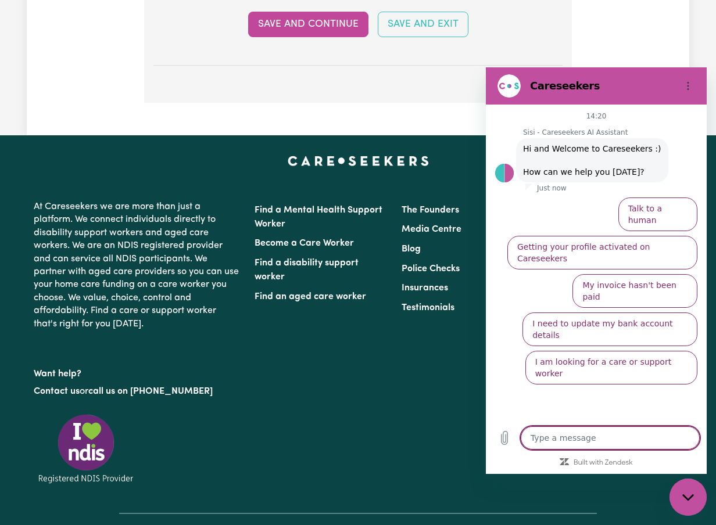
click at [592, 447] on textarea at bounding box center [609, 437] width 179 height 23
paste textarea "NDIS Worker Screening Number"
type textarea "NDIS Worker Screening Number"
type textarea "x"
type textarea "NDIS Worker Screening Number"
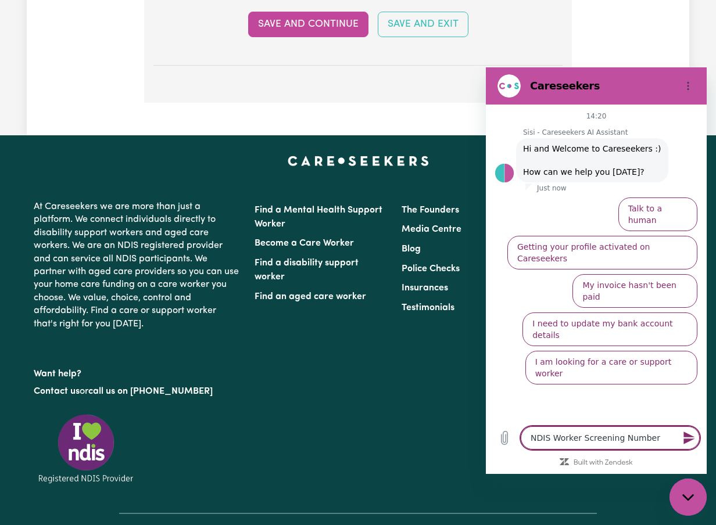
type textarea "x"
type textarea "NDIS Worker Screening Number -"
type textarea "x"
type textarea "NDIS Worker Screening Number -"
type textarea "x"
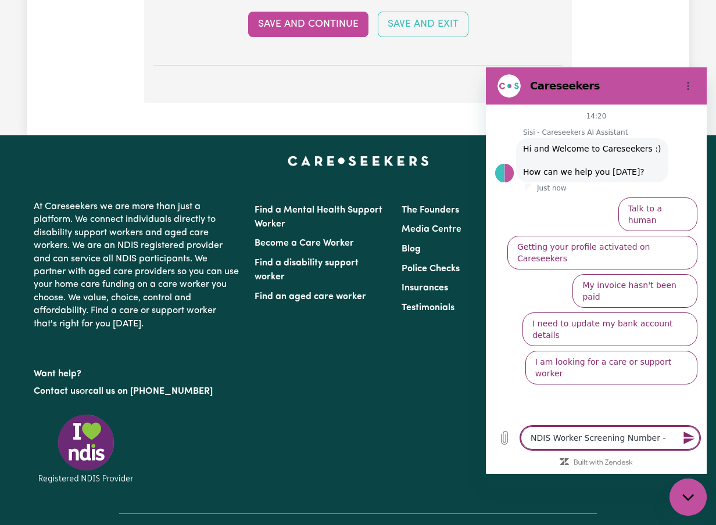
type textarea "NDIS Worker Screening Number - I"
type textarea "x"
type textarea "NDIS Worker Screening Number - I'"
type textarea "x"
type textarea "NDIS Worker Screening Number - I"
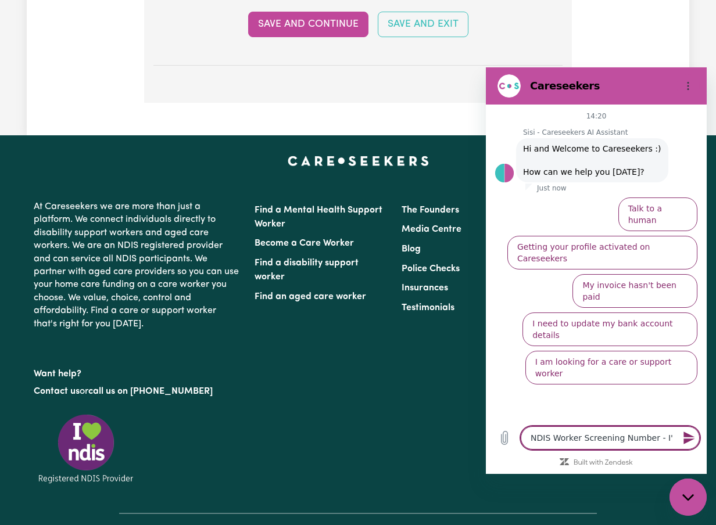
type textarea "x"
type textarea "NDIS Worker Screening Number -"
type textarea "x"
type textarea "NDIS Worker Screening Number - f"
type textarea "x"
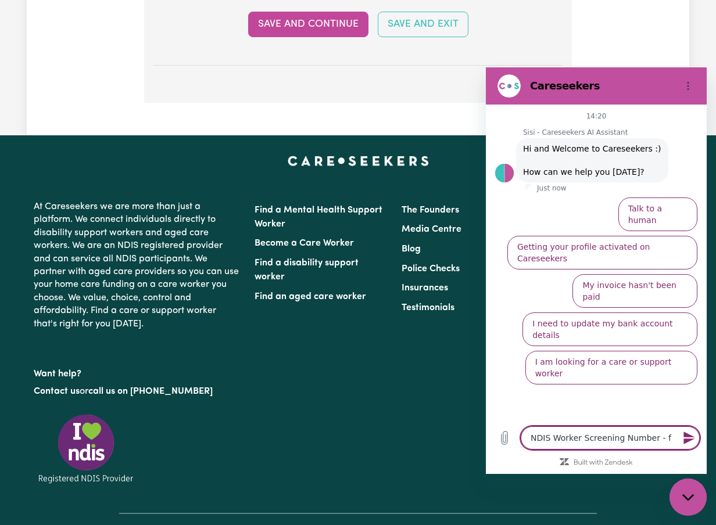
type textarea "NDIS Worker Screening Number - fi"
type textarea "x"
type textarea "NDIS Worker Screening Number - fir"
type textarea "x"
type textarea "NDIS Worker Screening Number - firs"
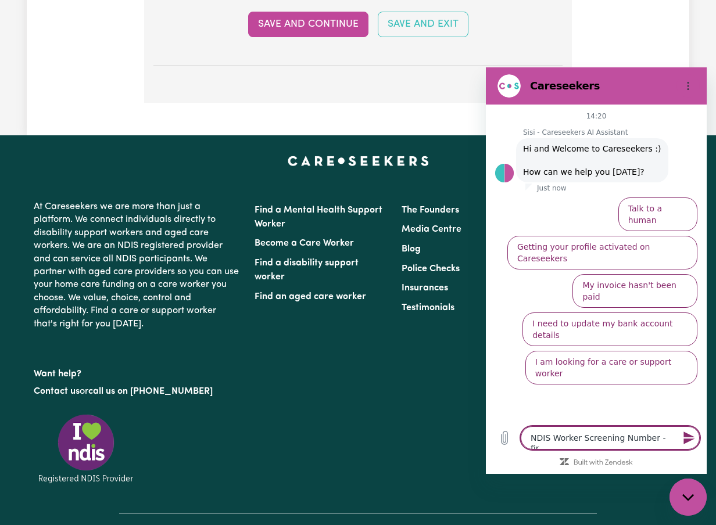
type textarea "x"
type textarea "NDIS Worker Screening Number - first"
type textarea "x"
type textarea "NDIS Worker Screening Number - first"
type textarea "x"
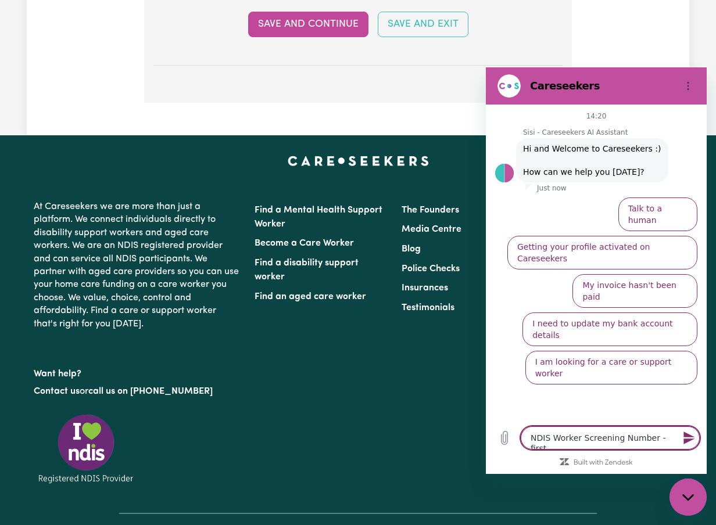
type textarea "NDIS Worker Screening Number - first t"
type textarea "x"
type textarea "NDIS Worker Screening Number - first ti"
type textarea "x"
type textarea "NDIS Worker Screening Number - first [PERSON_NAME]"
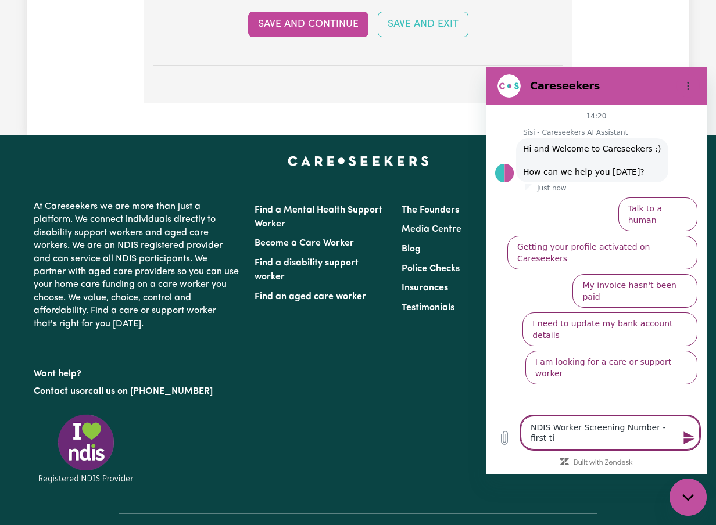
type textarea "x"
type textarea "NDIS Worker Screening Number - first time"
type textarea "x"
type textarea "NDIS Worker Screening Number - first time,"
type textarea "x"
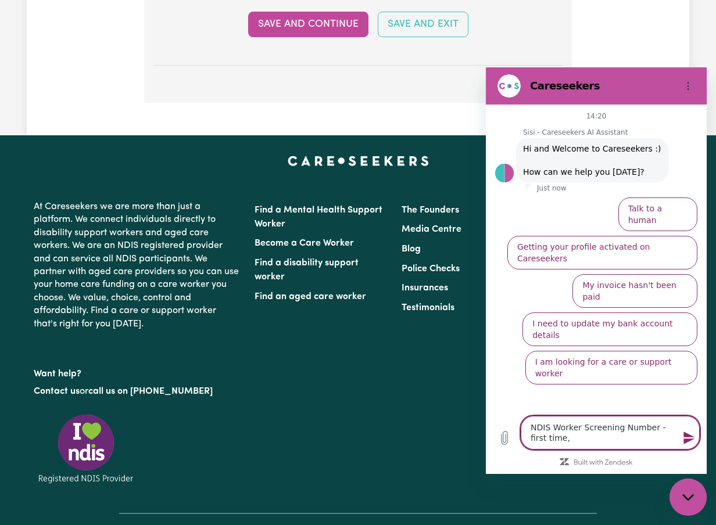
type textarea "NDIS Worker Screening Number - first time,"
type textarea "x"
type textarea "NDIS Worker Screening Number - first time,"
type textarea "x"
type textarea "NDIS Worker Screening Number - first time"
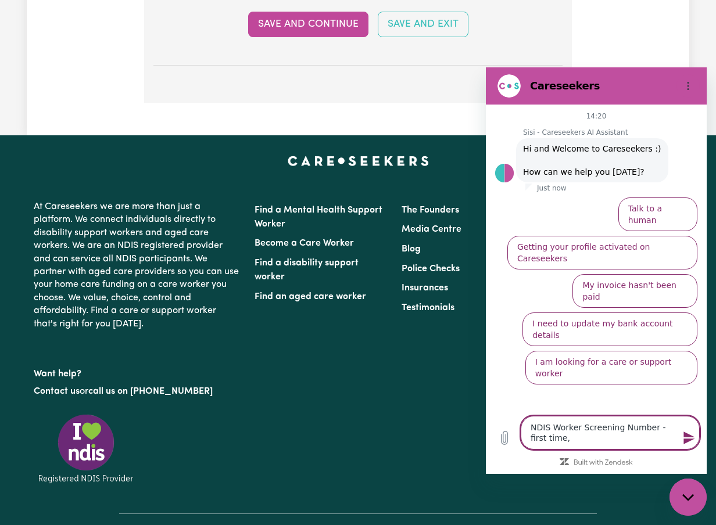
type textarea "x"
type textarea "NDIS Worker Screening Number - first [PERSON_NAME]"
type textarea "x"
type textarea "NDIS Worker Screening Number - first ti"
type textarea "x"
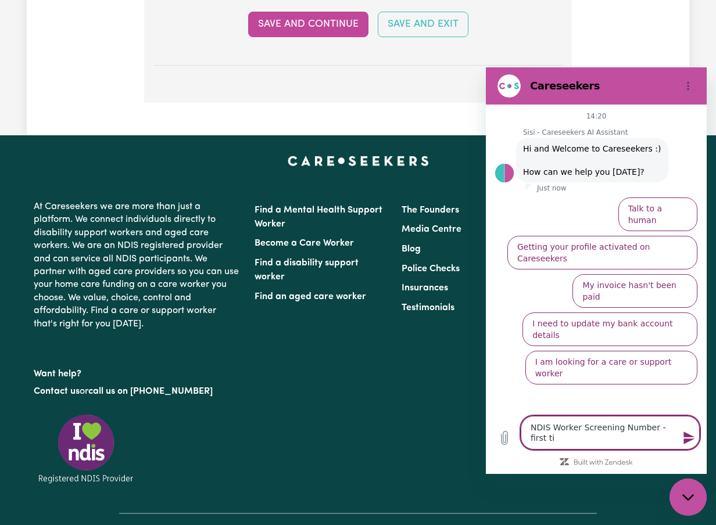
type textarea "NDIS Worker Screening Number - first t"
type textarea "x"
type textarea "NDIS Worker Screening Number - first"
type textarea "x"
type textarea "NDIS Worker Screening Number - first"
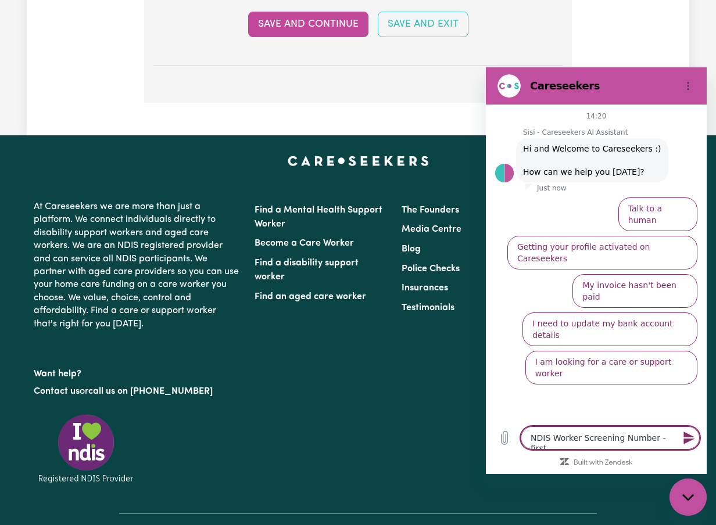
type textarea "x"
type textarea "NDIS Worker Screening Number - firs"
type textarea "x"
type textarea "NDIS Worker Screening Number - fir"
type textarea "x"
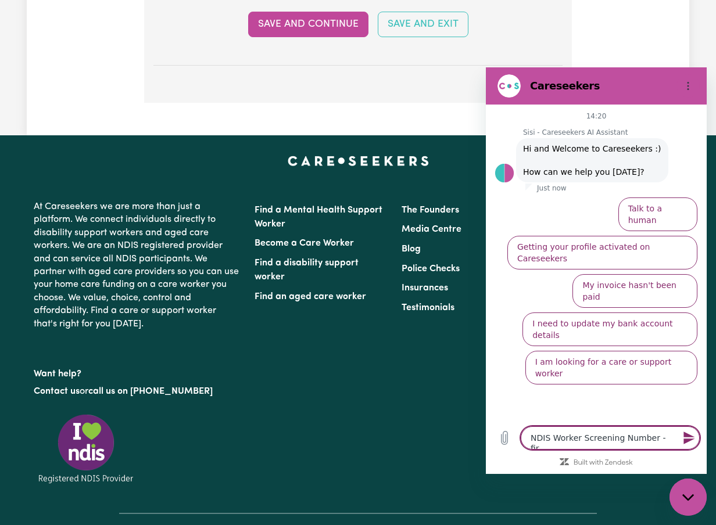
type textarea "NDIS Worker Screening Number - fi"
type textarea "x"
type textarea "NDIS Worker Screening Number - f"
type textarea "x"
type textarea "NDIS Worker Screening Number -"
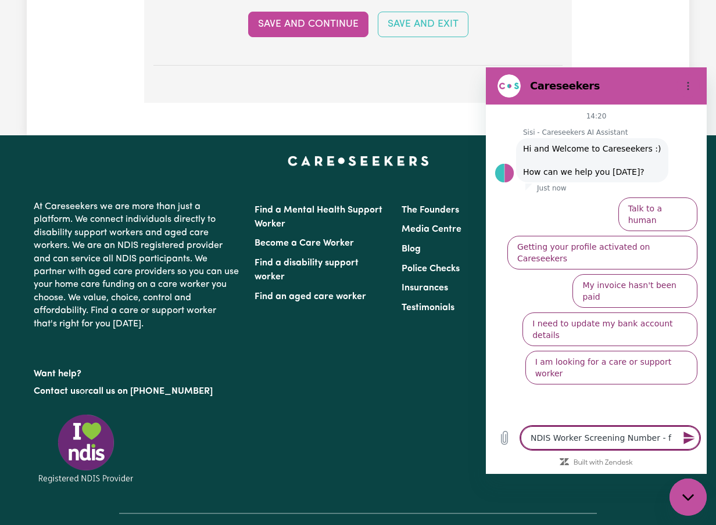
type textarea "x"
type textarea "NDIS Worker Screening Number - f"
type textarea "x"
type textarea "NDIS Worker Screening Number - fi"
type textarea "x"
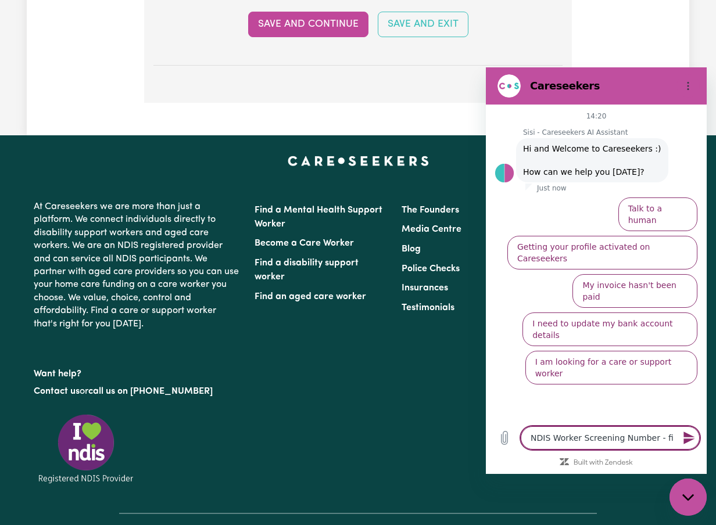
type textarea "NDIS Worker Screening Number - fir"
type textarea "x"
type textarea "NDIS Worker Screening Number - firs"
type textarea "x"
type textarea "NDIS Worker Screening Number - first"
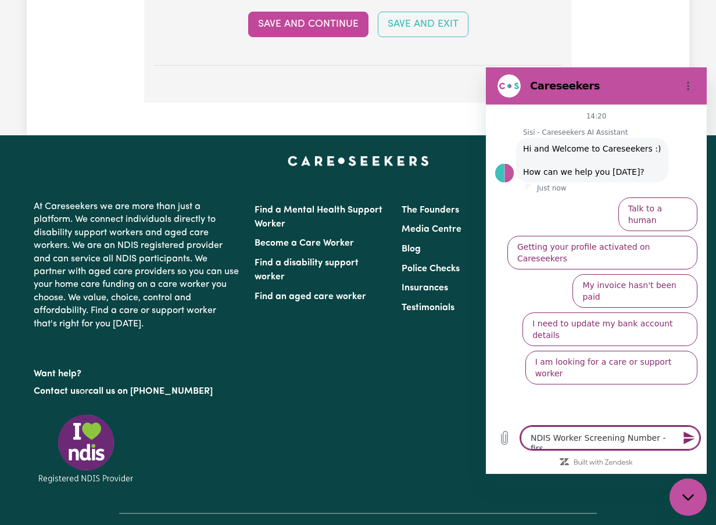
type textarea "x"
type textarea "NDIS Worker Screening Number - first"
type textarea "x"
type textarea "NDIS Worker Screening Number - first t"
type textarea "x"
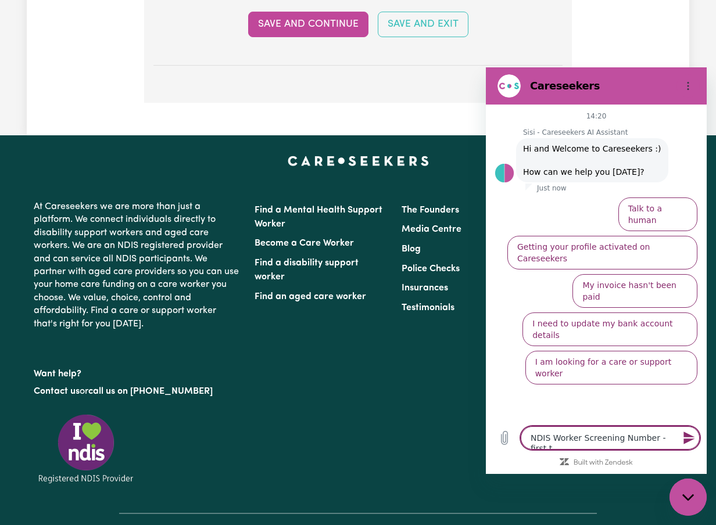
type textarea "NDIS Worker Screening Number - first ti"
type textarea "x"
type textarea "NDIS Worker Screening Number - first [PERSON_NAME]"
type textarea "x"
type textarea "NDIS Worker Screening Number - first time"
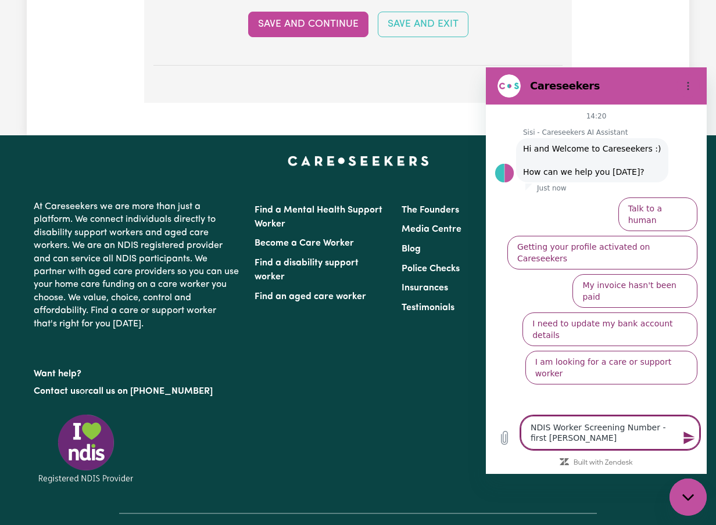
type textarea "x"
type textarea "NDIS Worker Screening Number - first time,"
type textarea "x"
type textarea "NDIS Worker Screening Number - first time,"
type textarea "x"
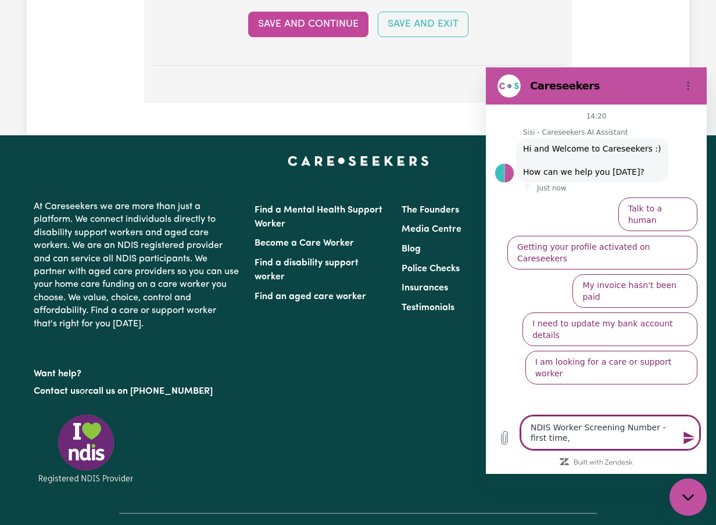
type textarea "NDIS Worker Screening Number - first time, h"
type textarea "x"
type textarea "NDIS Worker Screening Number - first time, ho"
type textarea "x"
type textarea "NDIS Worker Screening Number - first time, how"
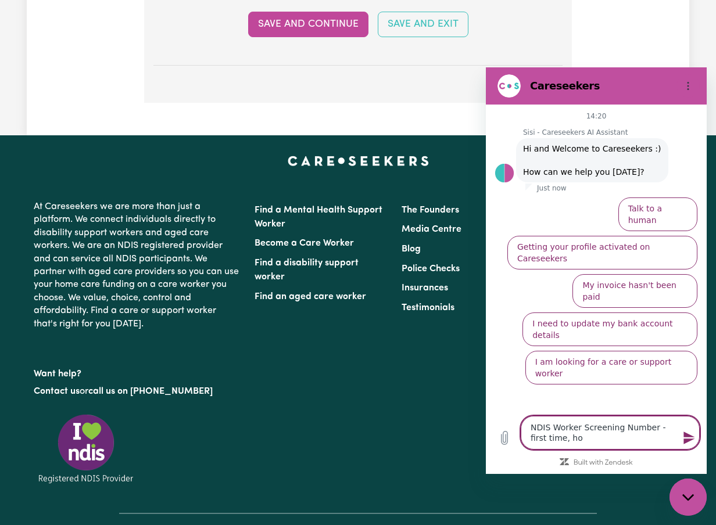
type textarea "x"
type textarea "NDIS Worker Screening Number - first time, how"
type textarea "x"
type textarea "NDIS Worker Screening Number - first time, how t"
type textarea "x"
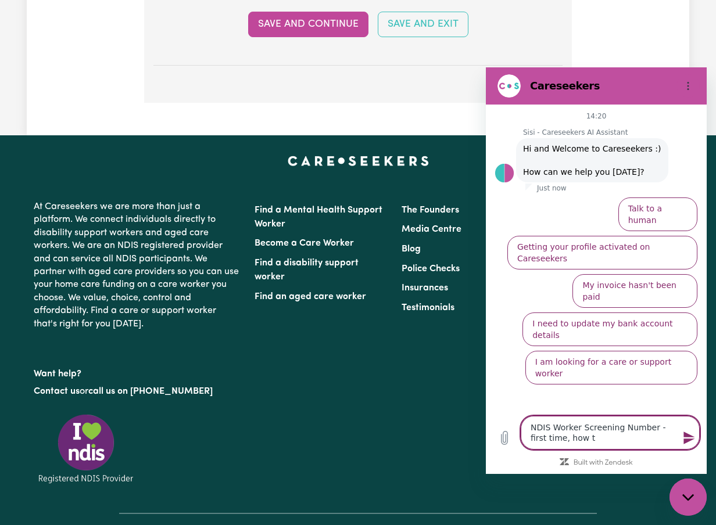
type textarea "NDIS Worker Screening Number - first time, how to"
type textarea "x"
type textarea "NDIS Worker Screening Number - first time, how to"
type textarea "x"
type textarea "NDIS Worker Screening Number - first time, how to a"
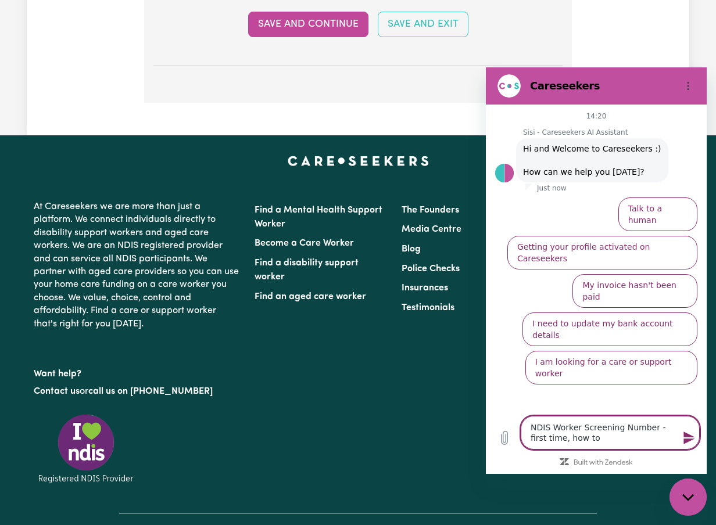
type textarea "x"
type textarea "NDIS Worker Screening Number - first time, how to"
type textarea "x"
type textarea "NDIS Worker Screening Number - first time, how to o"
type textarea "x"
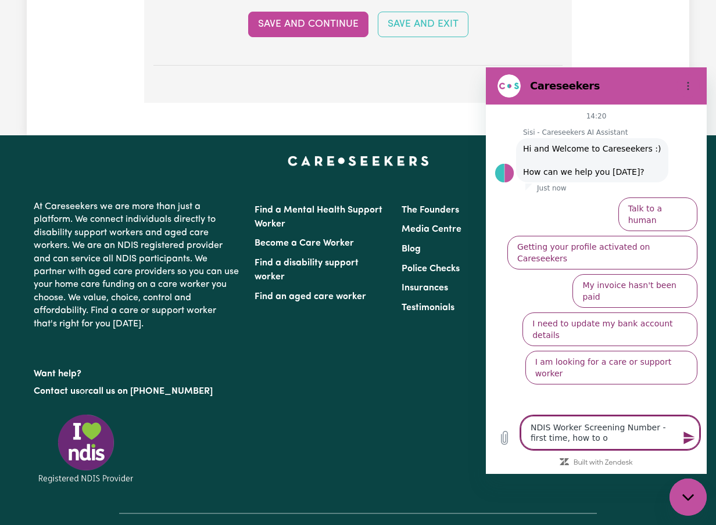
type textarea "NDIS Worker Screening Number - first time, how to ob"
type textarea "x"
type textarea "NDIS Worker Screening Number - first time, how to obt"
type textarea "x"
type textarea "NDIS Worker Screening Number - first time, how to obta"
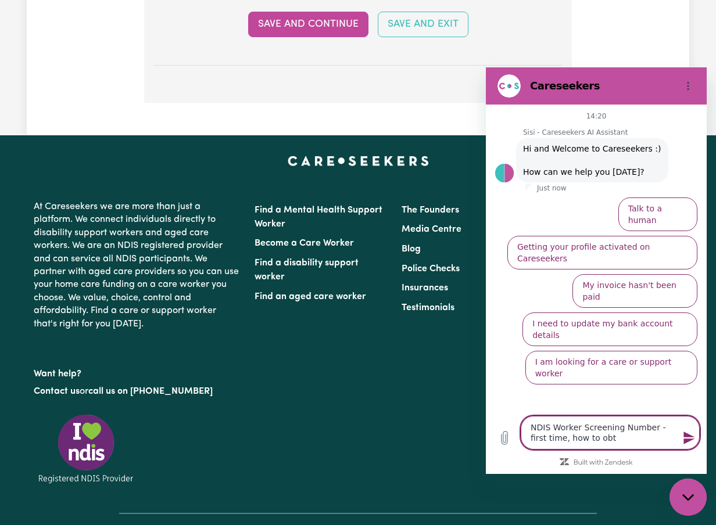
type textarea "x"
type textarea "NDIS Worker Screening Number - first time, how to obtai"
type textarea "x"
type textarea "NDIS Worker Screening Number - first time, how to obtain"
type textarea "x"
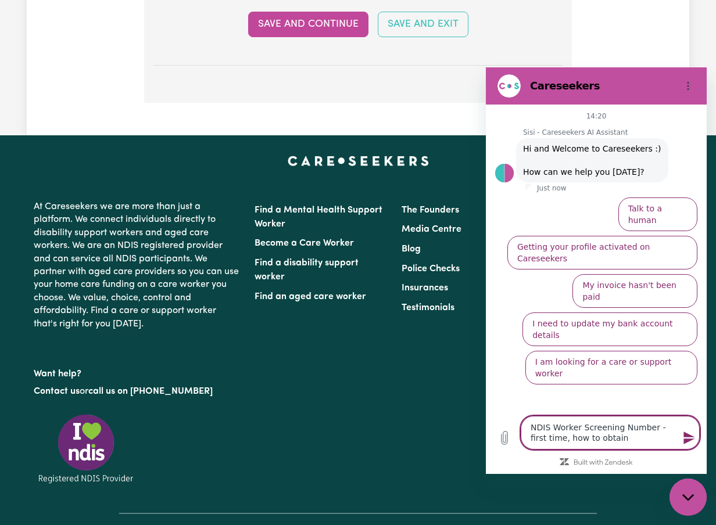
type textarea "NDIS Worker Screening Number - first time, how to obtain?"
type textarea "x"
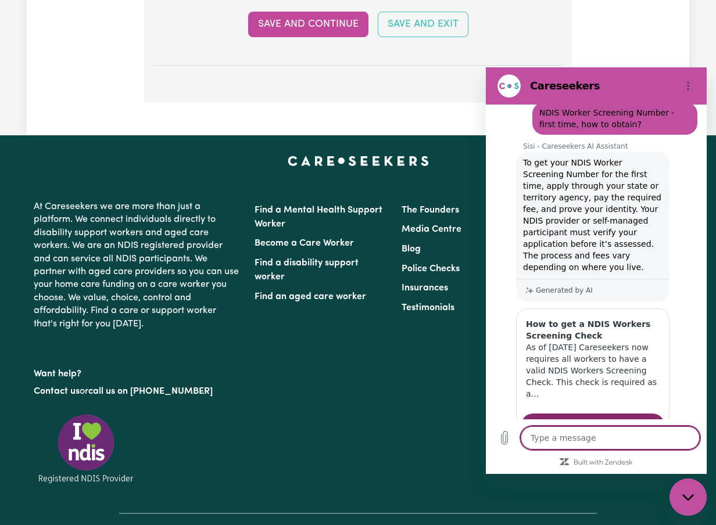
scroll to position [87, 0]
type textarea "x"
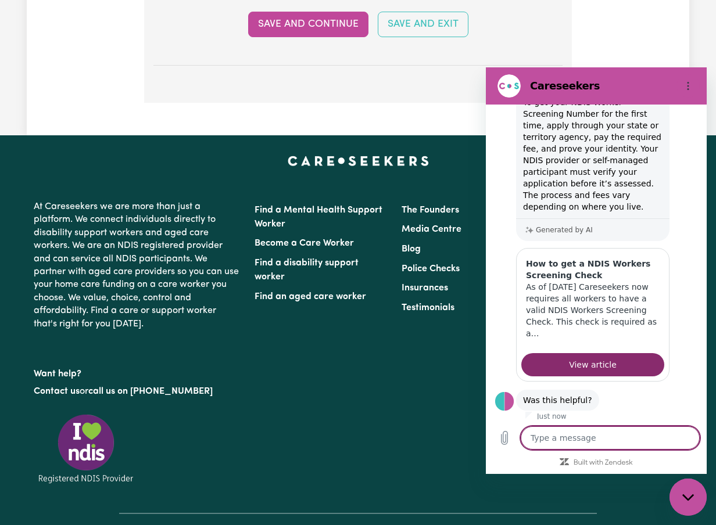
scroll to position [156, 0]
